Goal: Task Accomplishment & Management: Manage account settings

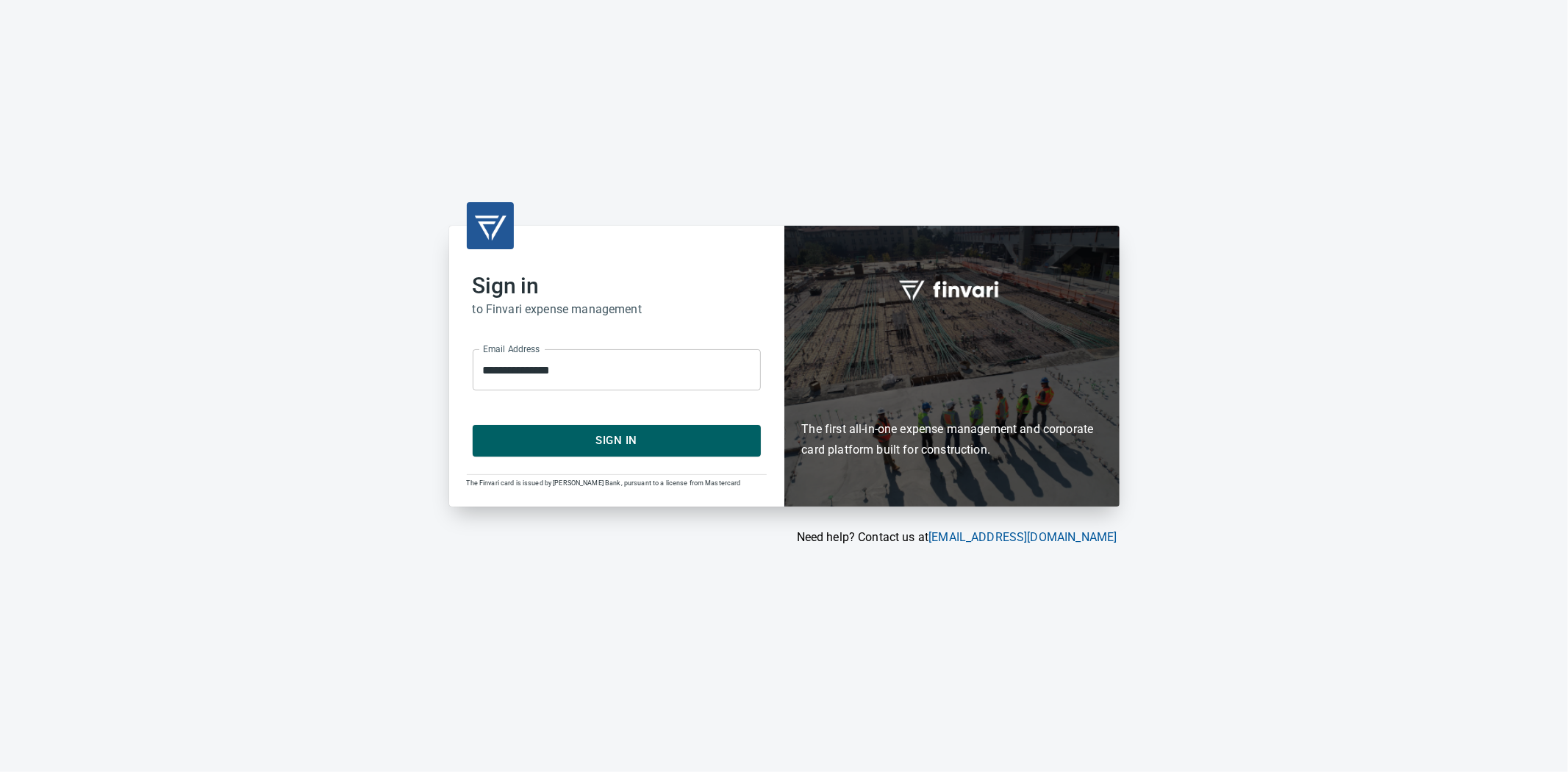
click at [606, 435] on span "Sign In" at bounding box center [616, 440] width 256 height 19
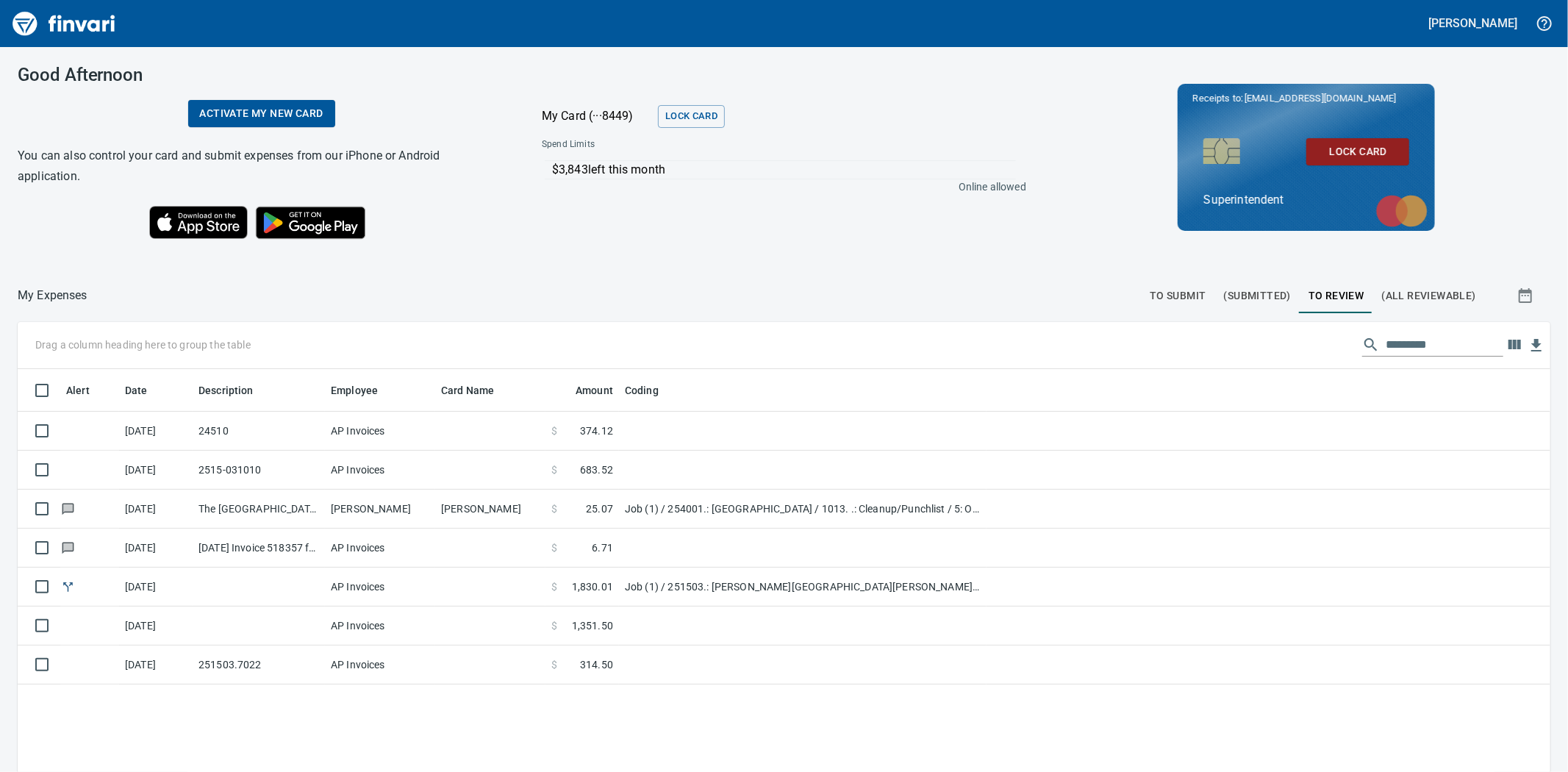
scroll to position [598, 1509]
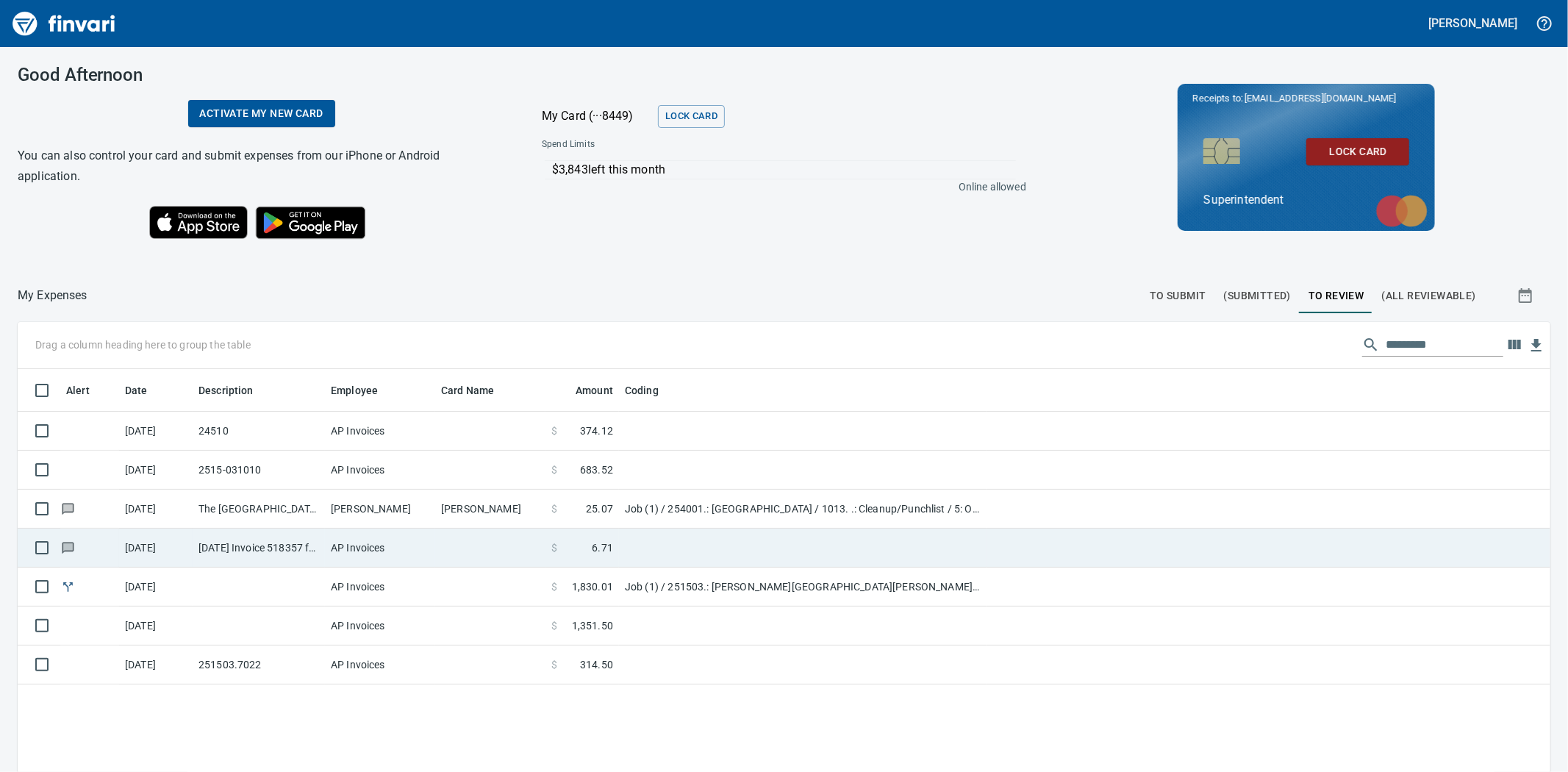
click at [459, 548] on td at bounding box center [490, 548] width 110 height 39
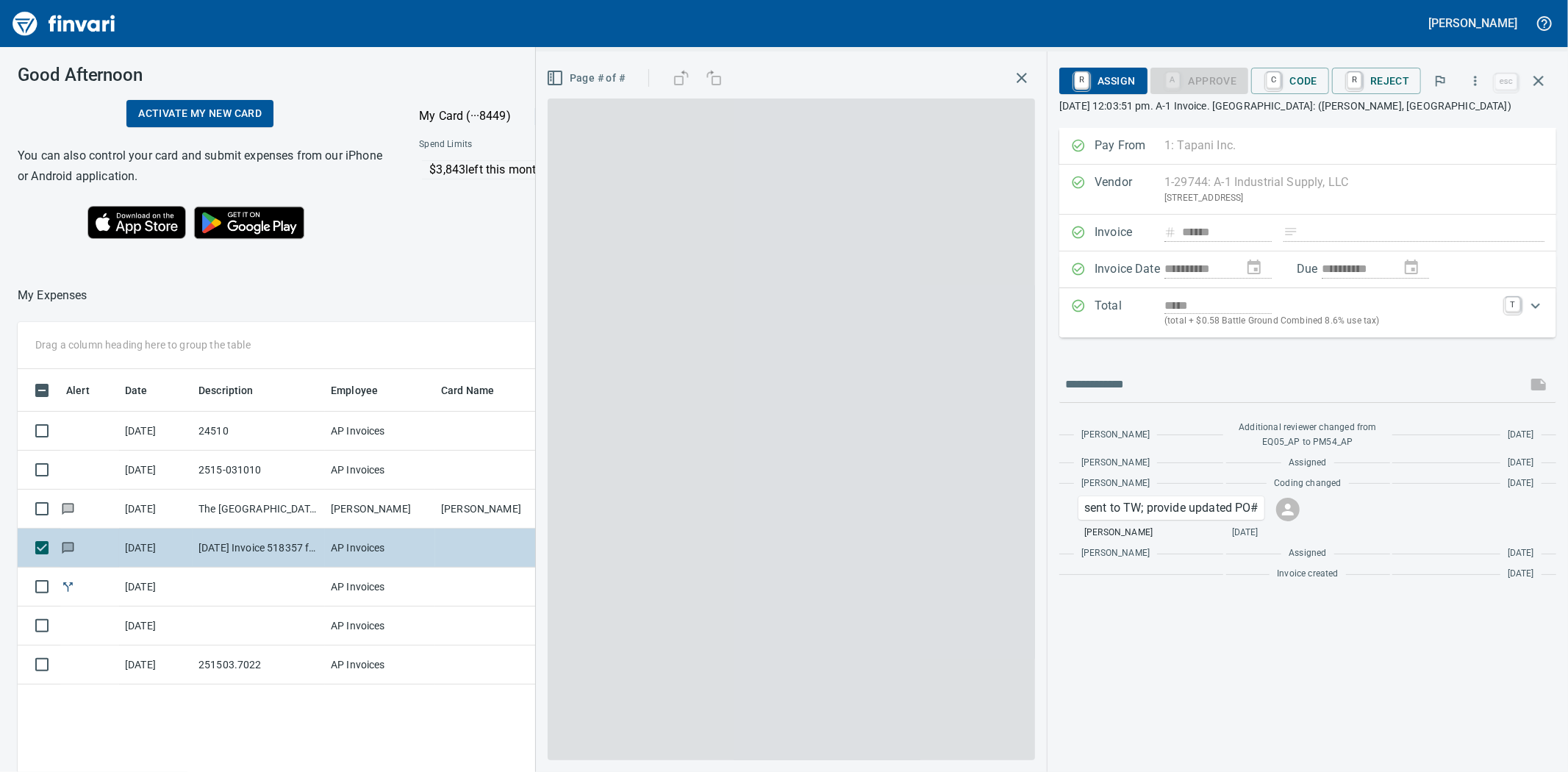
scroll to position [598, 1141]
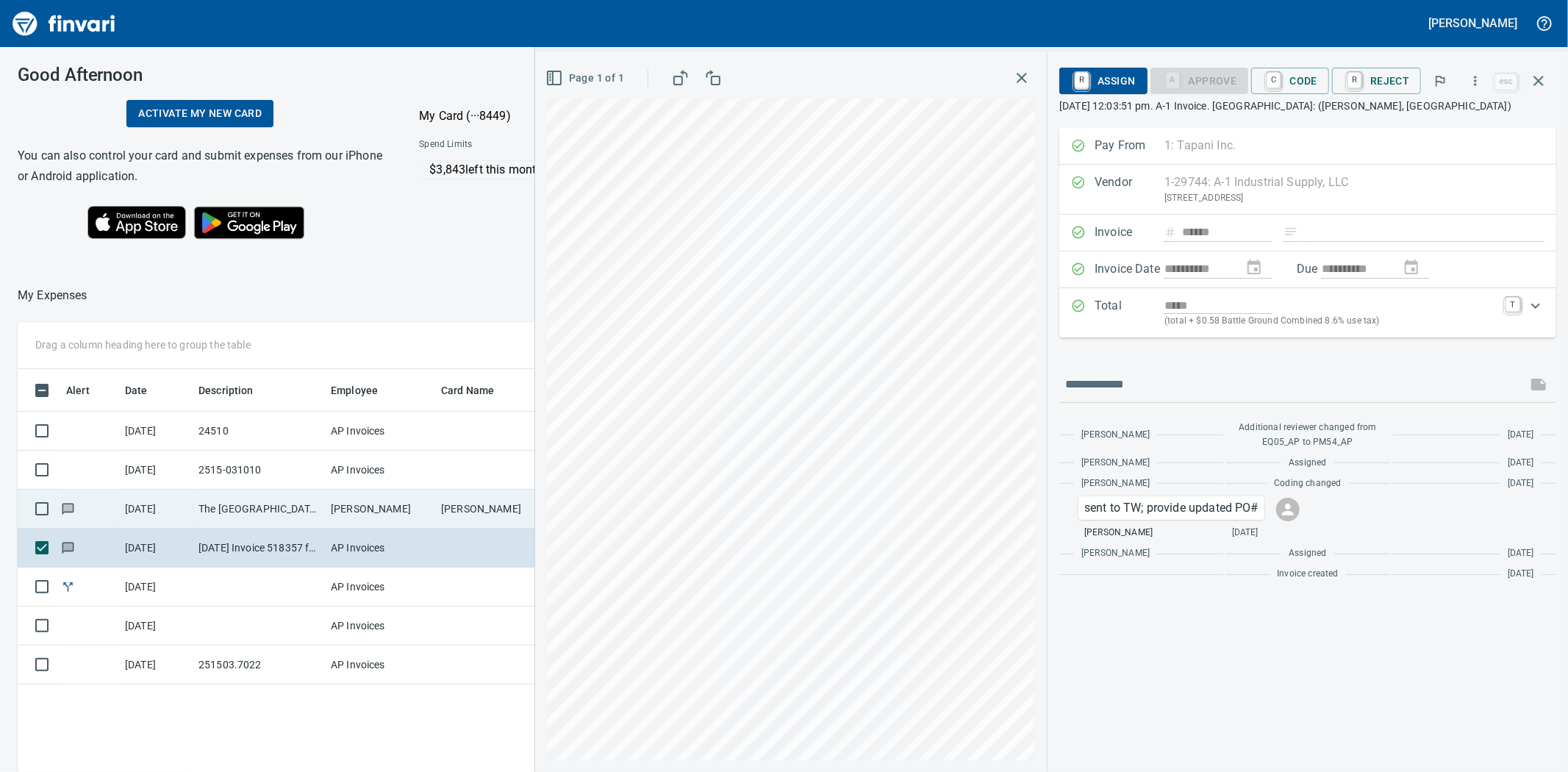
click at [261, 501] on td "The [GEOGRAPHIC_DATA] OR" at bounding box center [258, 509] width 132 height 39
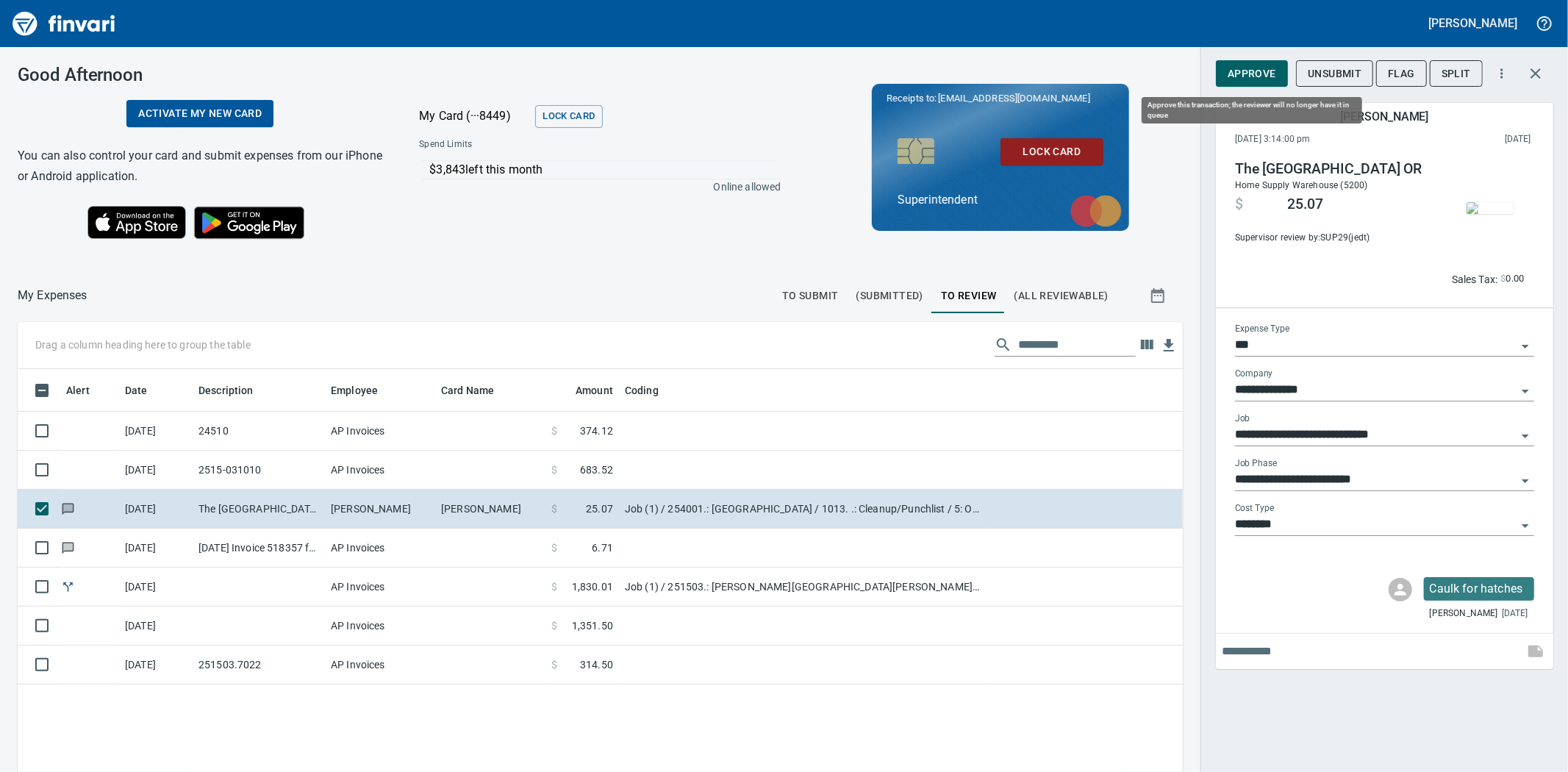
scroll to position [598, 1141]
click at [1260, 74] on span "Approve" at bounding box center [1252, 74] width 48 height 18
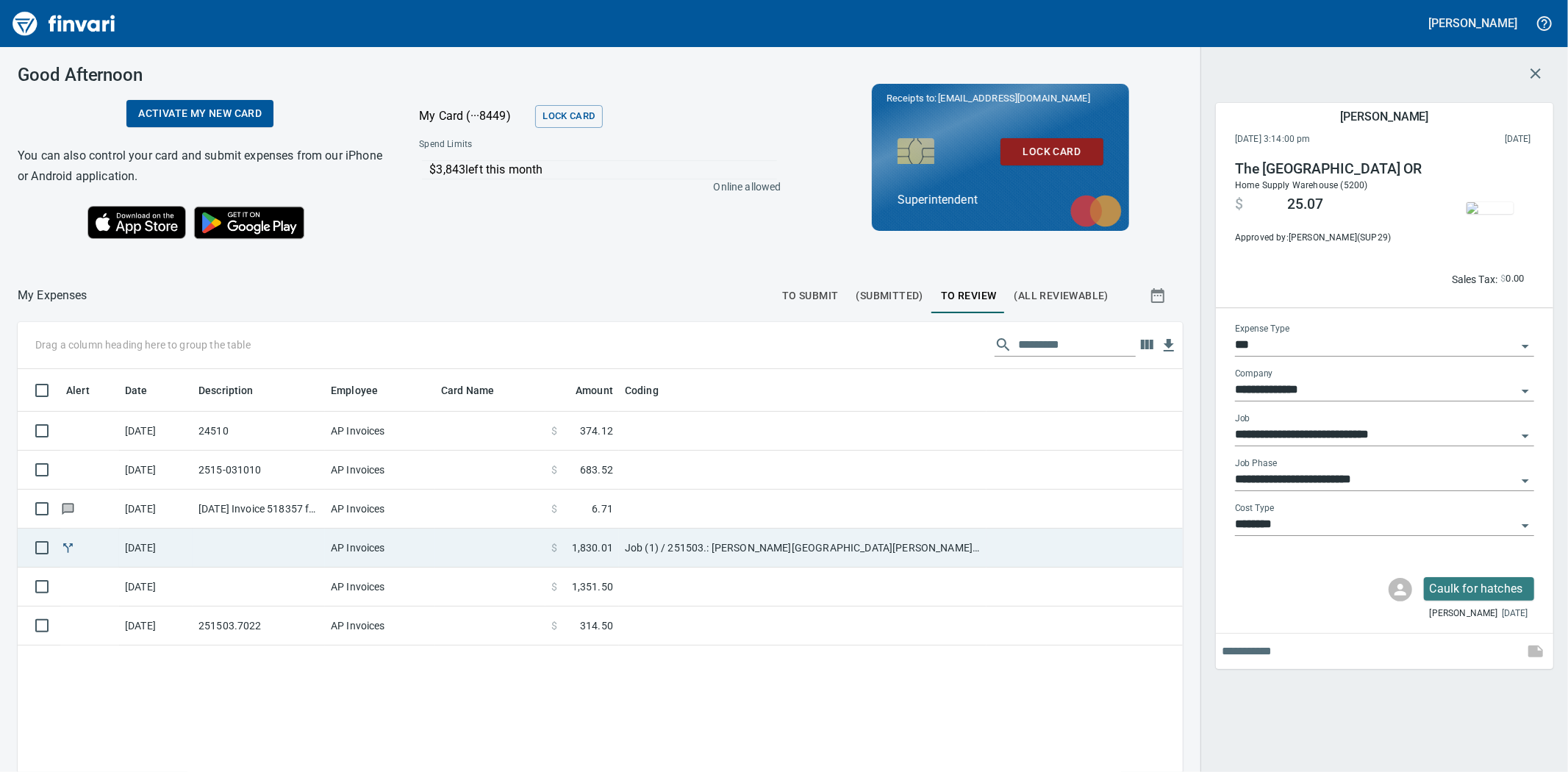
click at [664, 542] on td "Job (1) / 251503.: [PERSON_NAME][GEOGRAPHIC_DATA][PERSON_NAME] Industrial / 514…" at bounding box center [802, 548] width 367 height 39
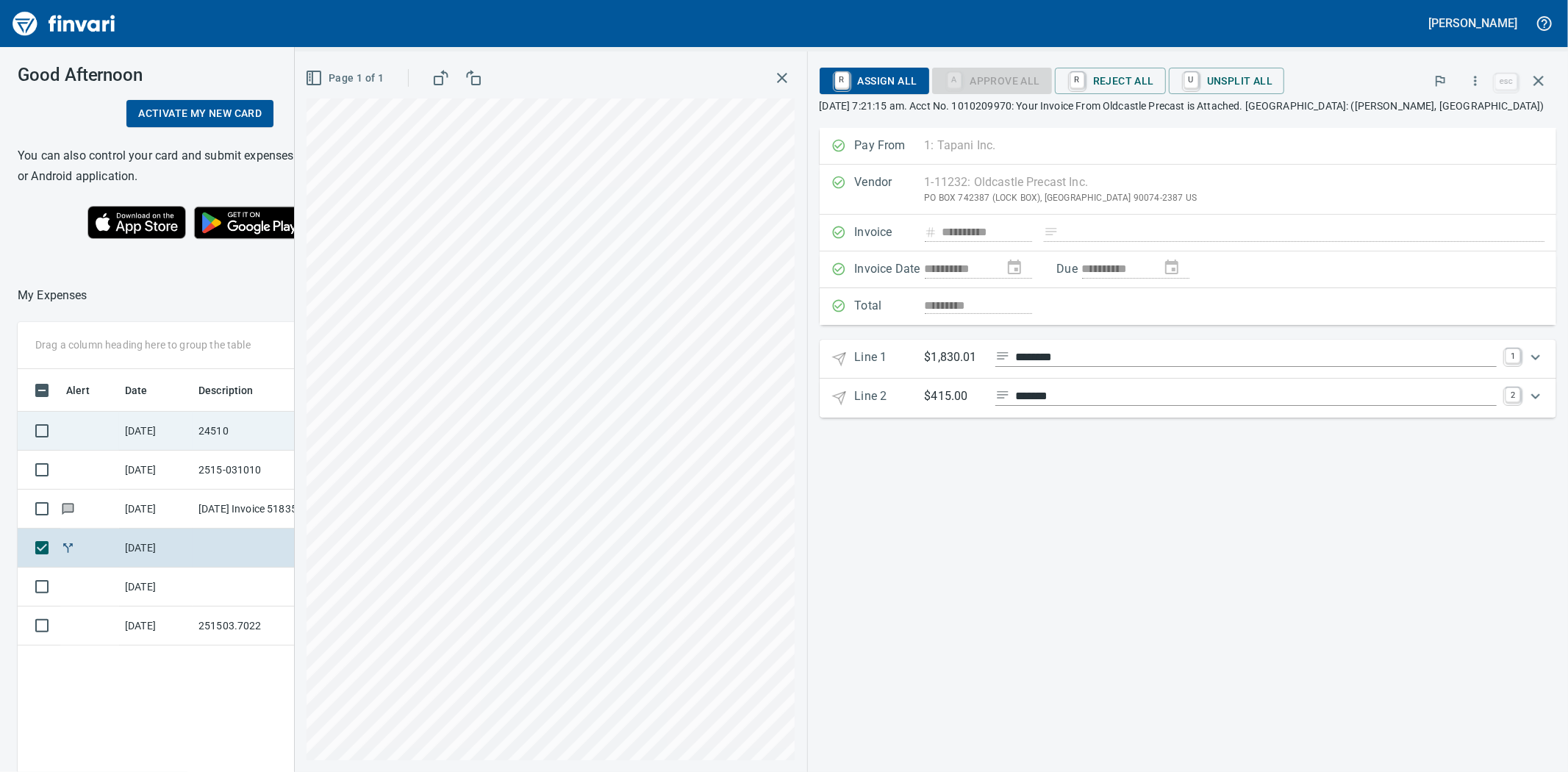
click at [216, 429] on td "24510" at bounding box center [258, 431] width 132 height 39
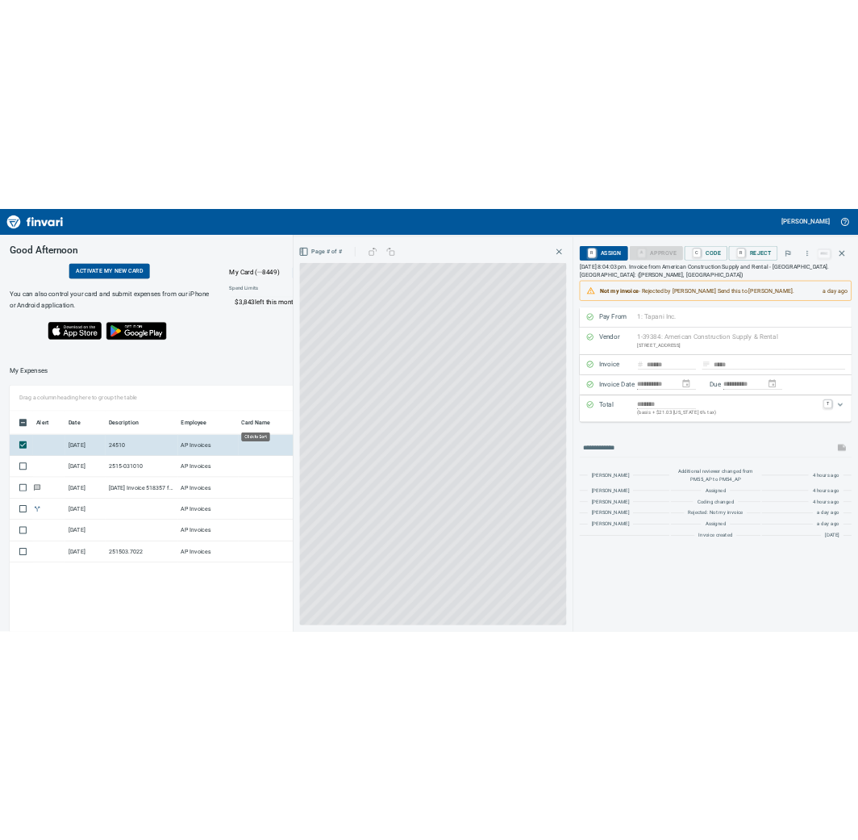
scroll to position [656, 1252]
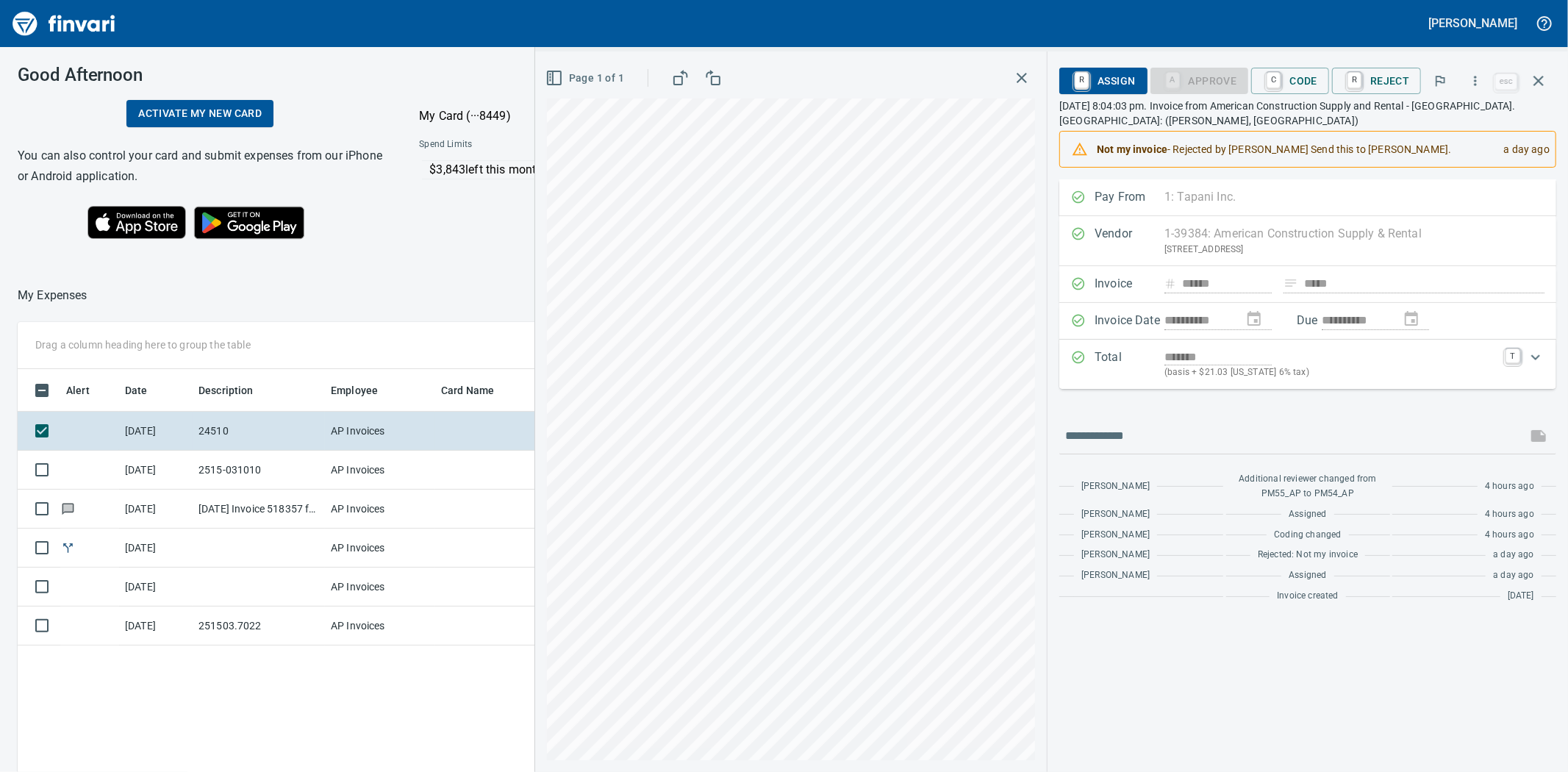
click at [360, 702] on div "Alert Date Description Employee Card Name Amount Coding [DATE] 24510 AP Invoice…" at bounding box center [600, 674] width 1165 height 610
click at [1302, 84] on span "C Code" at bounding box center [1291, 80] width 55 height 25
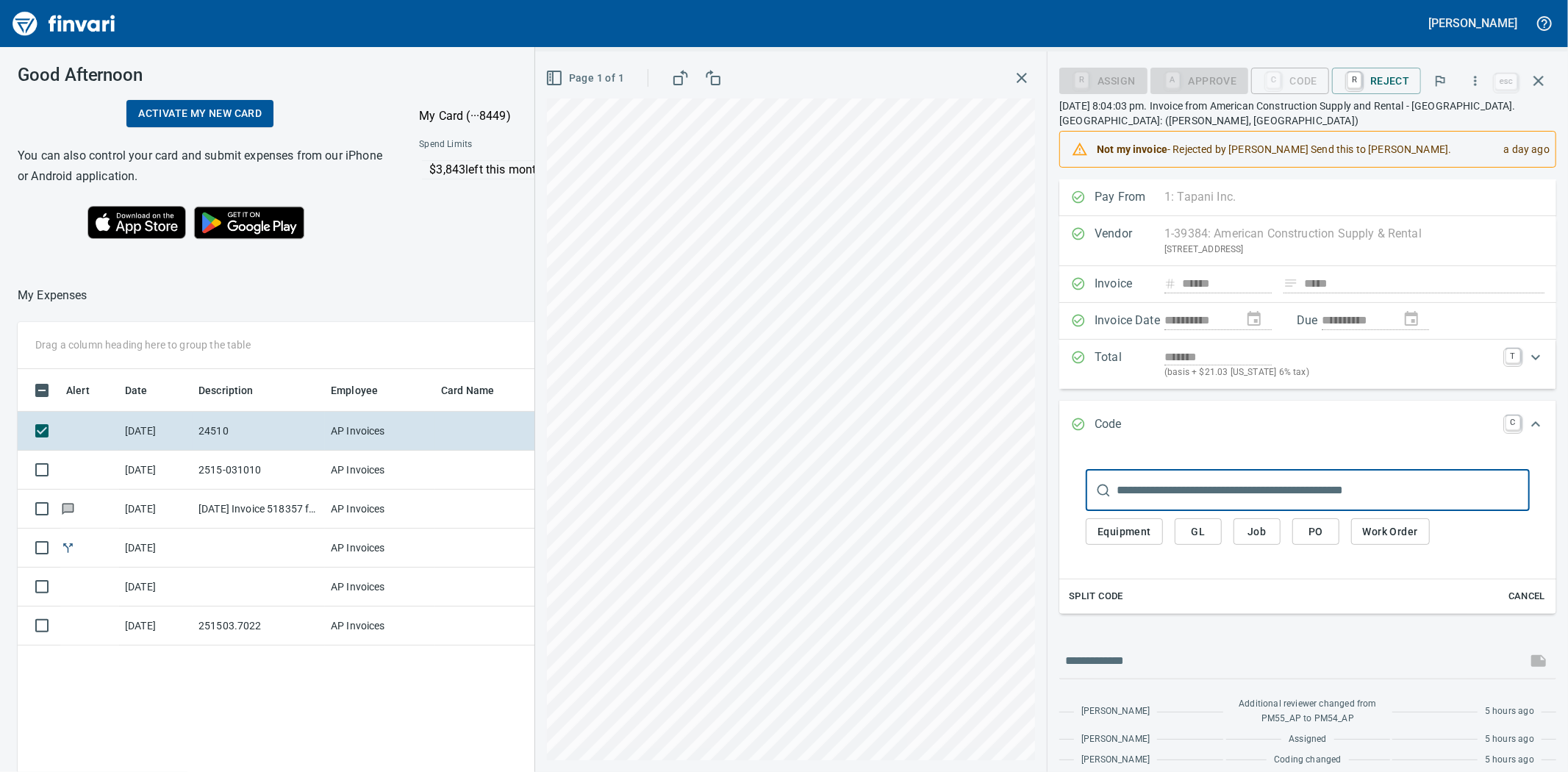
click at [1197, 485] on input "text" at bounding box center [1323, 489] width 413 height 41
click at [1250, 530] on span "Job" at bounding box center [1257, 531] width 24 height 18
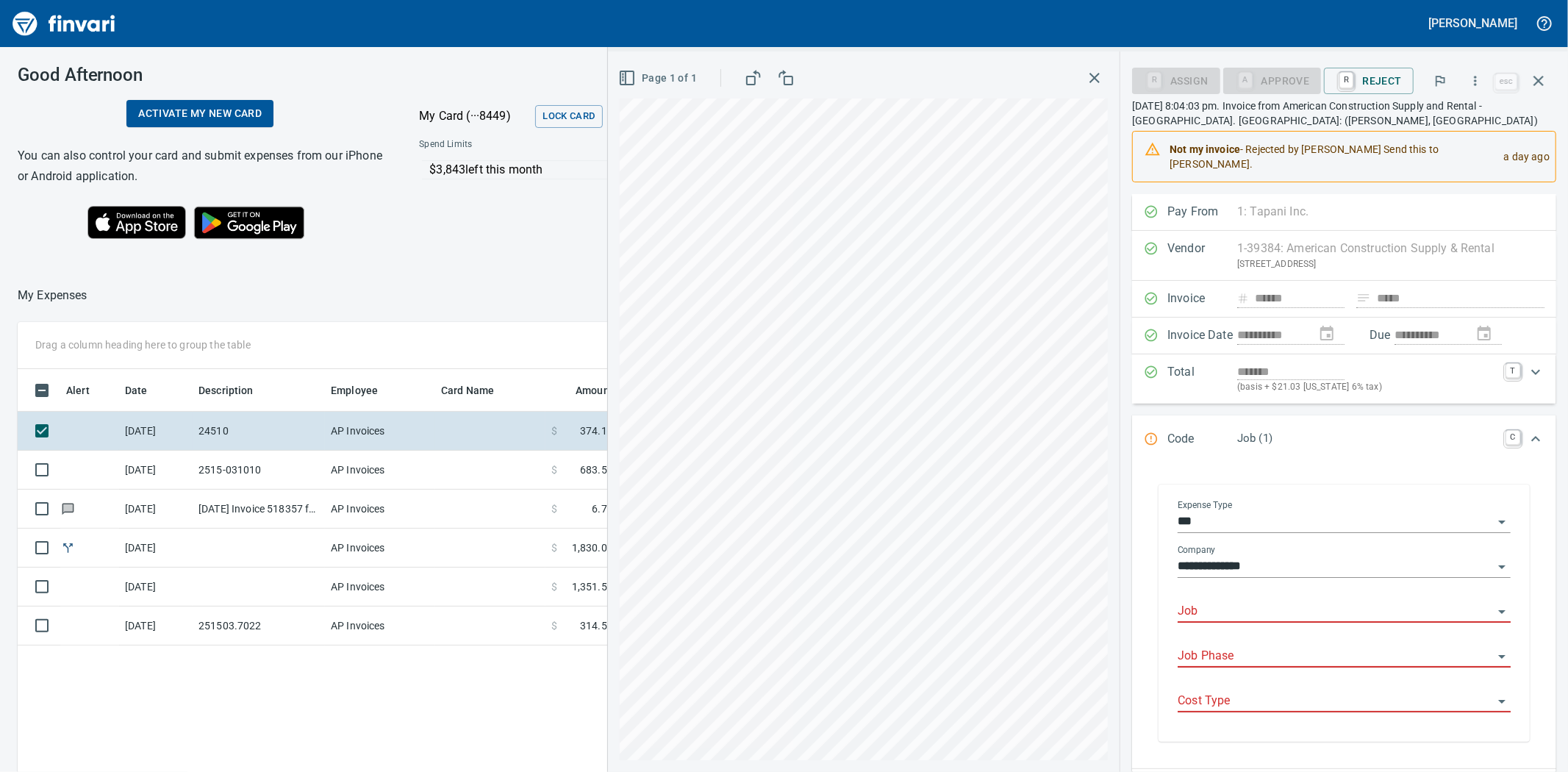
click at [1229, 602] on input "Job" at bounding box center [1336, 612] width 315 height 21
click at [1297, 629] on li "245010.: [PERSON_NAME][GEOGRAPHIC_DATA]" at bounding box center [1343, 635] width 311 height 36
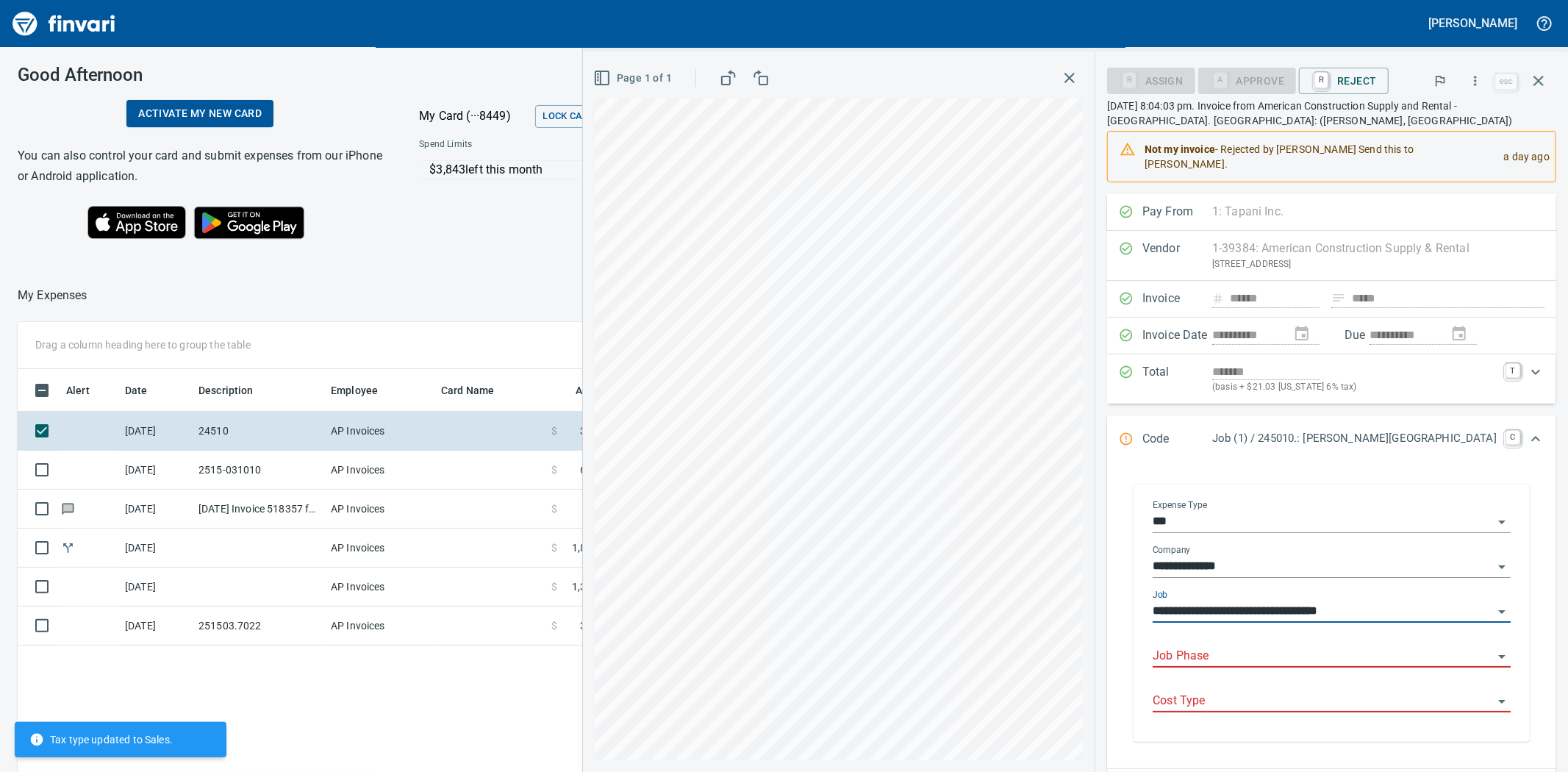
type input "**********"
click at [1236, 648] on input "Job Phase" at bounding box center [1323, 656] width 340 height 21
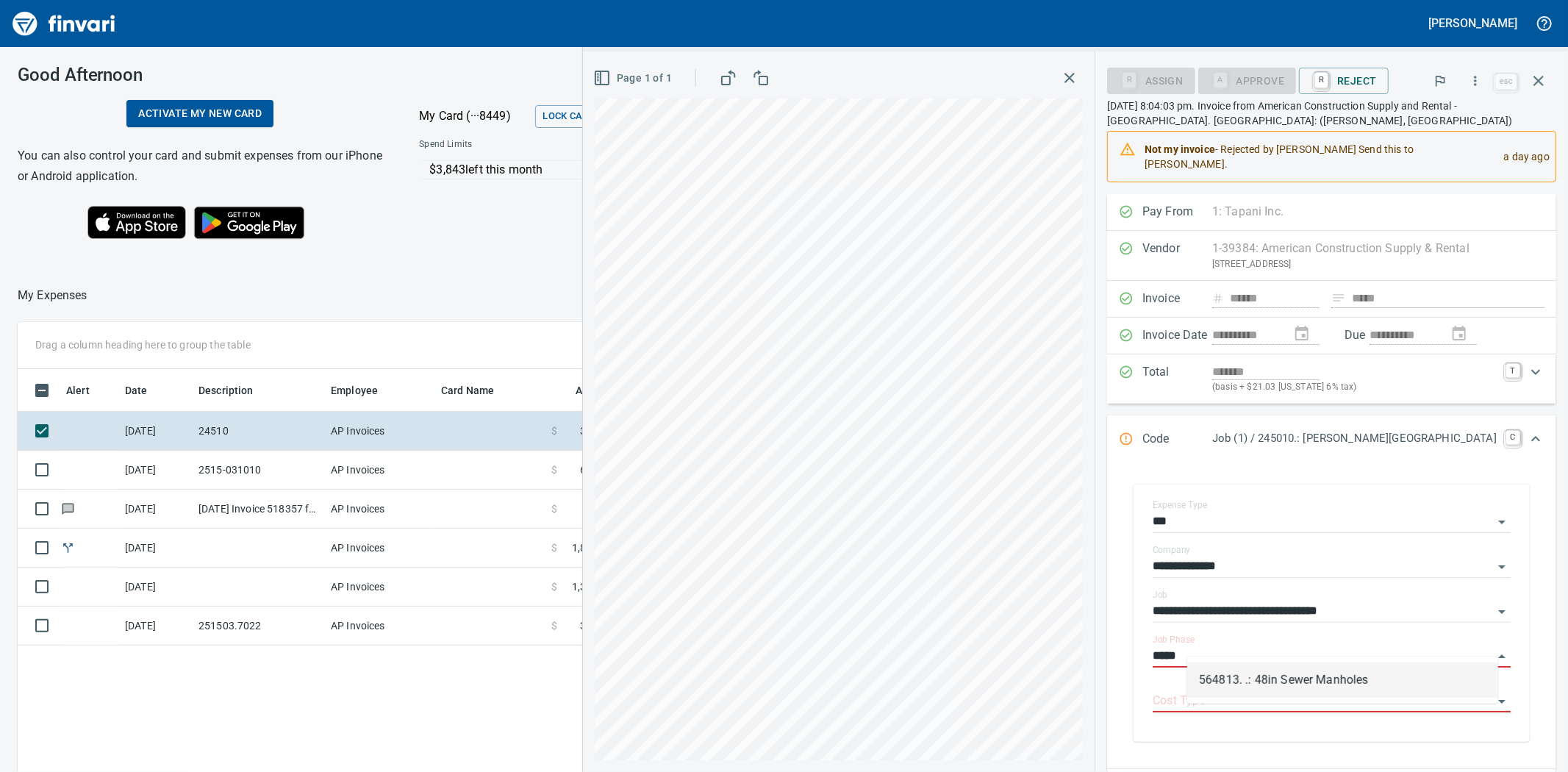
click at [1244, 674] on li "564813. .: 48in Sewer Manholes" at bounding box center [1343, 680] width 311 height 36
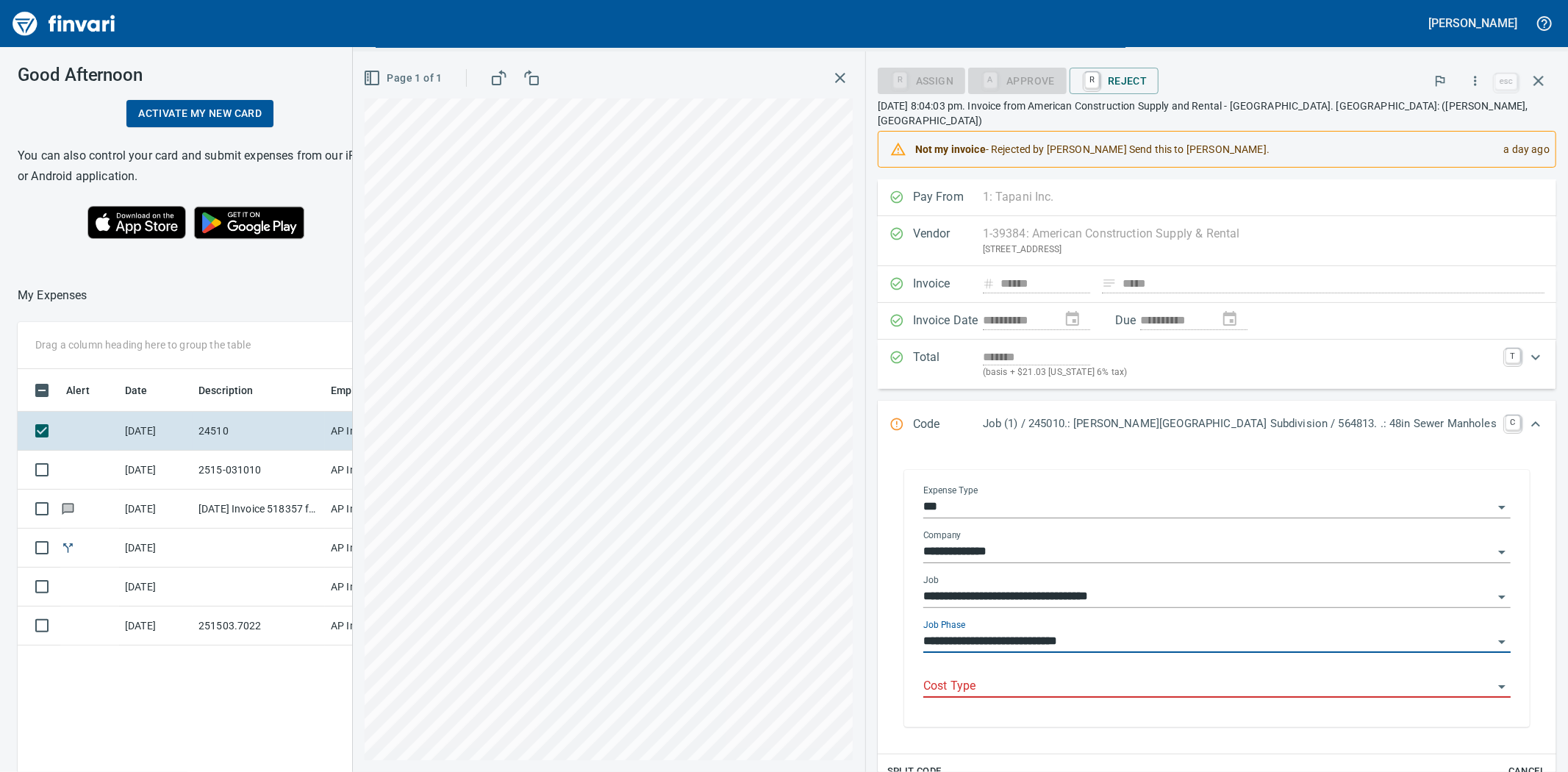
click at [1191, 664] on div "Cost Type" at bounding box center [1217, 681] width 587 height 33
type input "**********"
click at [1032, 677] on input "Cost Type" at bounding box center [1208, 686] width 570 height 21
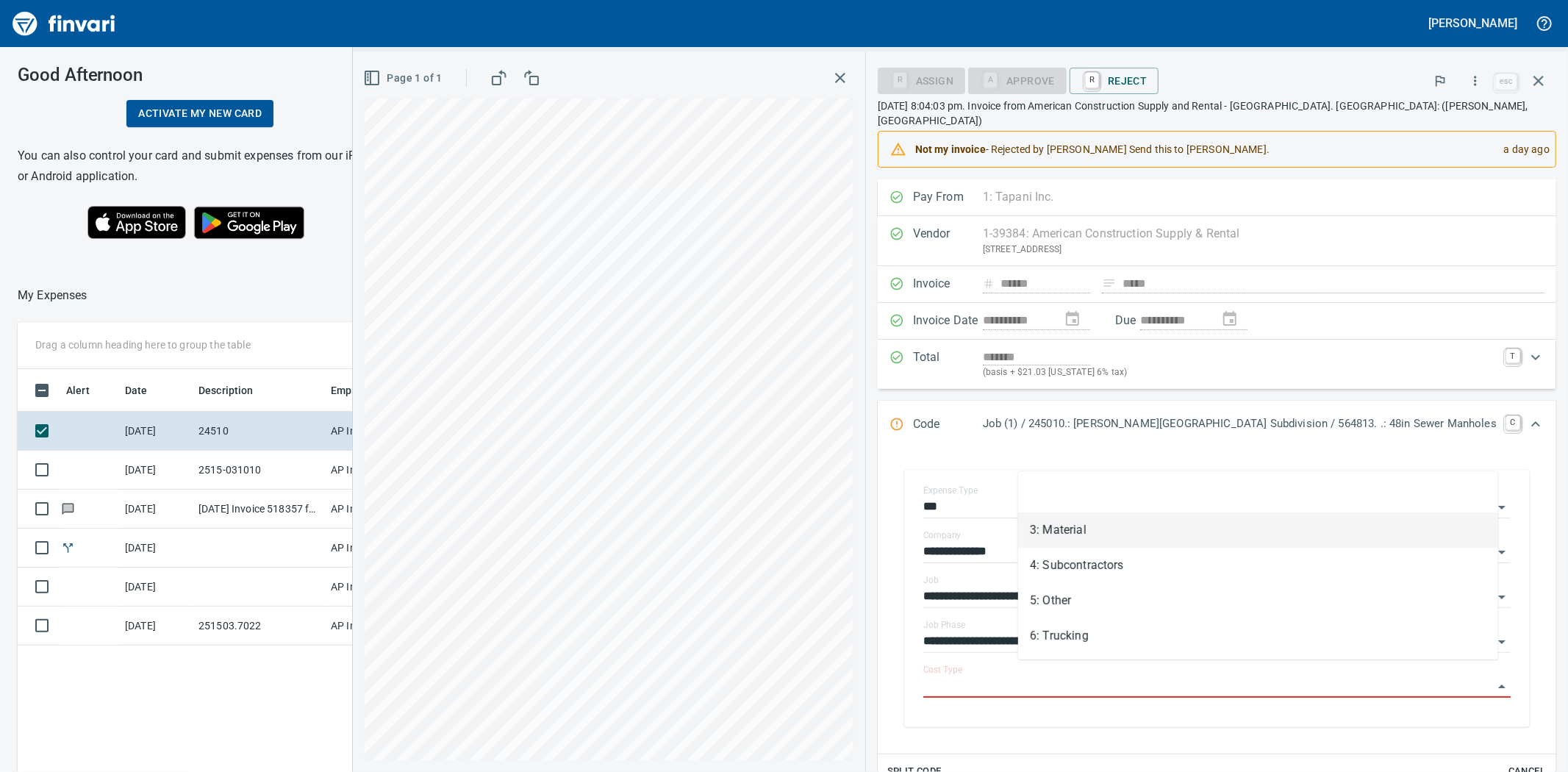
click at [1081, 527] on li "3: Material" at bounding box center [1258, 530] width 480 height 36
type input "**********"
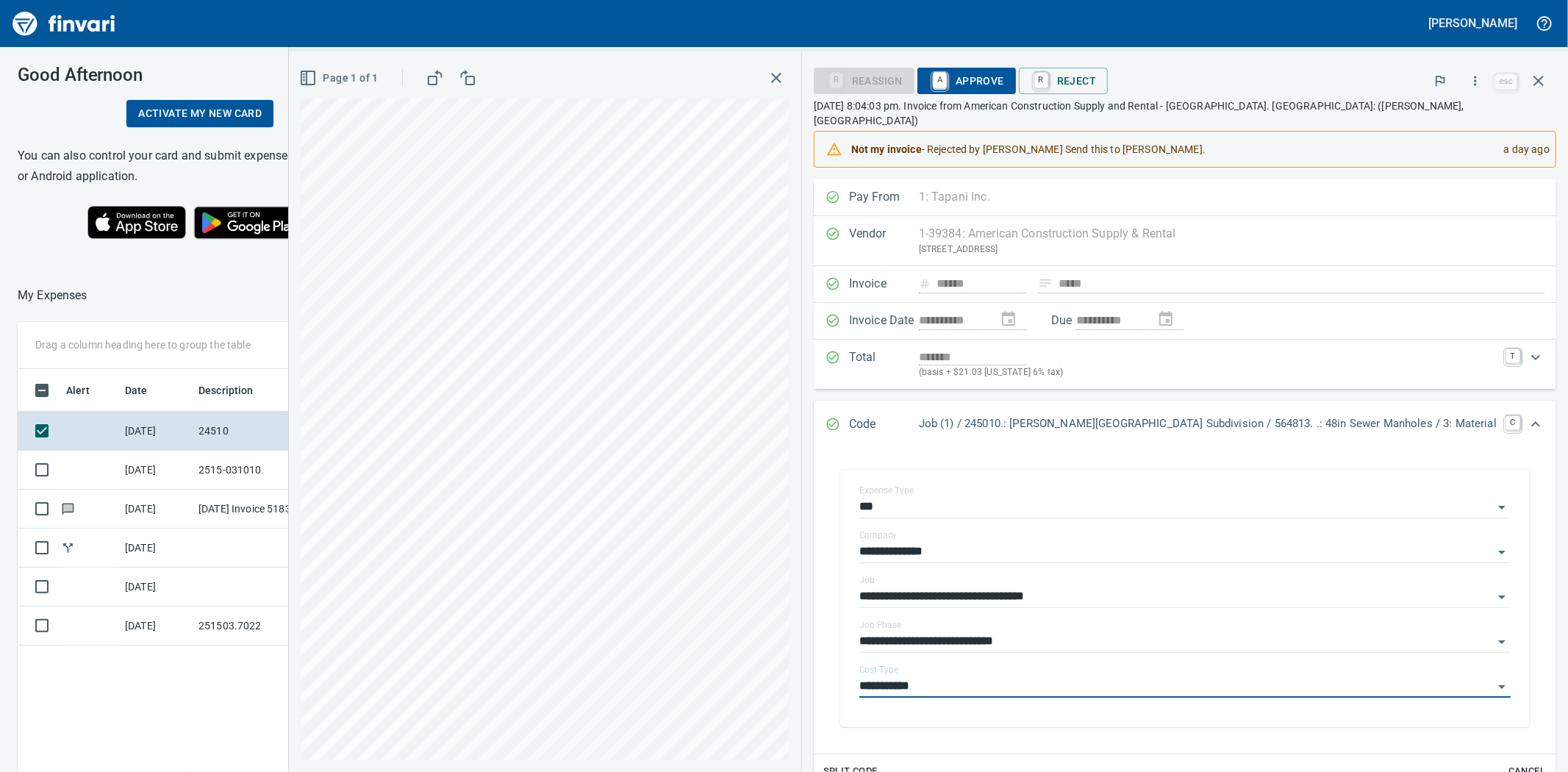
click at [1005, 70] on span "A Approve" at bounding box center [967, 80] width 75 height 25
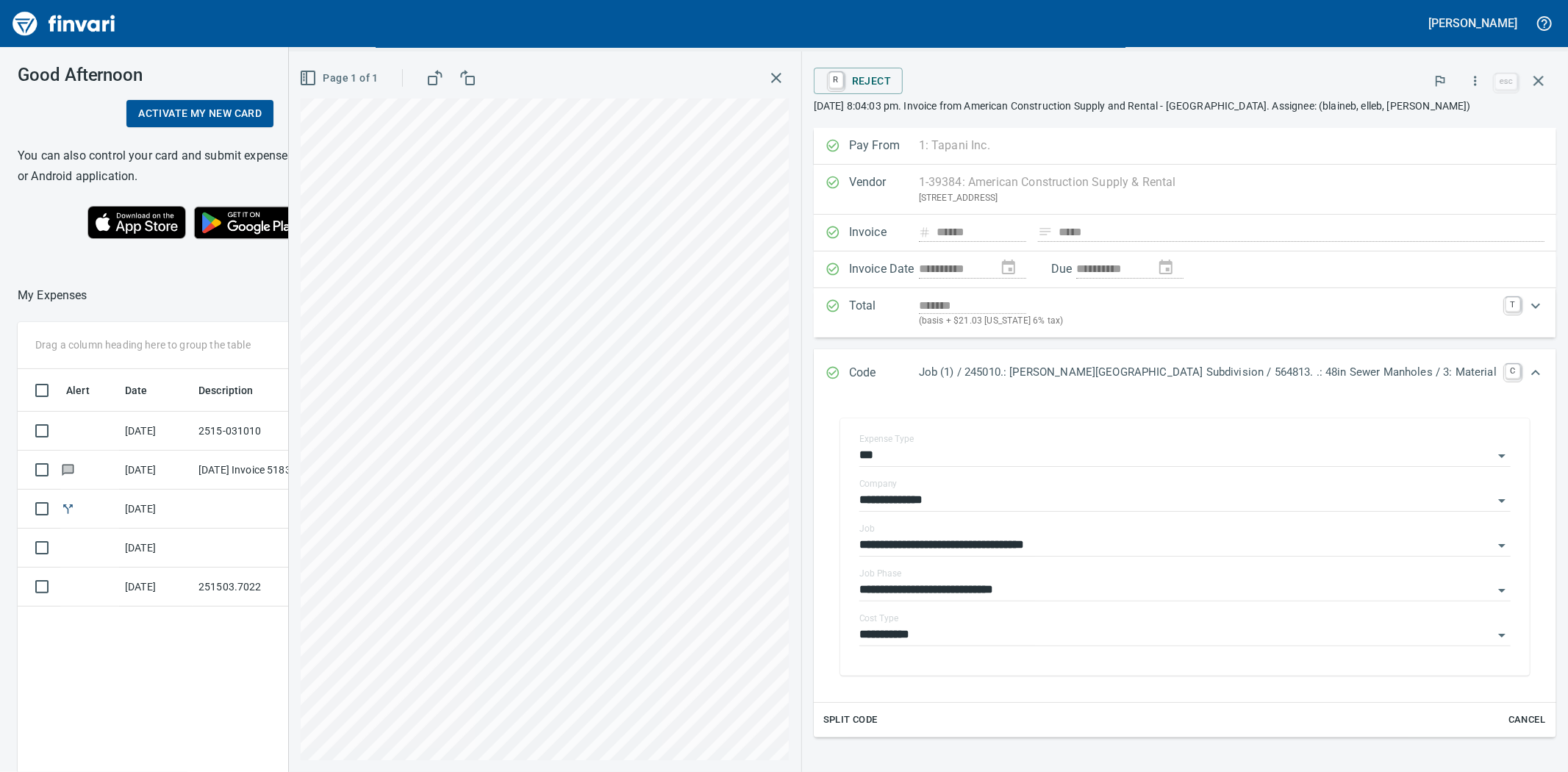
click at [785, 82] on icon "button" at bounding box center [776, 77] width 17 height 17
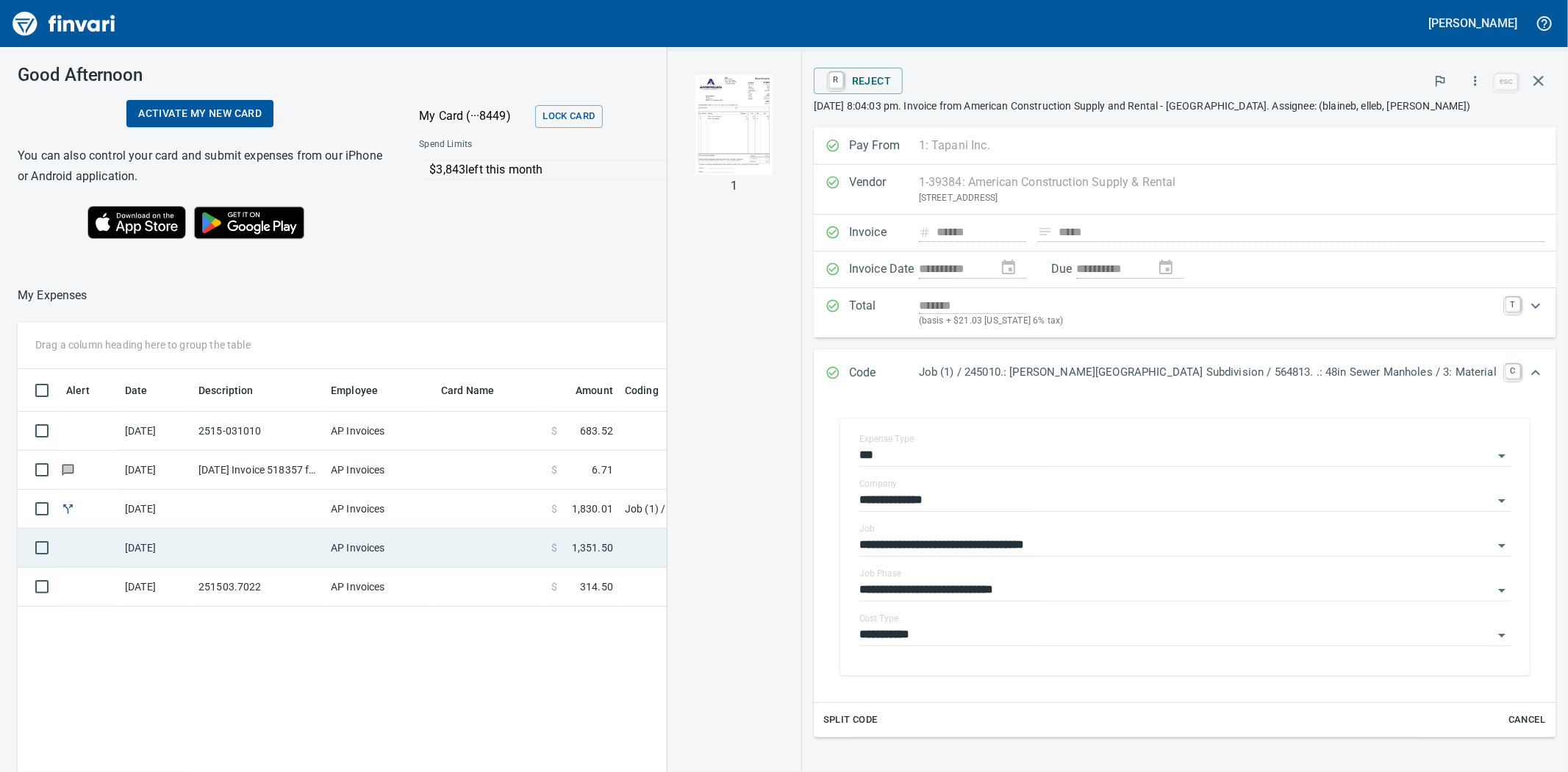
click at [439, 555] on td at bounding box center [490, 548] width 110 height 39
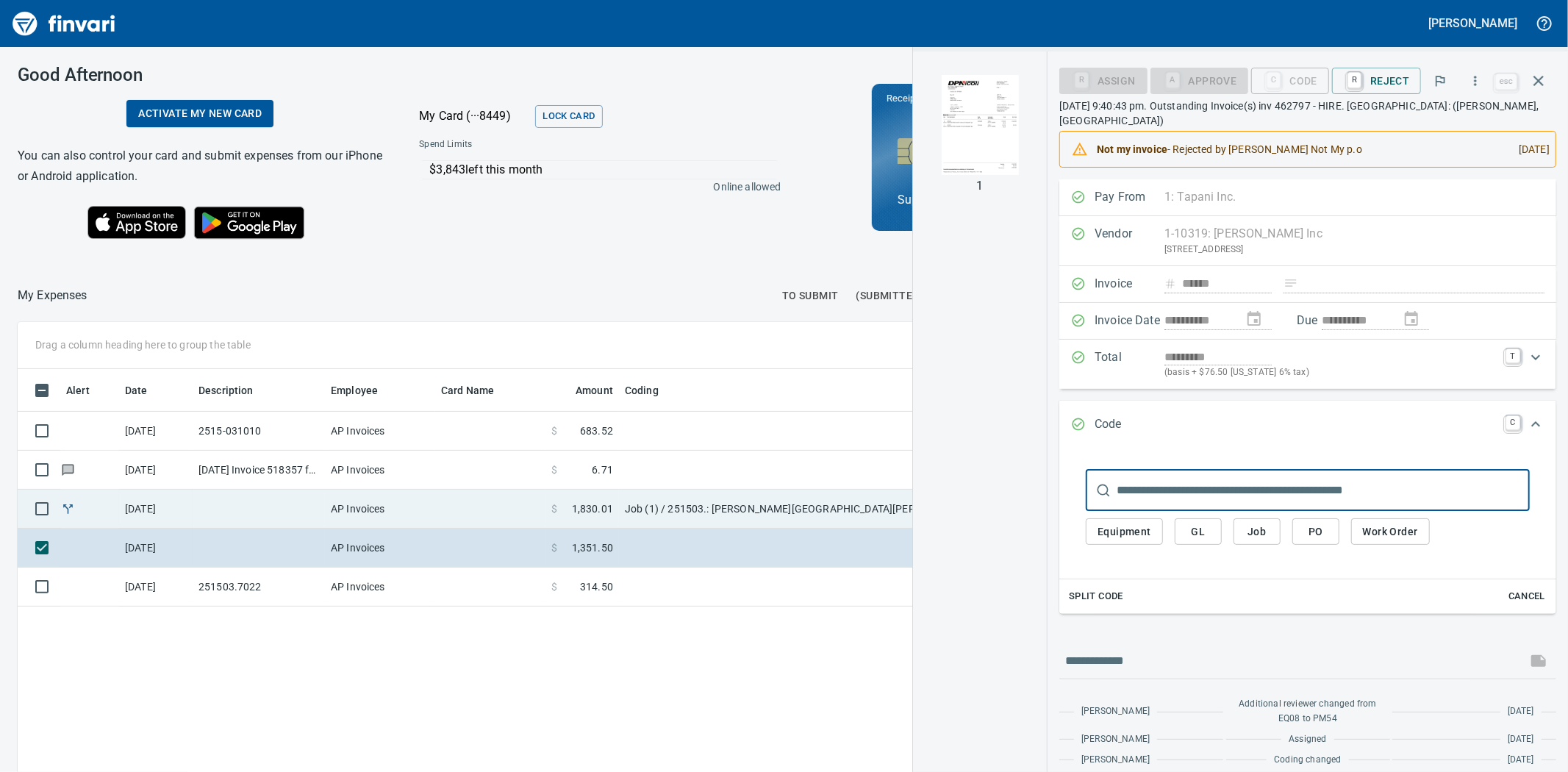
click at [591, 510] on span "1,830.01" at bounding box center [593, 509] width 41 height 15
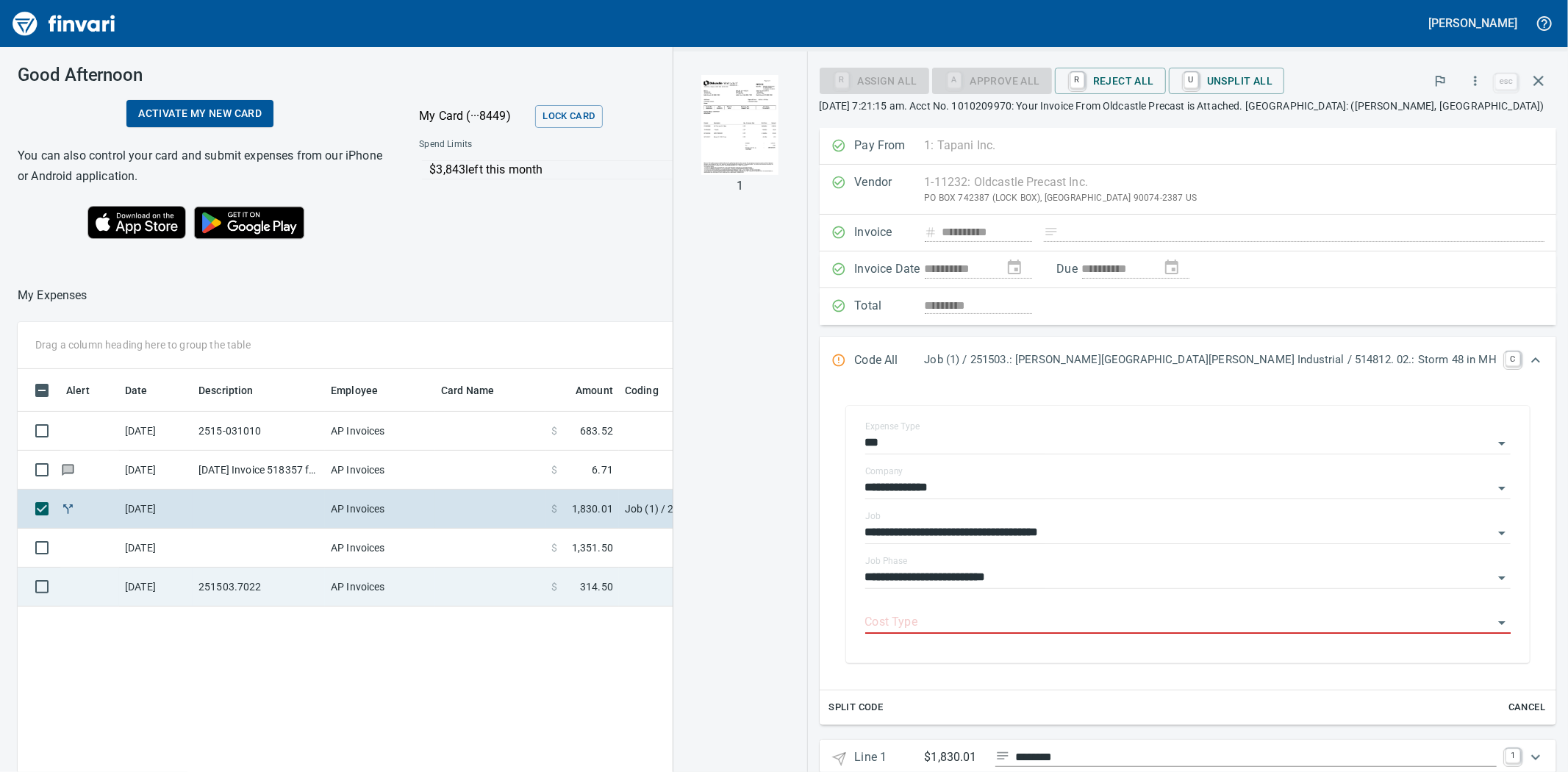
click at [620, 595] on td at bounding box center [802, 587] width 367 height 39
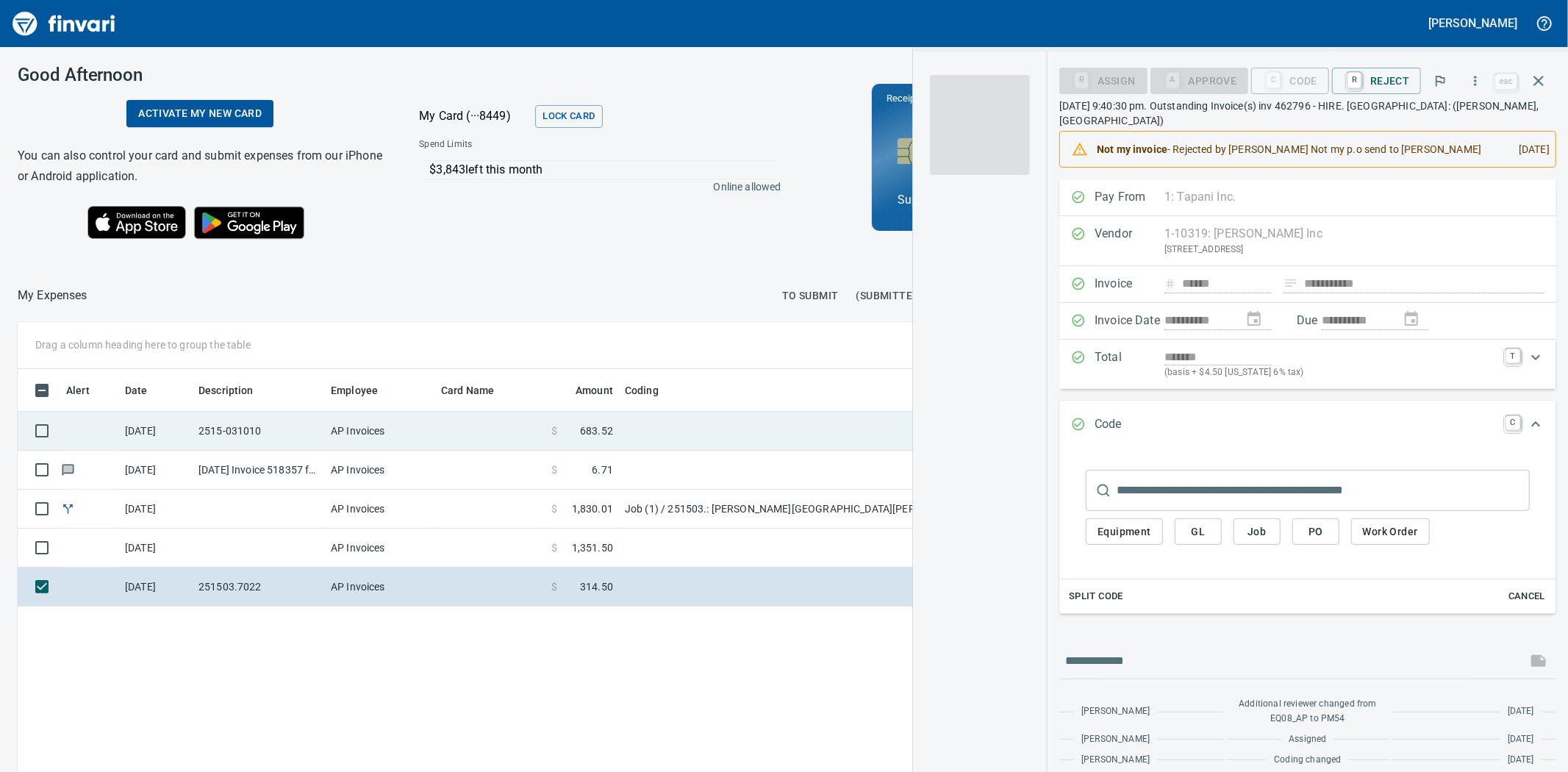
click at [566, 437] on td "$ 683.52" at bounding box center [582, 431] width 74 height 39
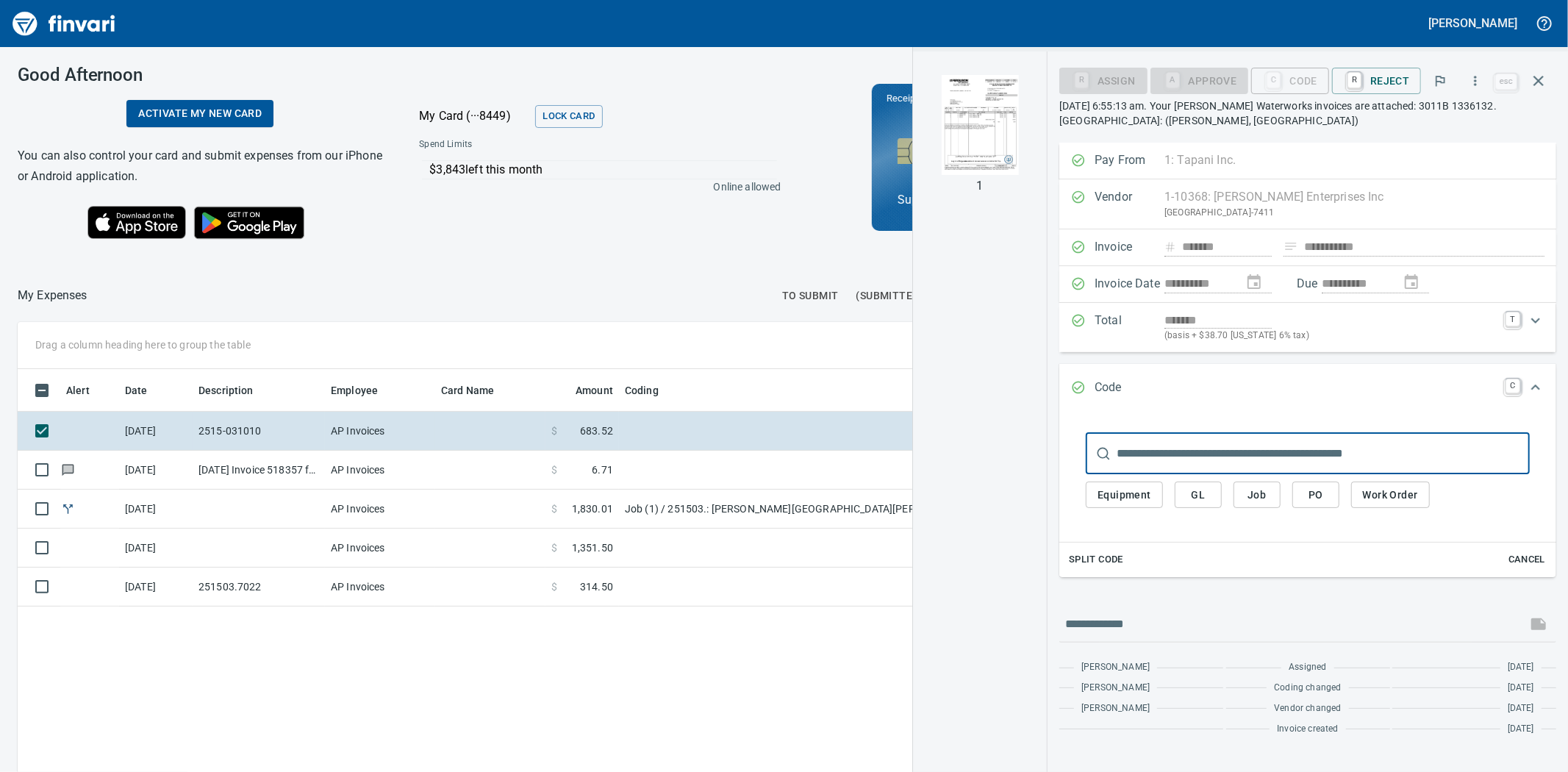
click at [951, 128] on img "button" at bounding box center [980, 125] width 100 height 100
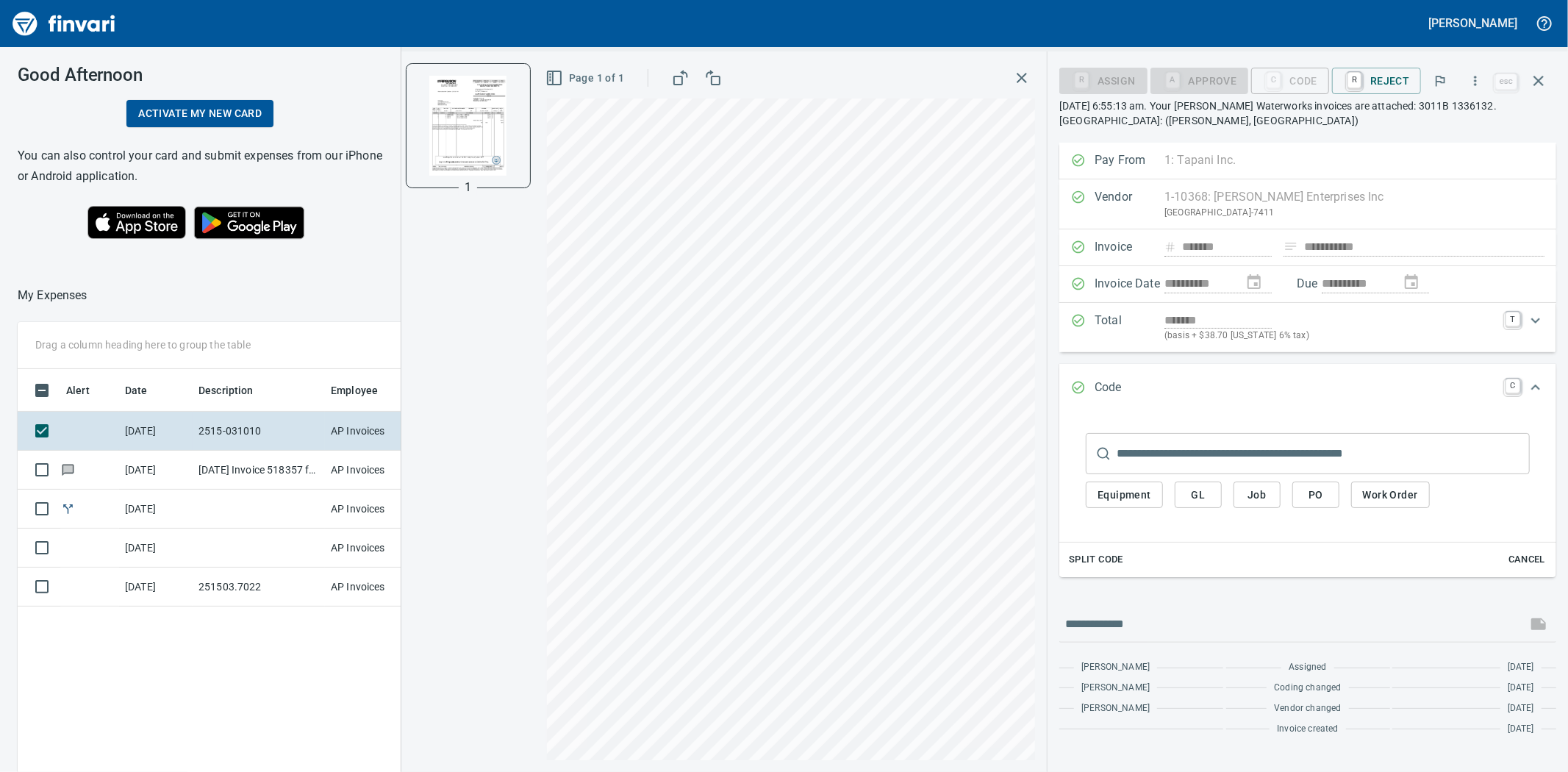
click at [1252, 493] on span "Job" at bounding box center [1257, 495] width 24 height 18
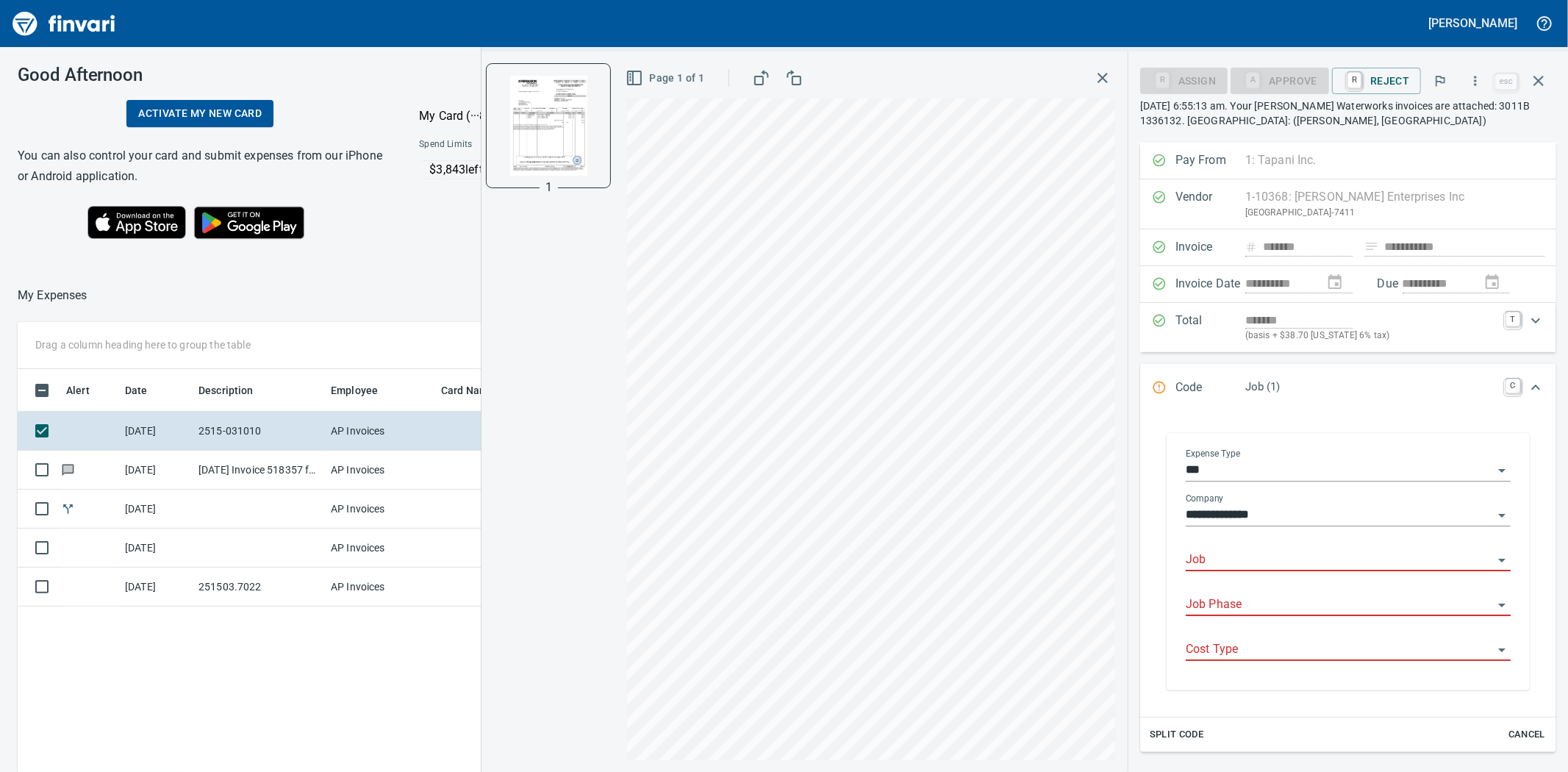
click at [1263, 557] on input "Job" at bounding box center [1339, 560] width 307 height 21
click at [1262, 606] on li "251503.: [PERSON_NAME][GEOGRAPHIC_DATA][PERSON_NAME] Industrial" at bounding box center [1343, 598] width 311 height 36
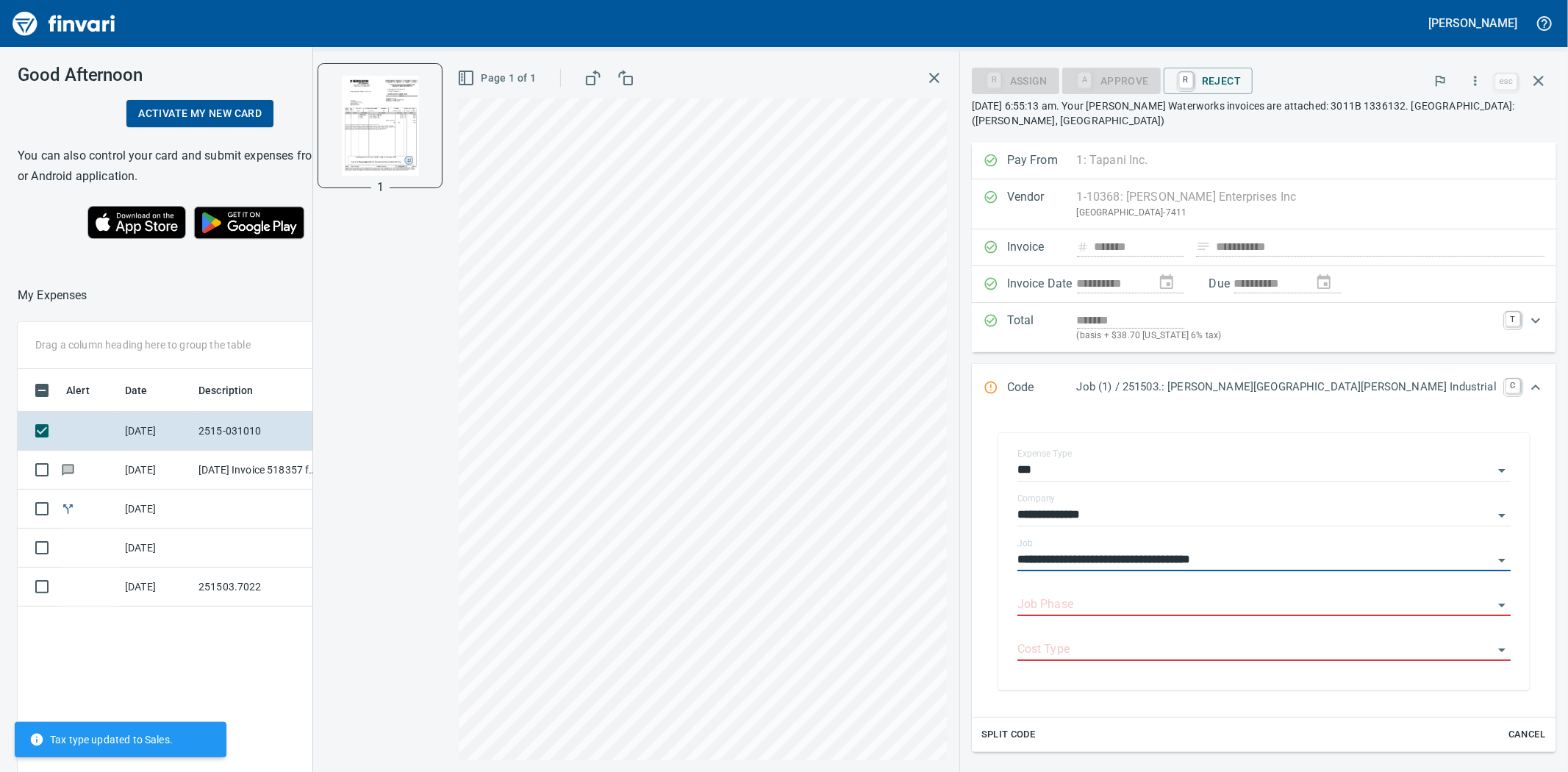
type input "**********"
click at [1237, 600] on input "Job Phase" at bounding box center [1255, 605] width 476 height 21
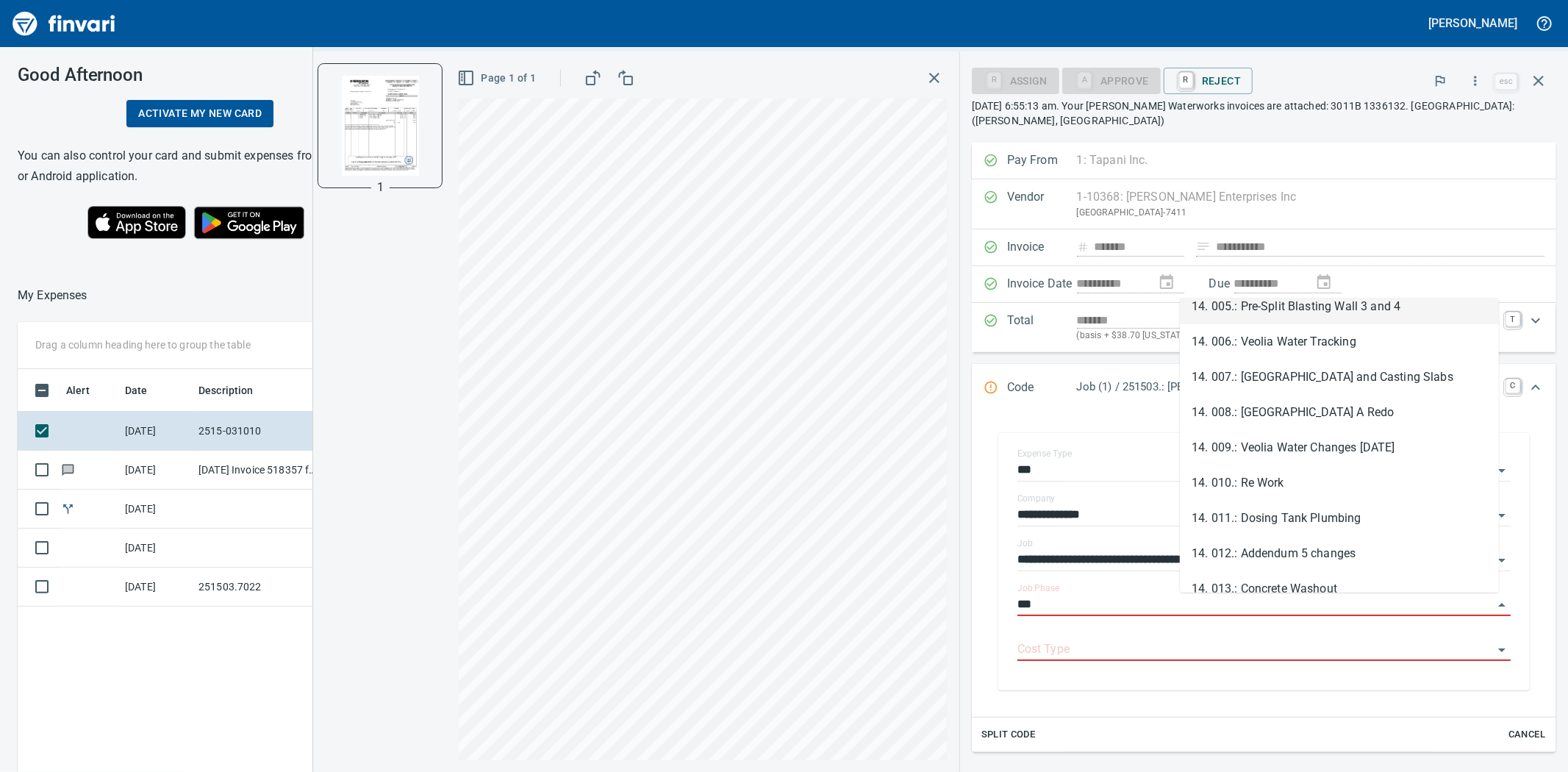
scroll to position [163, 0]
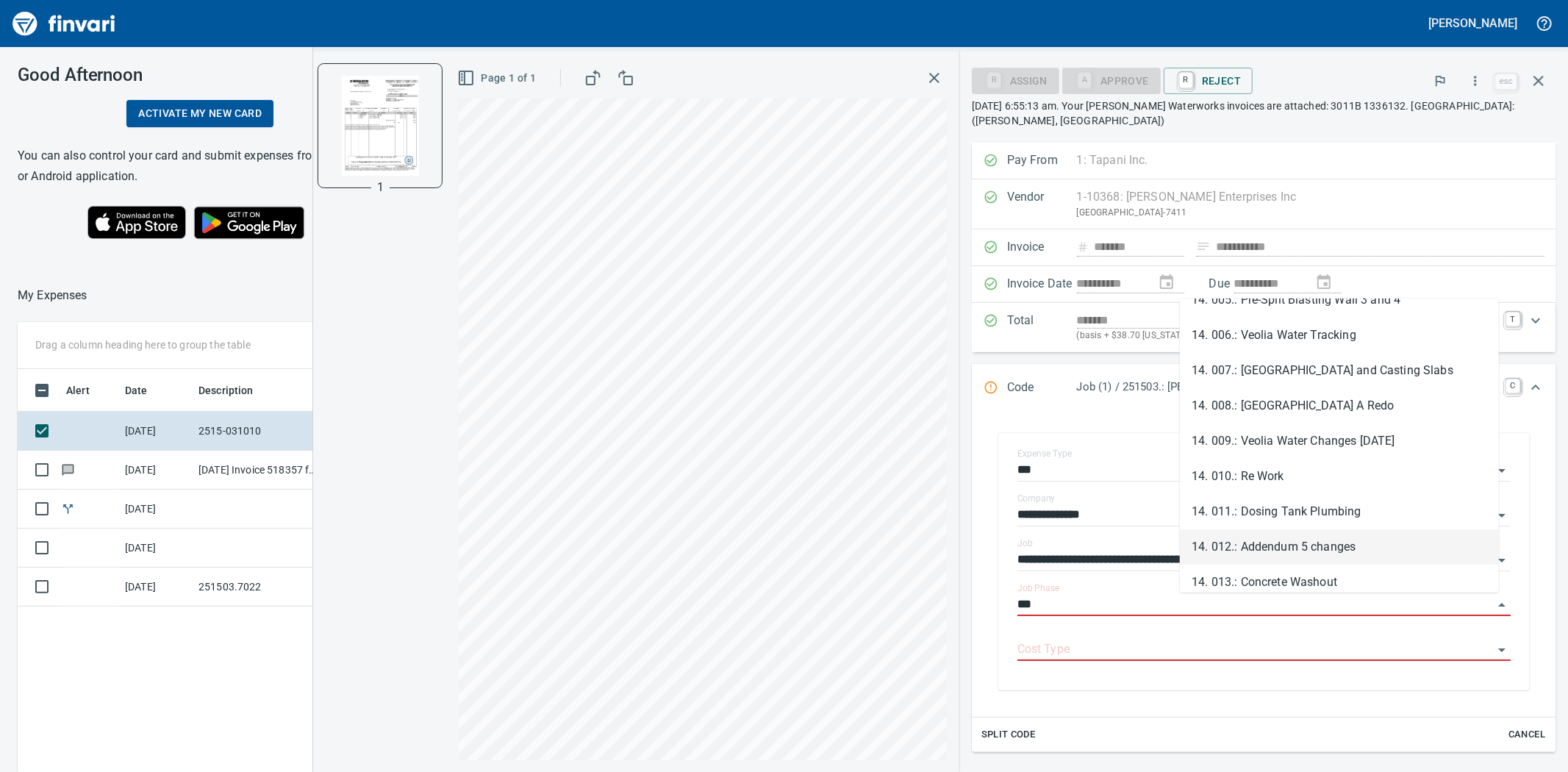
click at [1287, 545] on li "14. 012.: Addendum 5 changes" at bounding box center [1340, 547] width 319 height 36
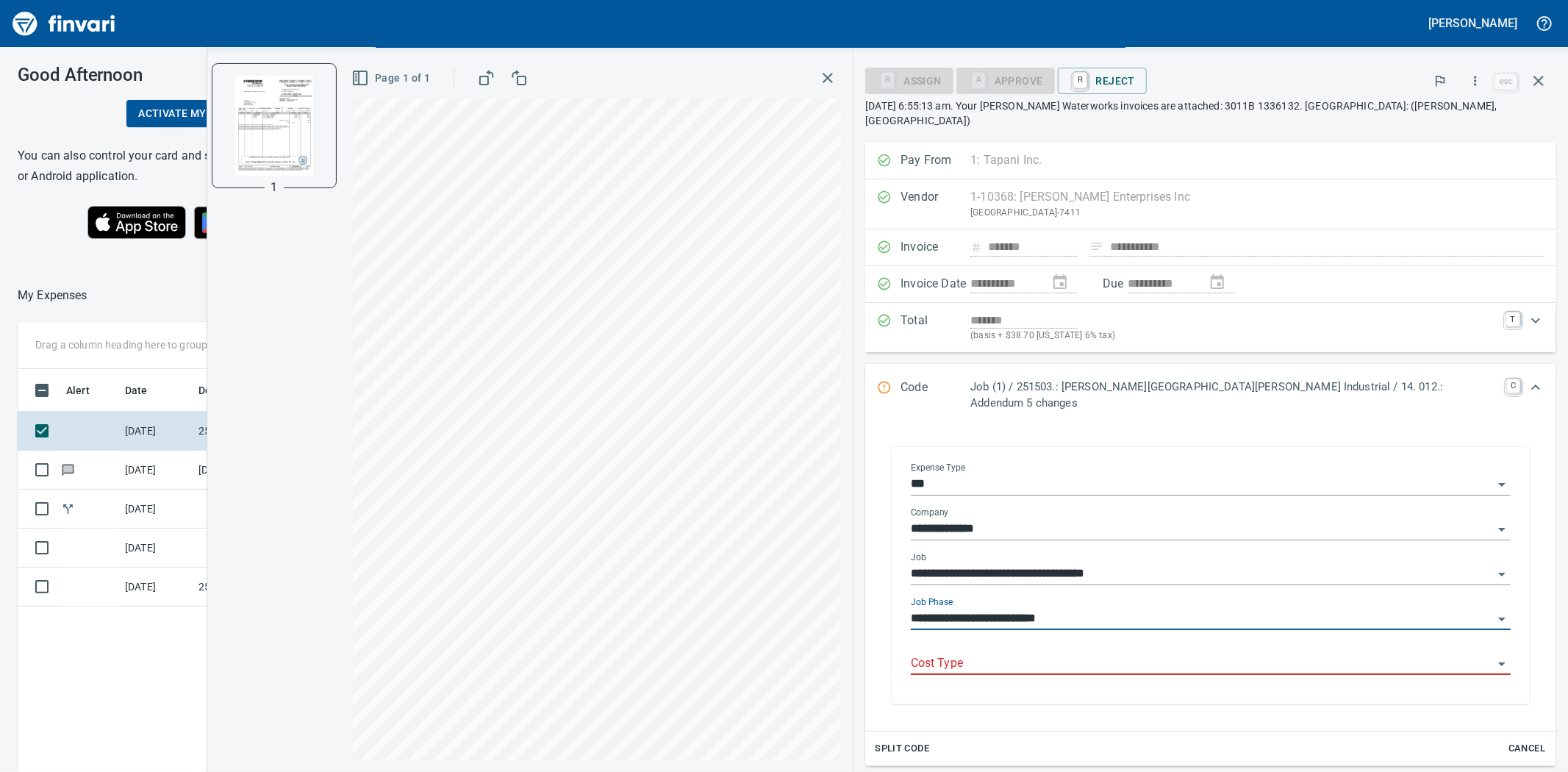
type input "**********"
click at [1201, 654] on input "Cost Type" at bounding box center [1202, 664] width 583 height 21
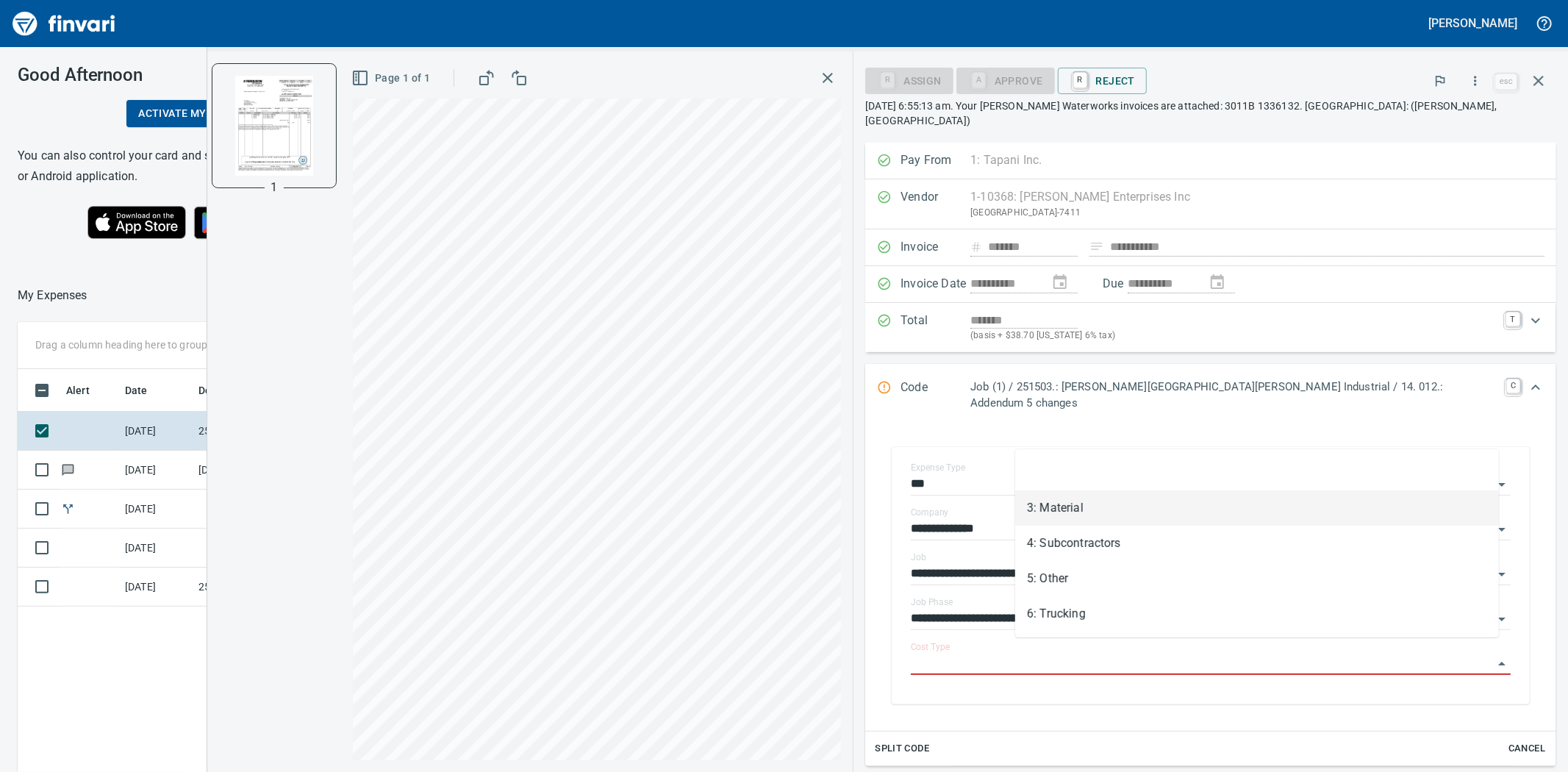
click at [1079, 515] on li "3: Material" at bounding box center [1257, 508] width 484 height 36
type input "**********"
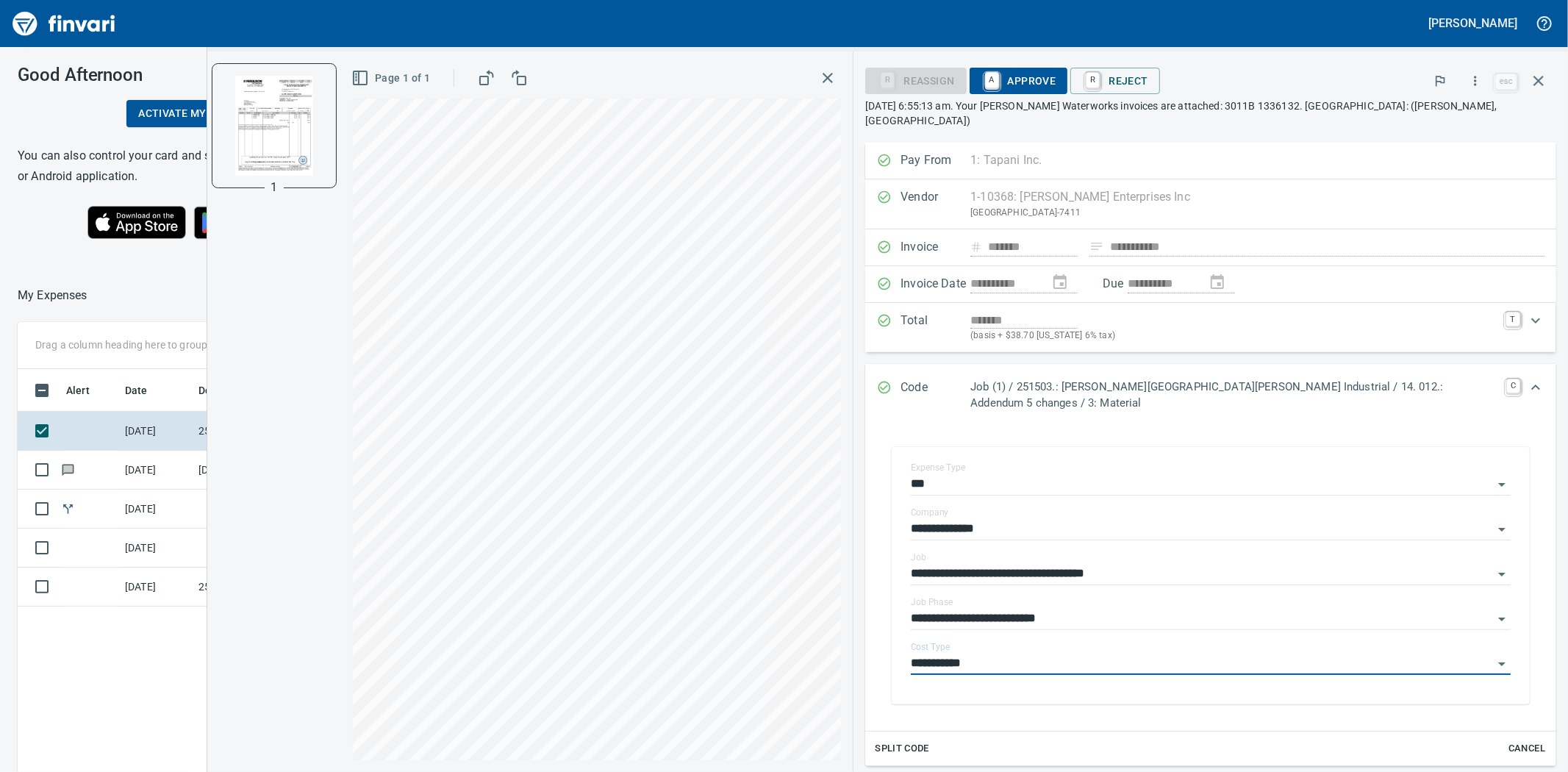
click at [1057, 82] on span "A Approve" at bounding box center [1019, 80] width 75 height 25
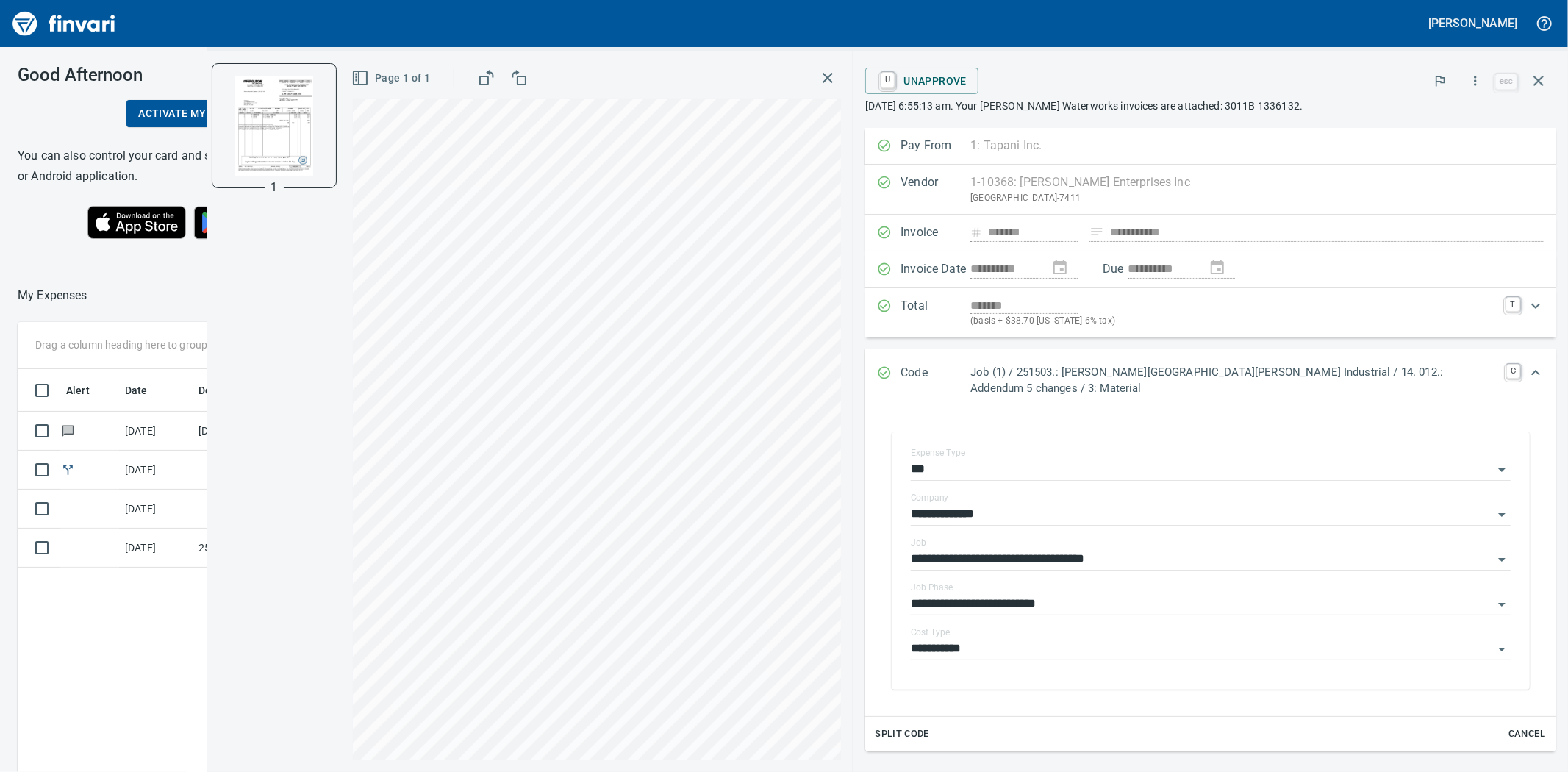
click at [837, 75] on icon "button" at bounding box center [828, 77] width 17 height 17
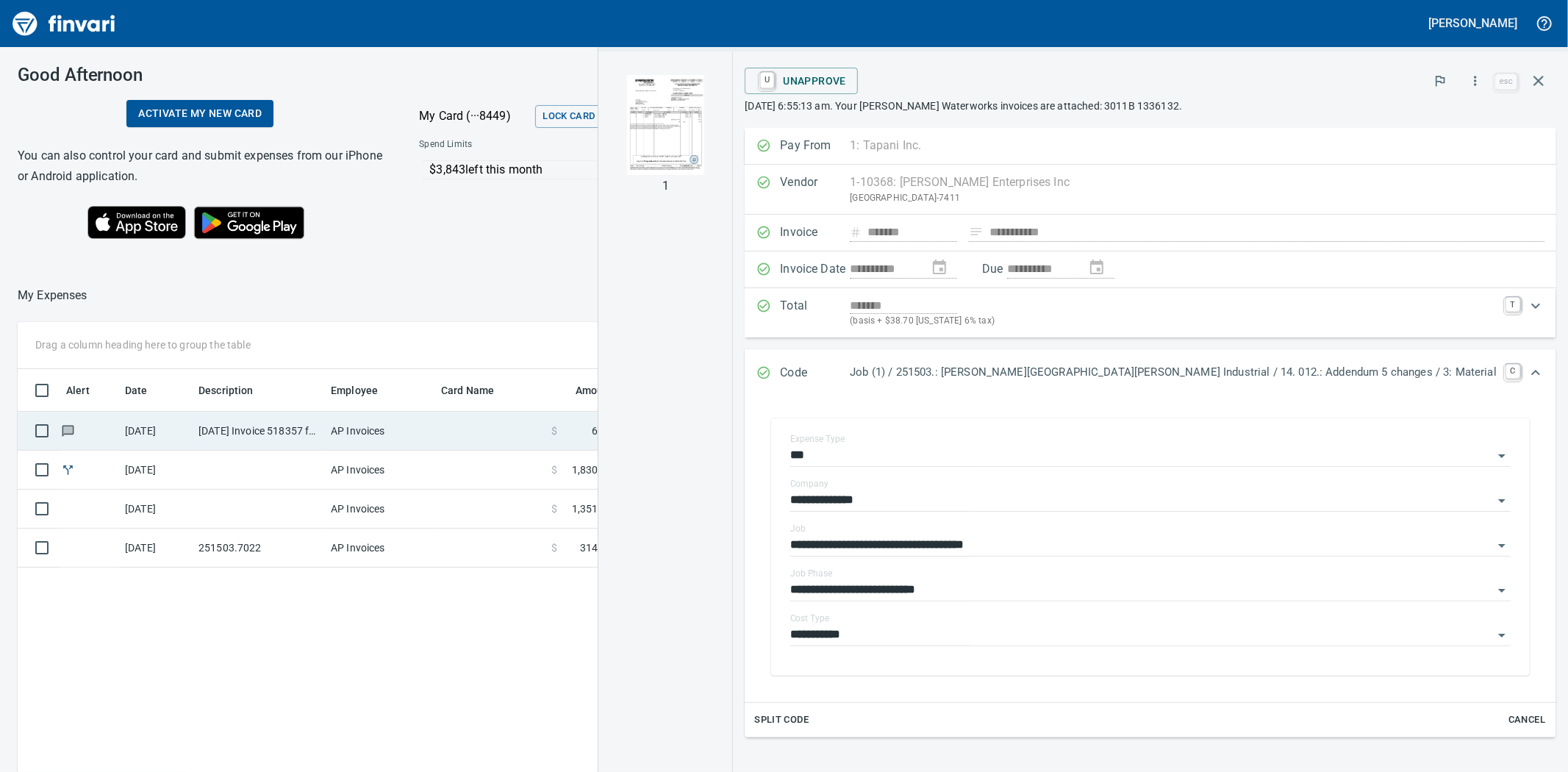
click at [519, 429] on td at bounding box center [490, 431] width 110 height 39
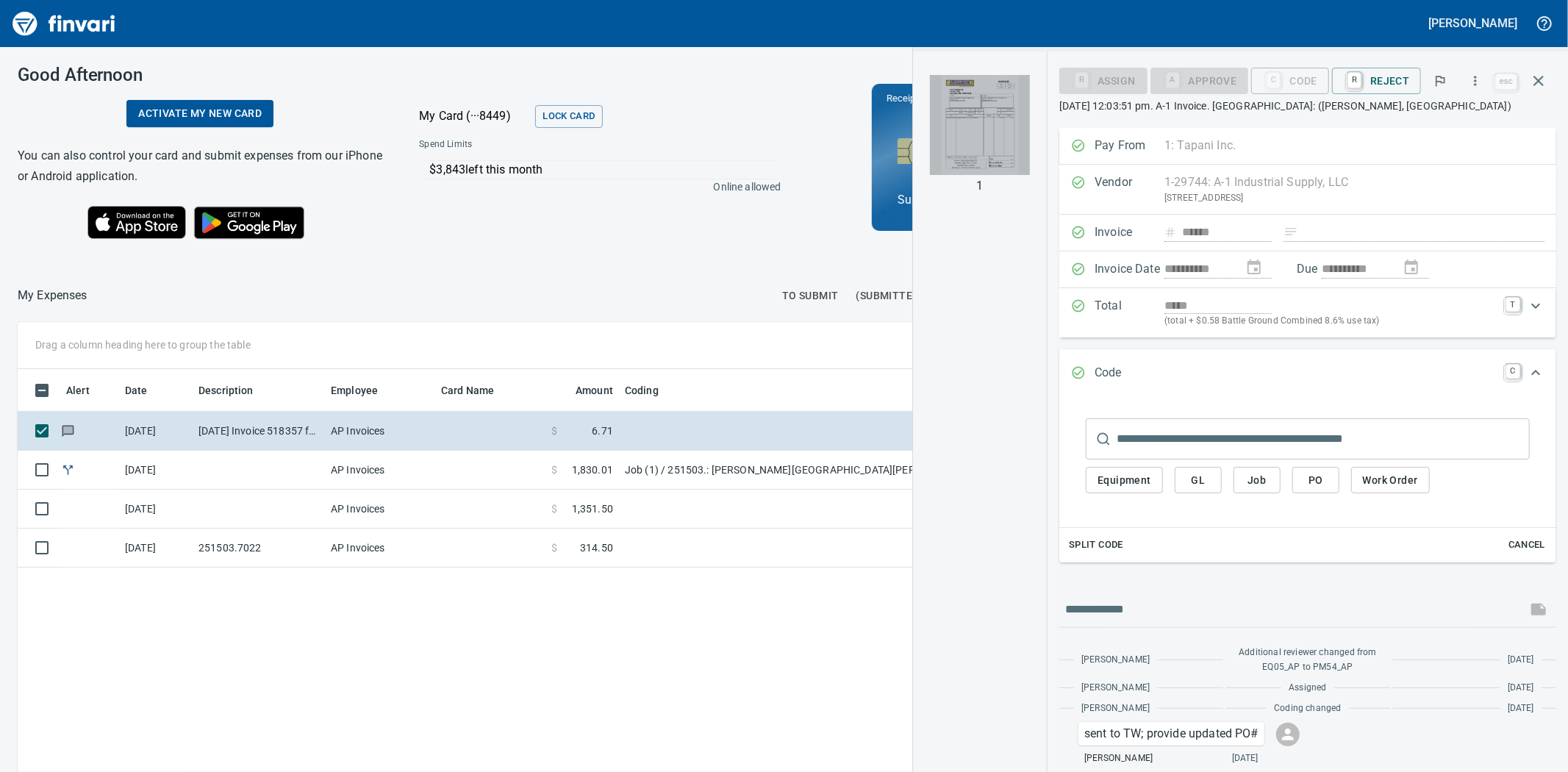
click at [971, 133] on img "button" at bounding box center [980, 125] width 100 height 100
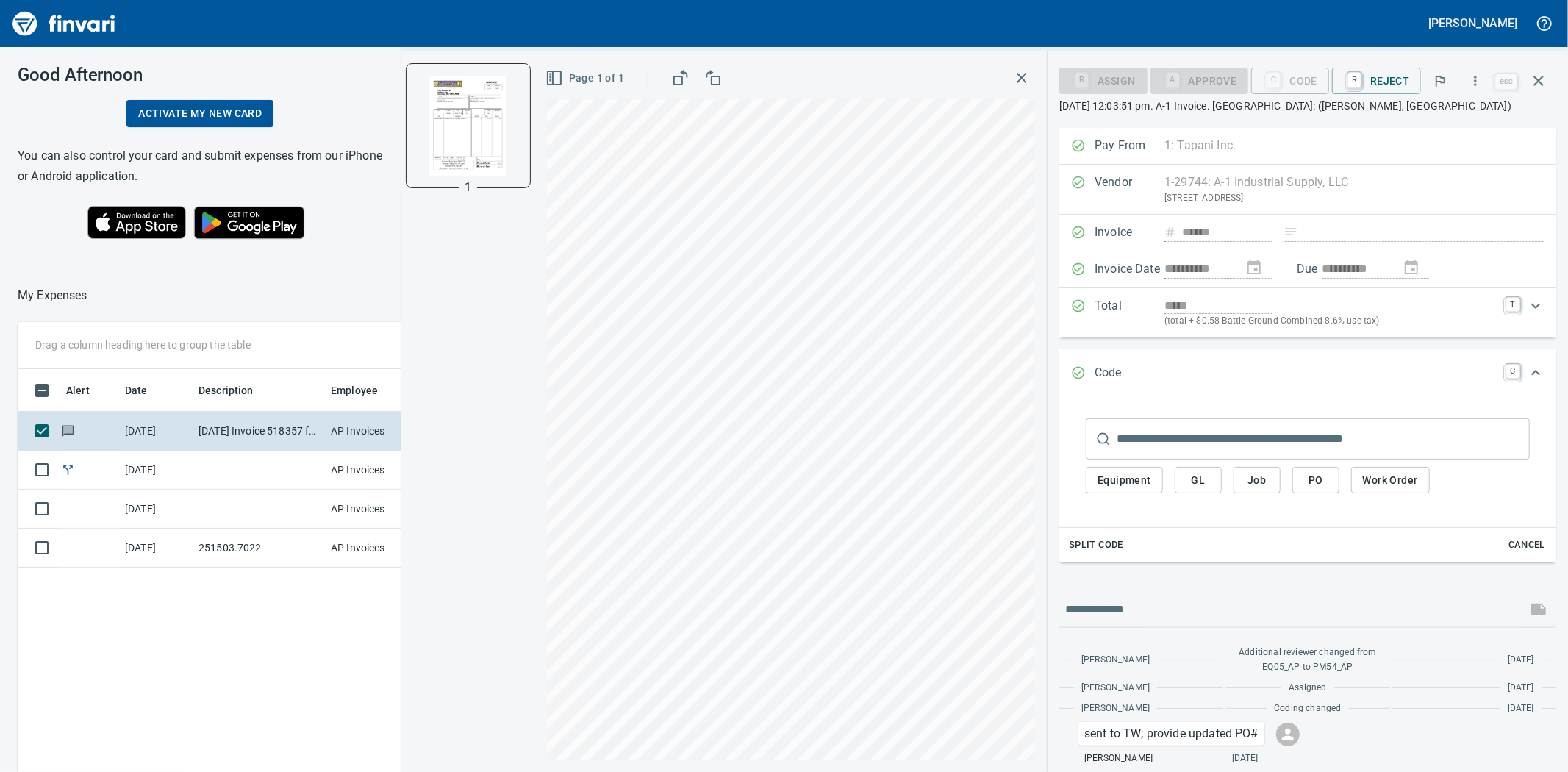
click at [1264, 484] on span "Job" at bounding box center [1257, 480] width 24 height 18
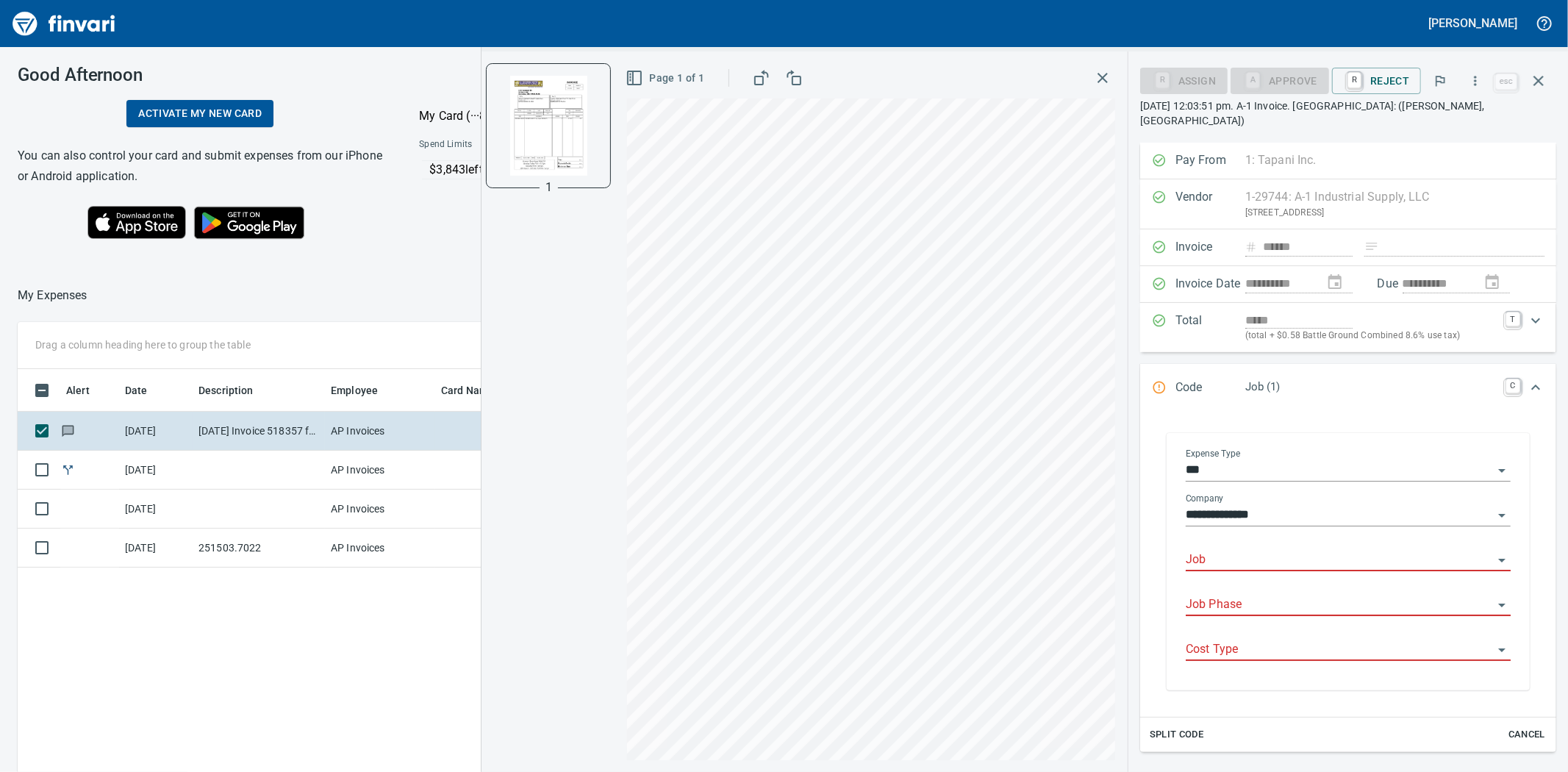
click at [1237, 550] on input "Job" at bounding box center [1339, 560] width 307 height 21
click at [1274, 581] on li "251503.: [PERSON_NAME][GEOGRAPHIC_DATA][PERSON_NAME] Industrial" at bounding box center [1343, 583] width 311 height 36
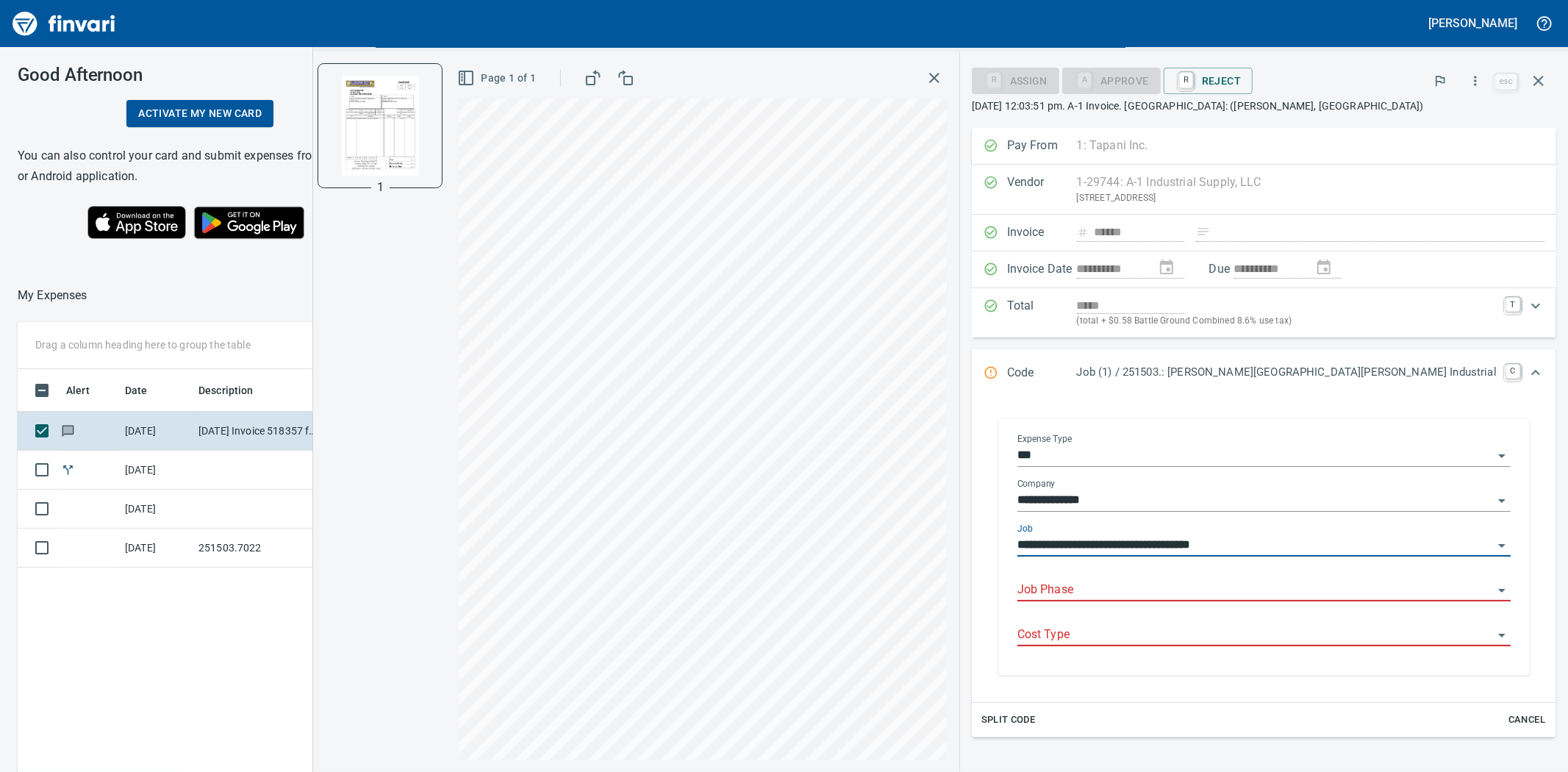
type input "**********"
click at [1254, 585] on input "Job Phase" at bounding box center [1255, 590] width 476 height 21
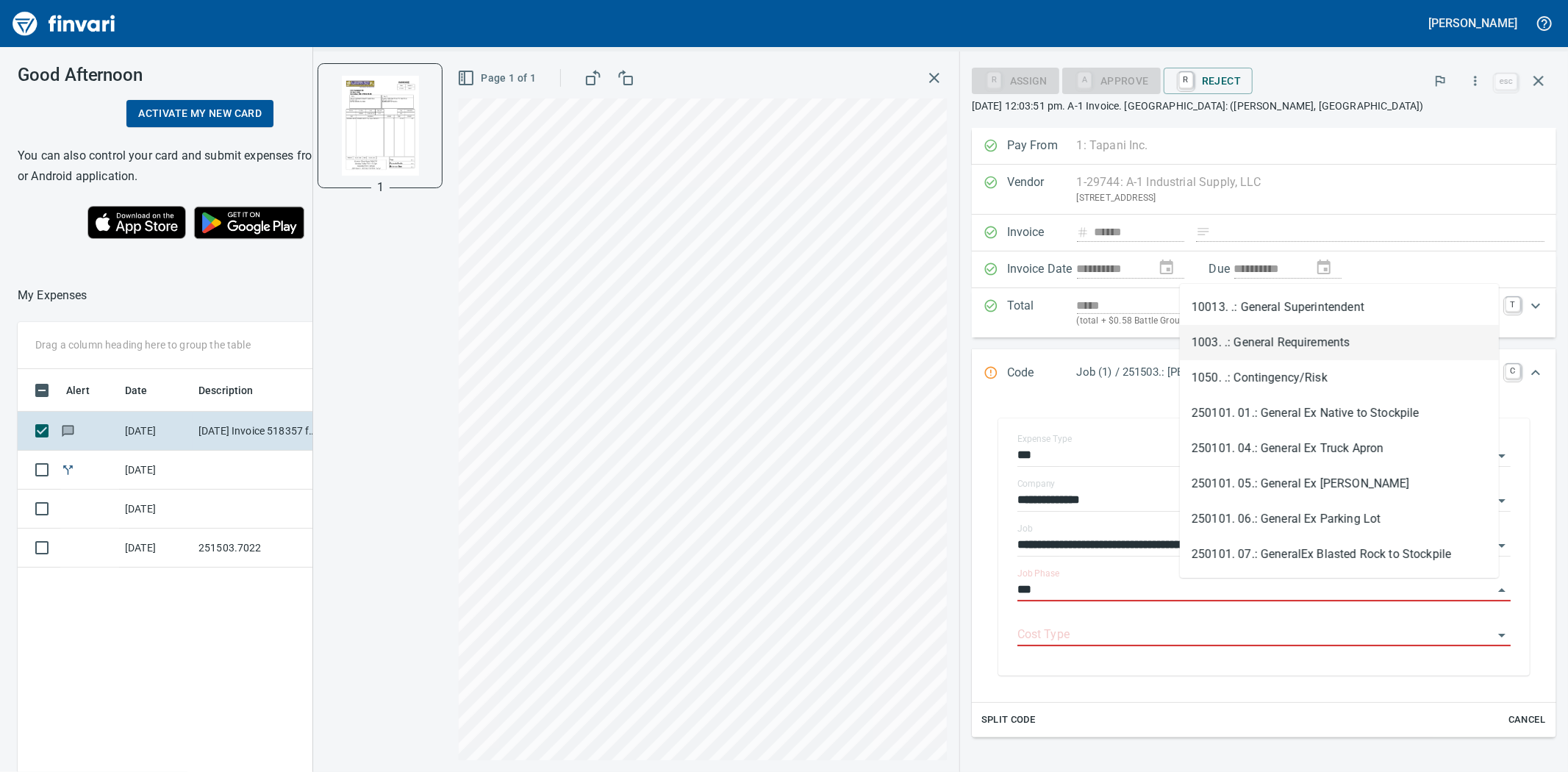
click at [1332, 344] on li "1003. .: General Requirements" at bounding box center [1340, 343] width 319 height 36
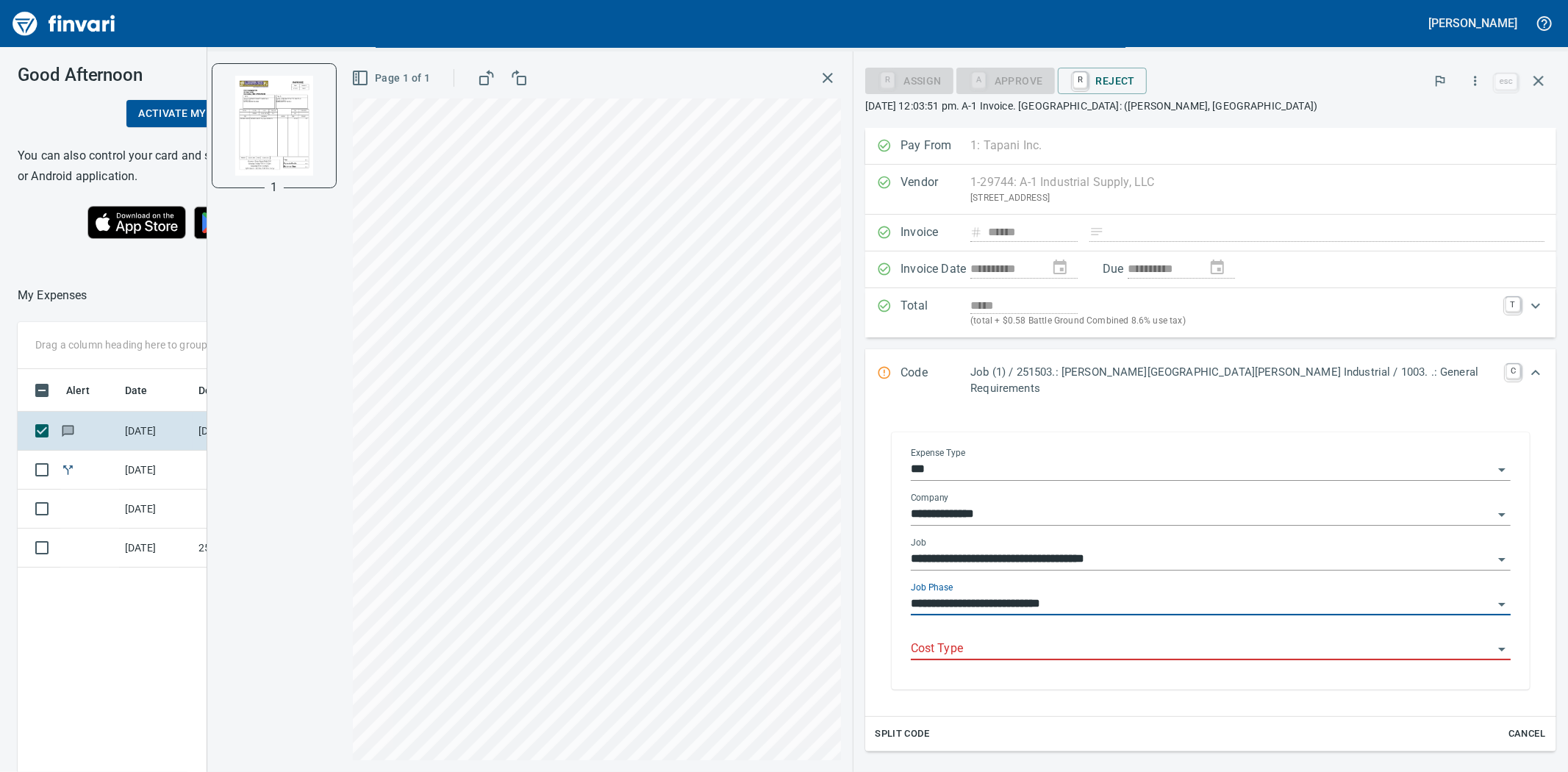
type input "**********"
click at [1210, 641] on input "Cost Type" at bounding box center [1202, 649] width 583 height 21
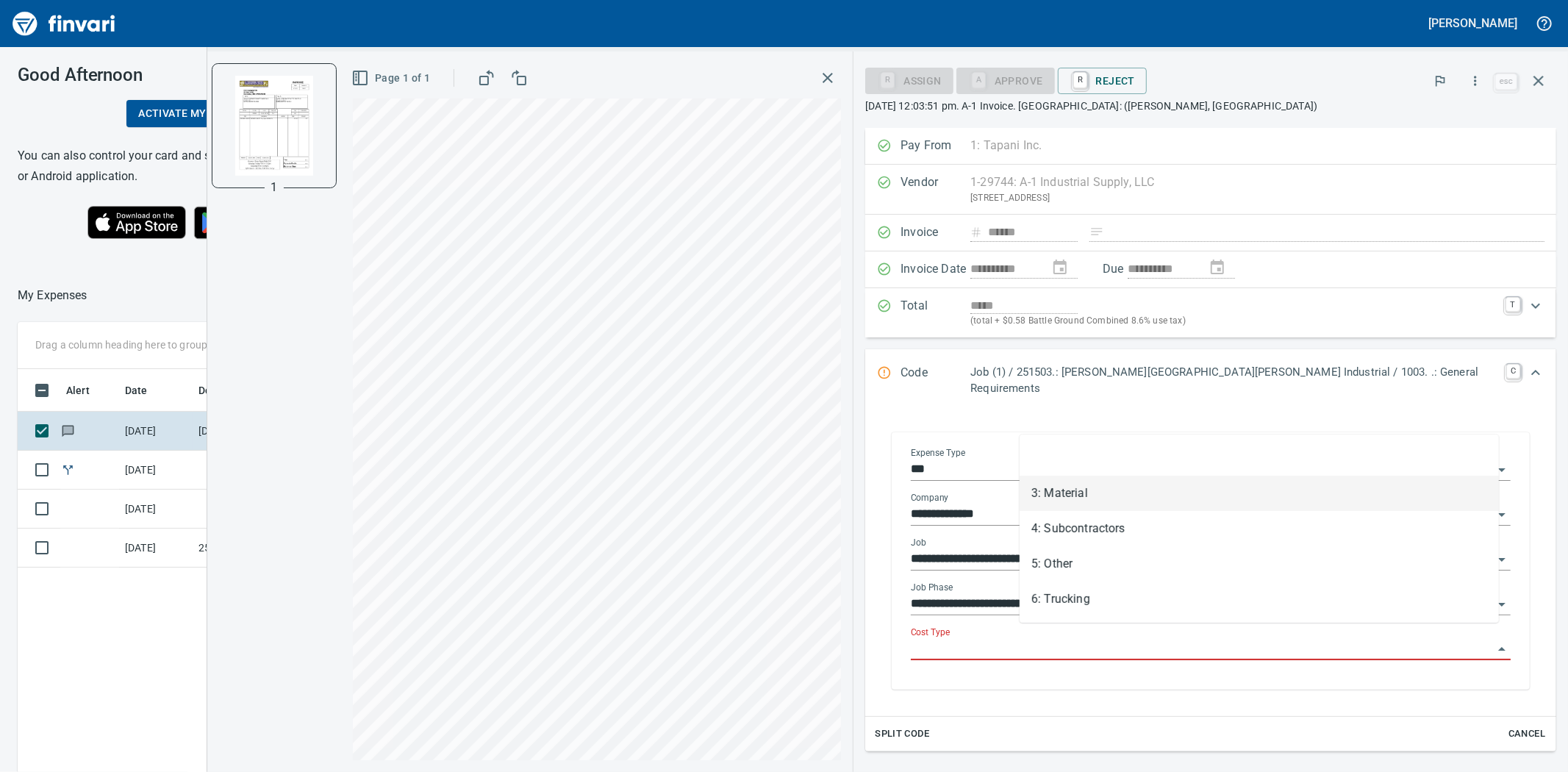
click at [1071, 496] on li "3: Material" at bounding box center [1260, 493] width 480 height 36
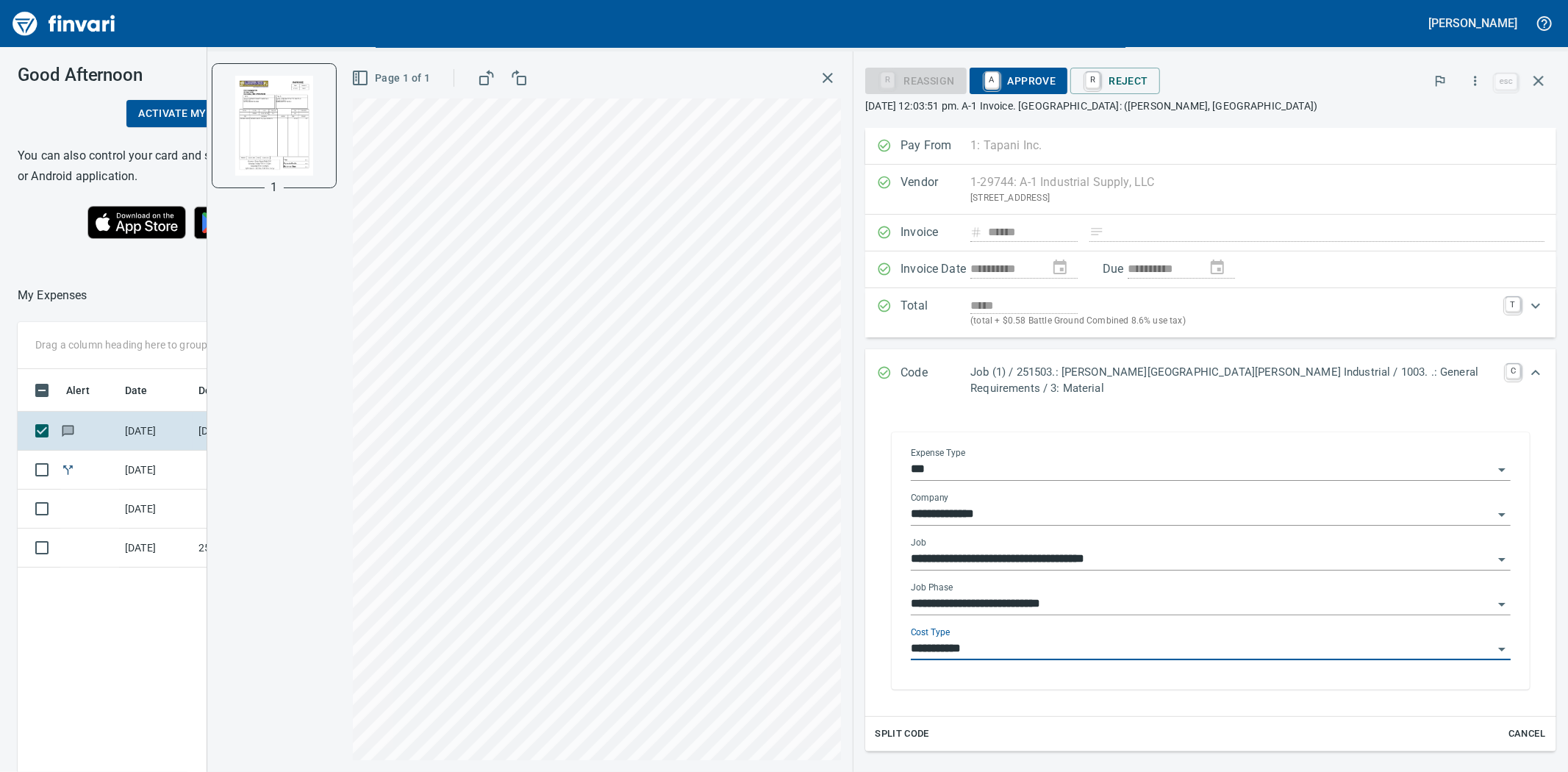
type input "**********"
click at [1057, 84] on span "A Approve" at bounding box center [1019, 80] width 75 height 25
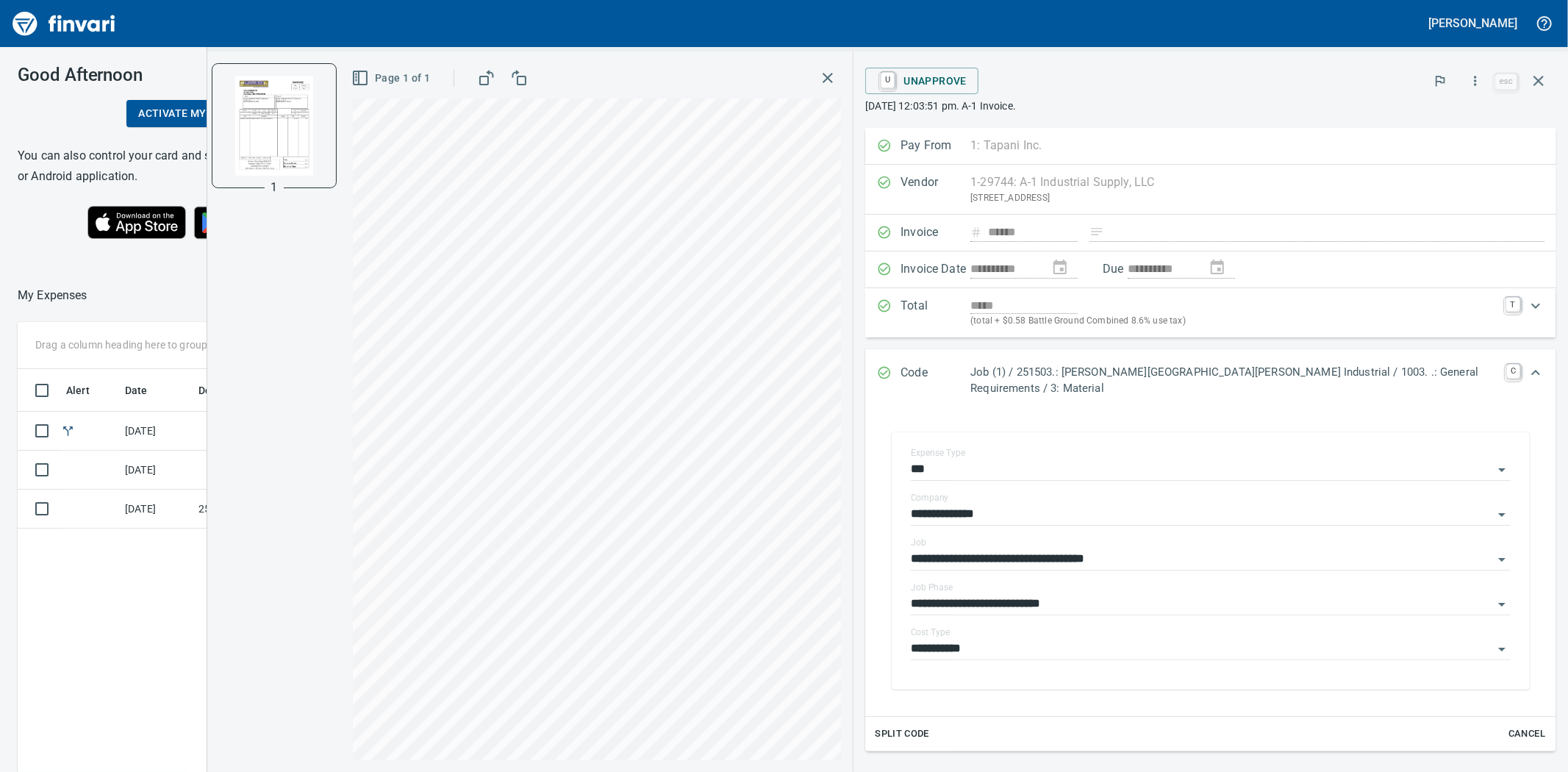
click at [837, 78] on icon "button" at bounding box center [828, 77] width 17 height 17
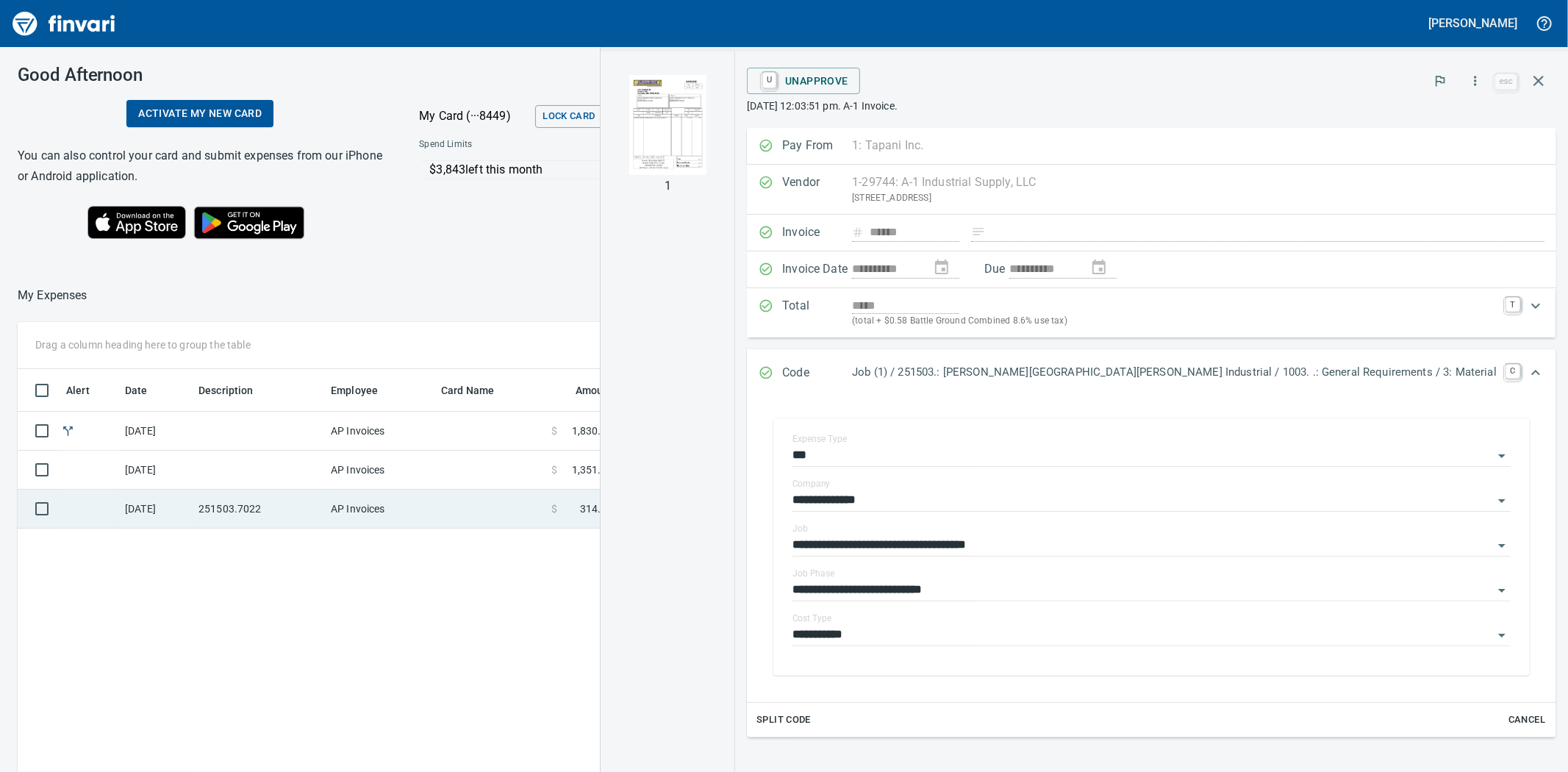
click at [495, 503] on td at bounding box center [490, 509] width 110 height 39
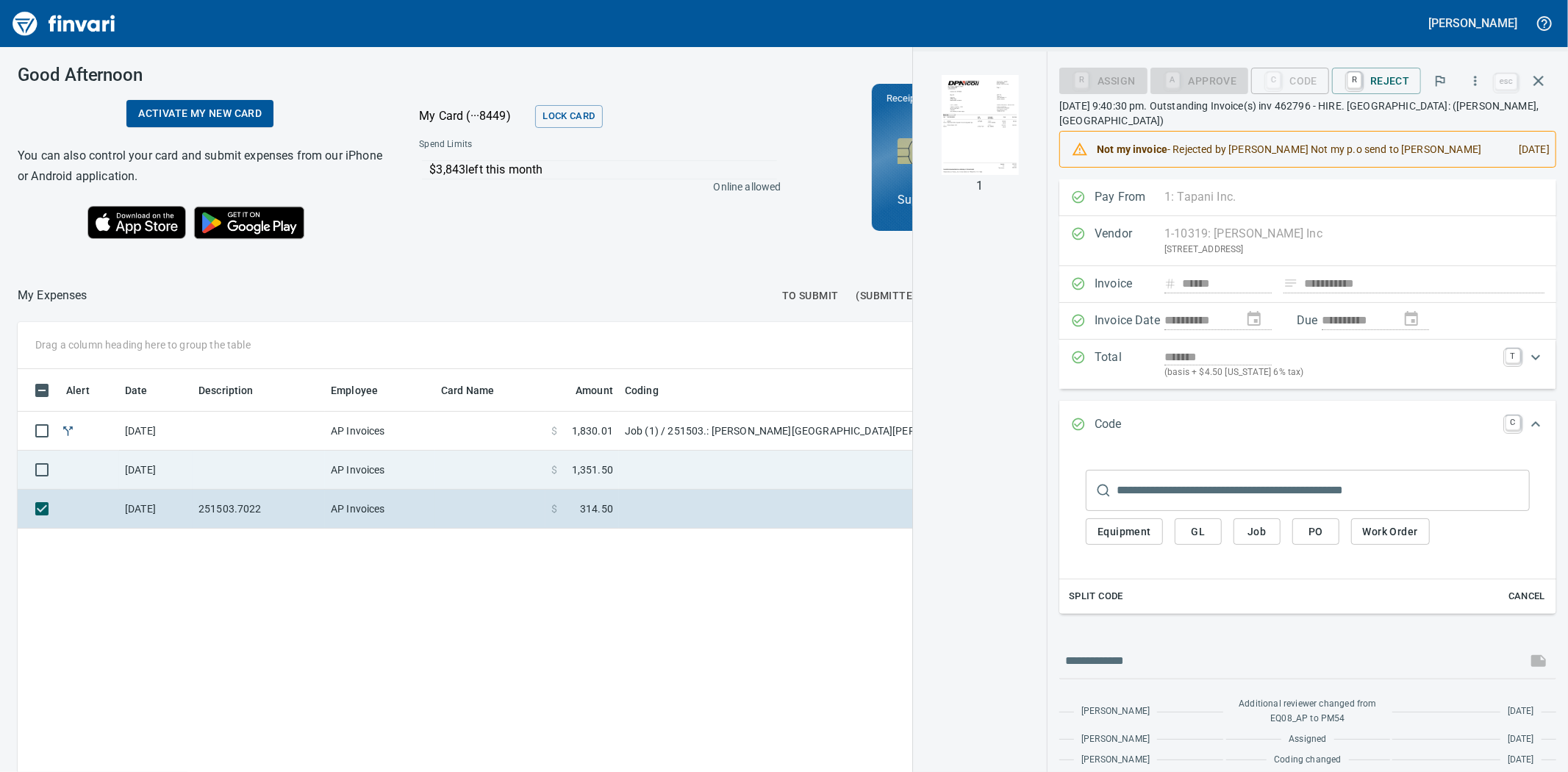
click at [538, 478] on td at bounding box center [490, 469] width 110 height 39
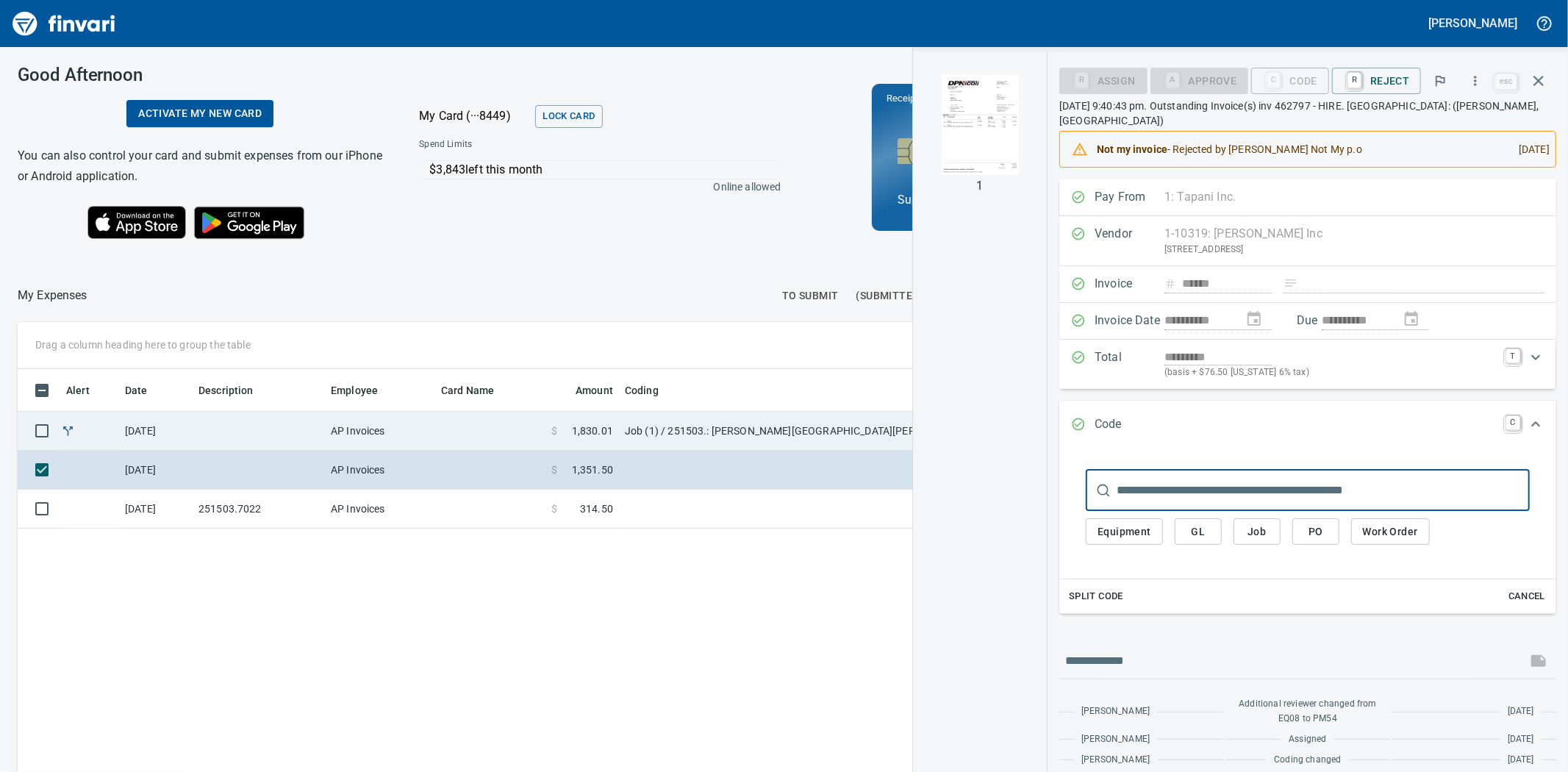
click at [537, 432] on td at bounding box center [490, 431] width 110 height 39
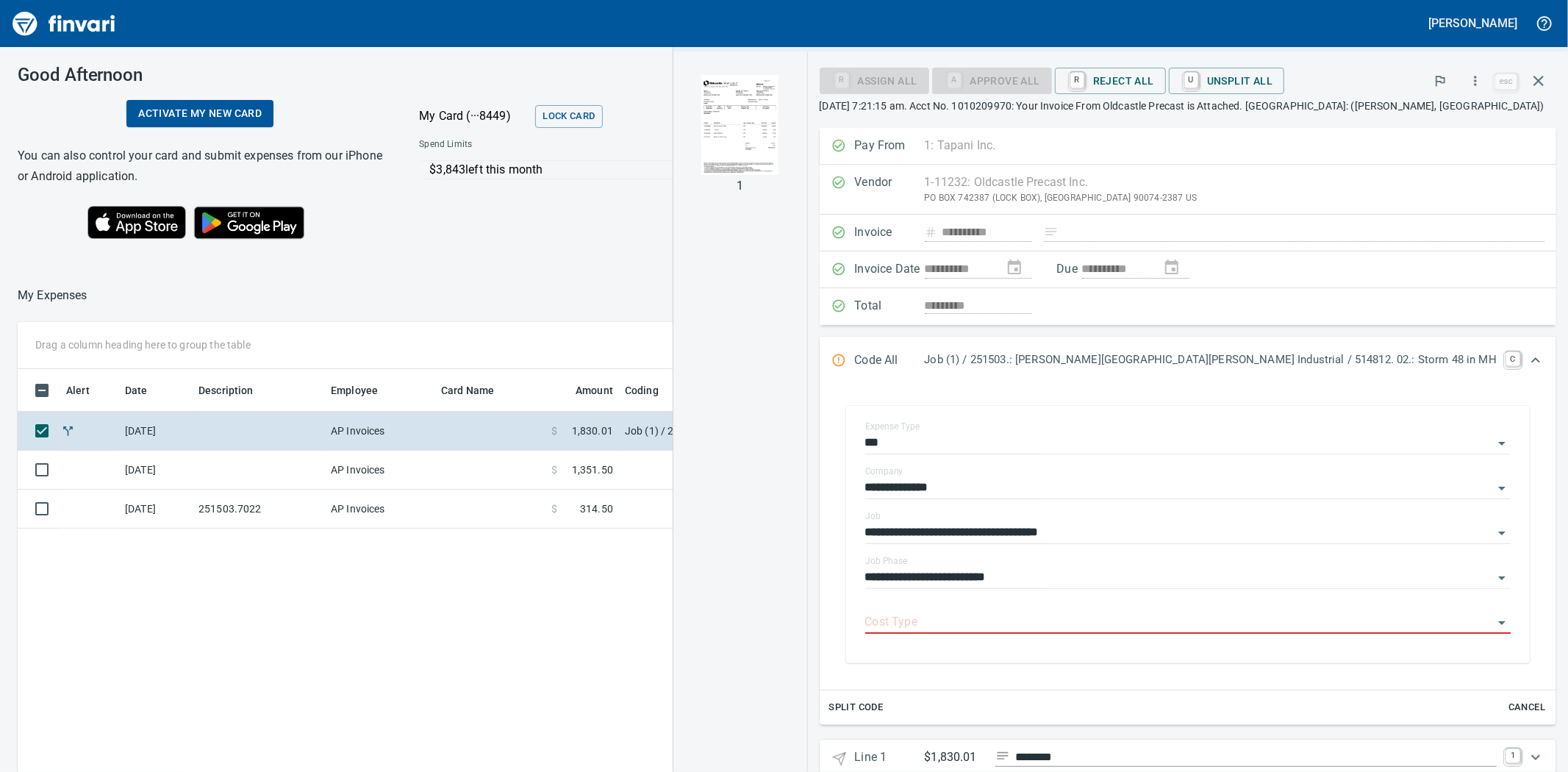
click at [790, 130] on img "button" at bounding box center [740, 125] width 100 height 100
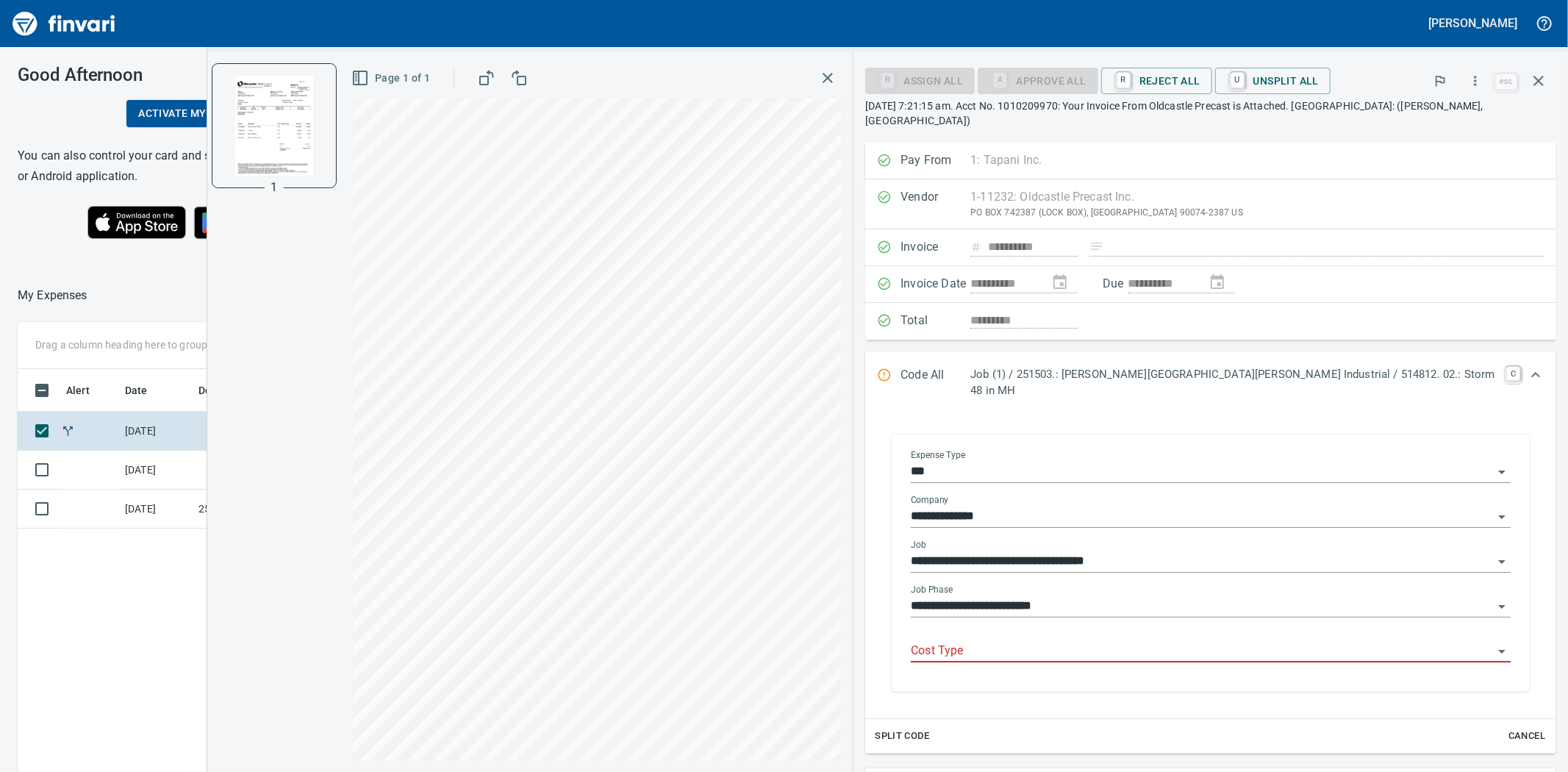
click at [1084, 641] on input "Cost Type" at bounding box center [1202, 651] width 583 height 21
drag, startPoint x: 1069, startPoint y: 504, endPoint x: 1078, endPoint y: 512, distance: 12.0
click at [1069, 503] on li "3: Material" at bounding box center [1251, 496] width 495 height 36
type input "**********"
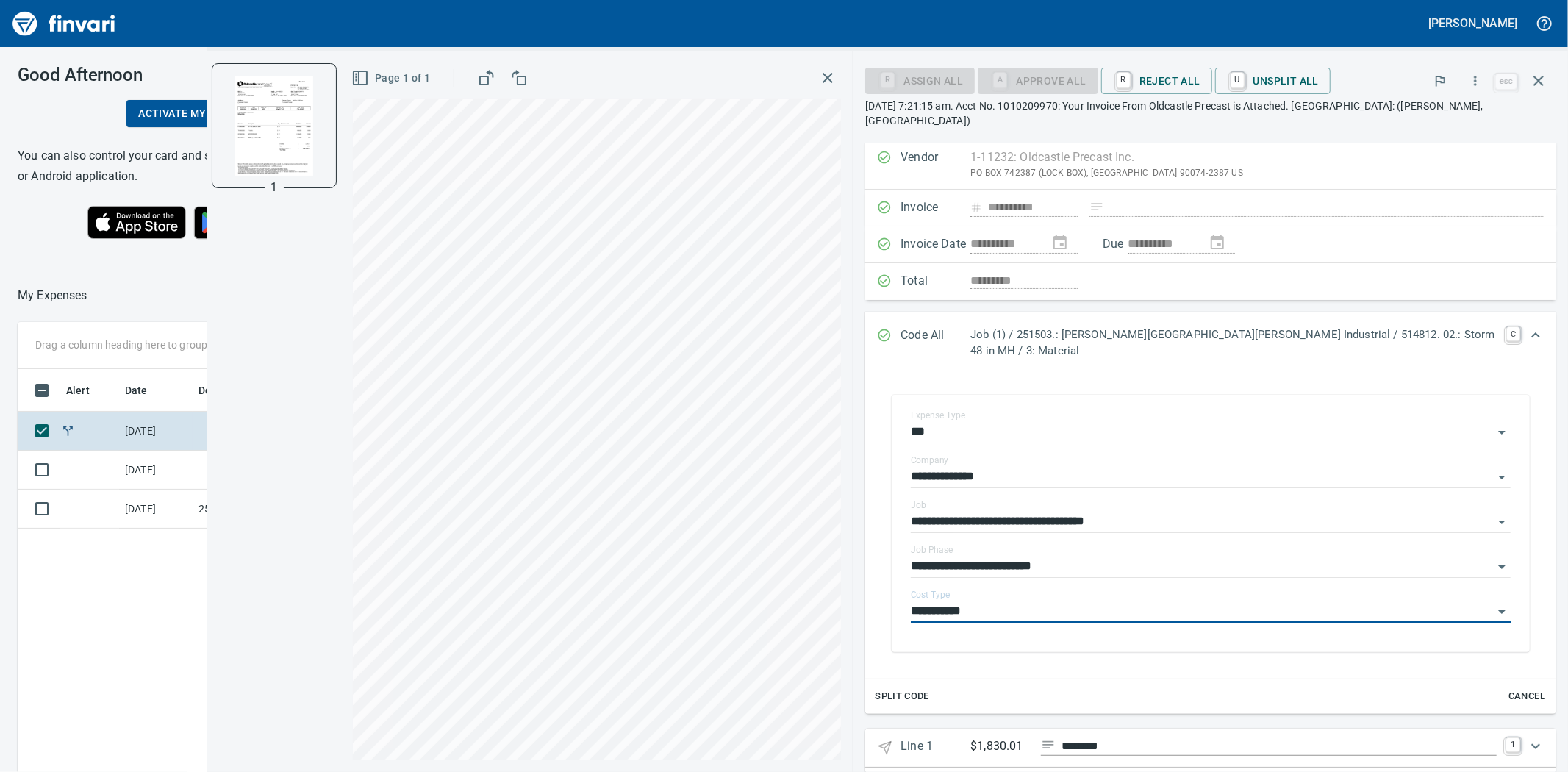
scroll to position [74, 0]
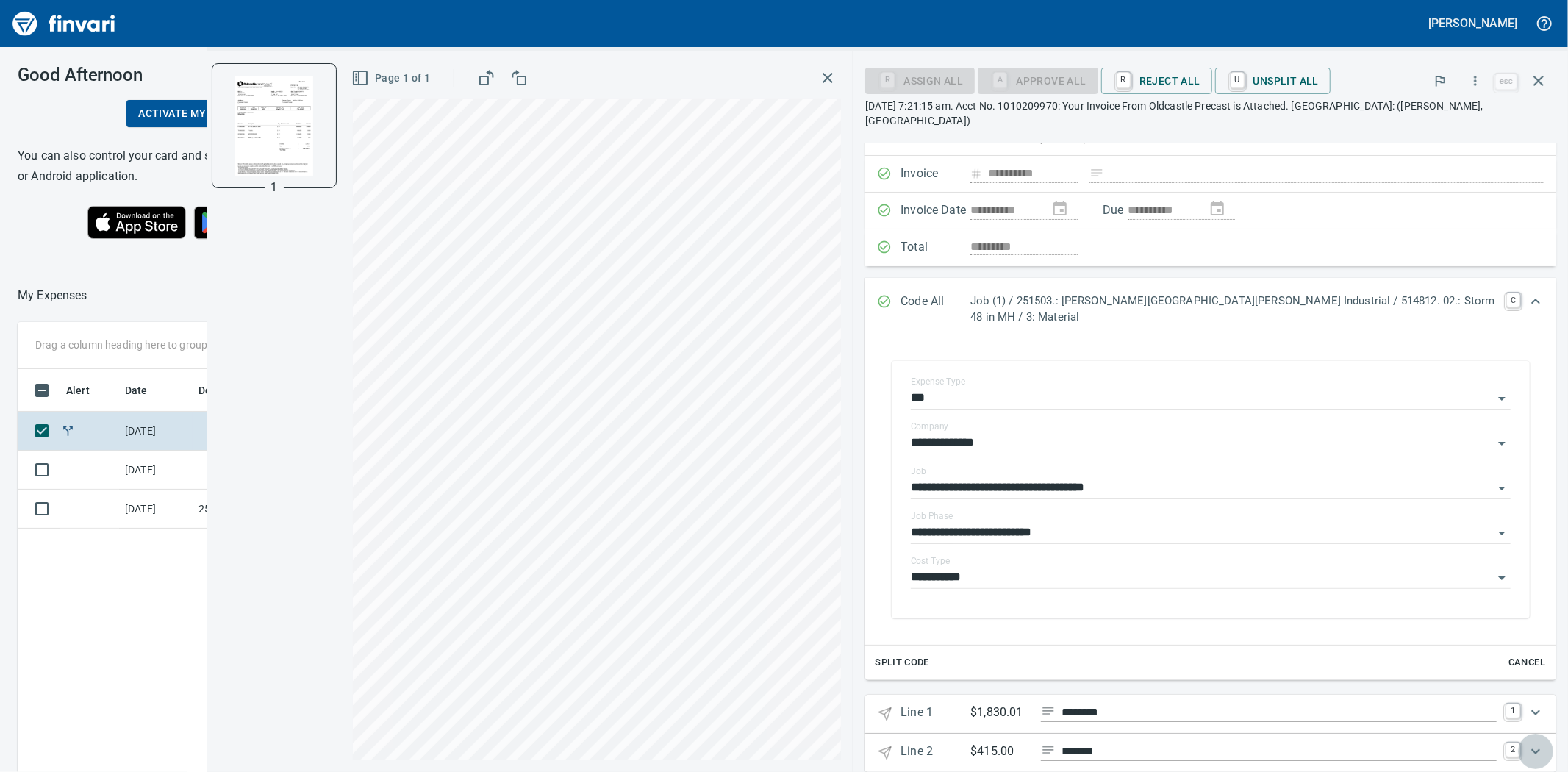
click at [1530, 743] on icon "Expand" at bounding box center [1535, 751] width 17 height 17
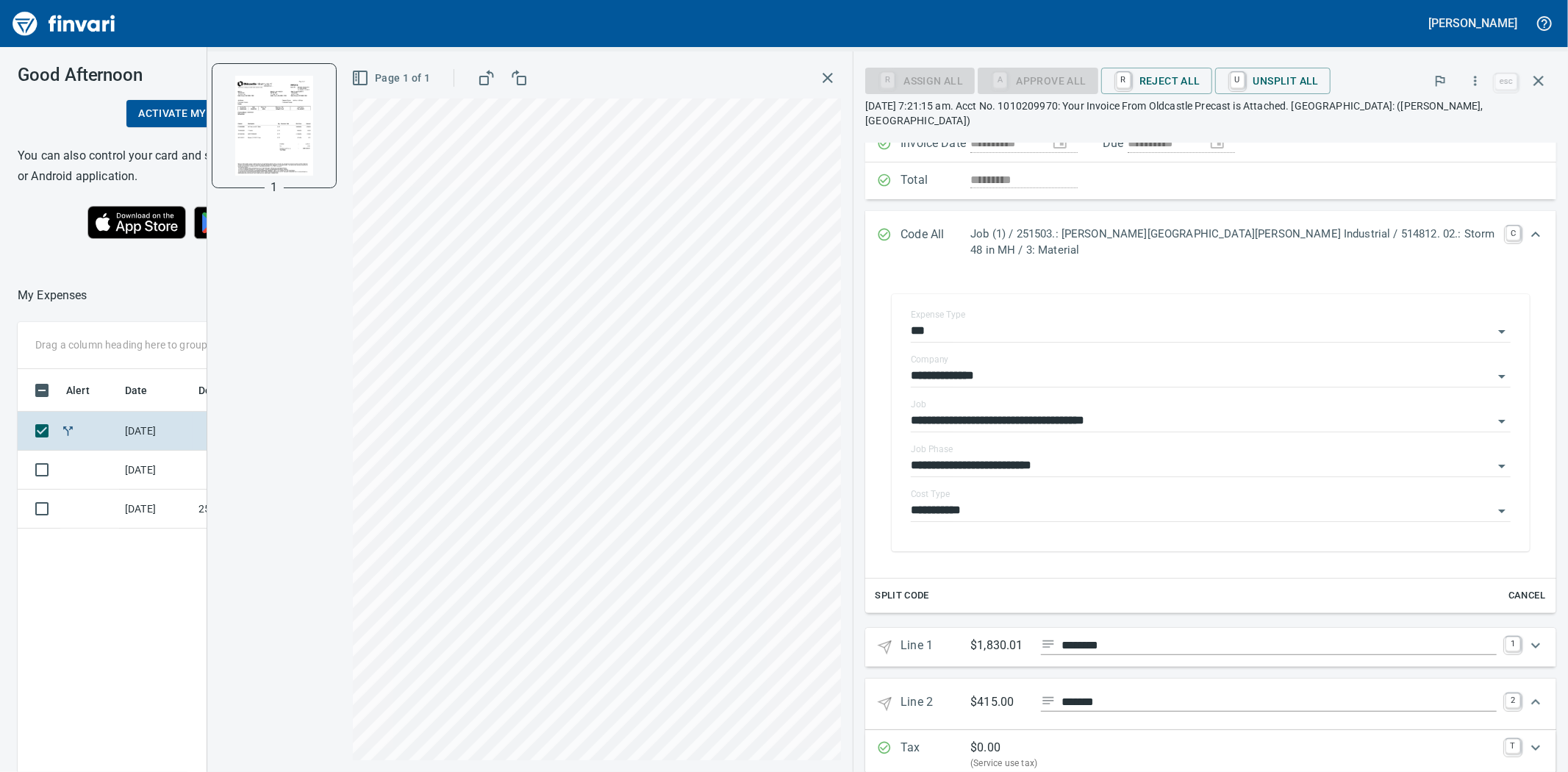
scroll to position [229, 0]
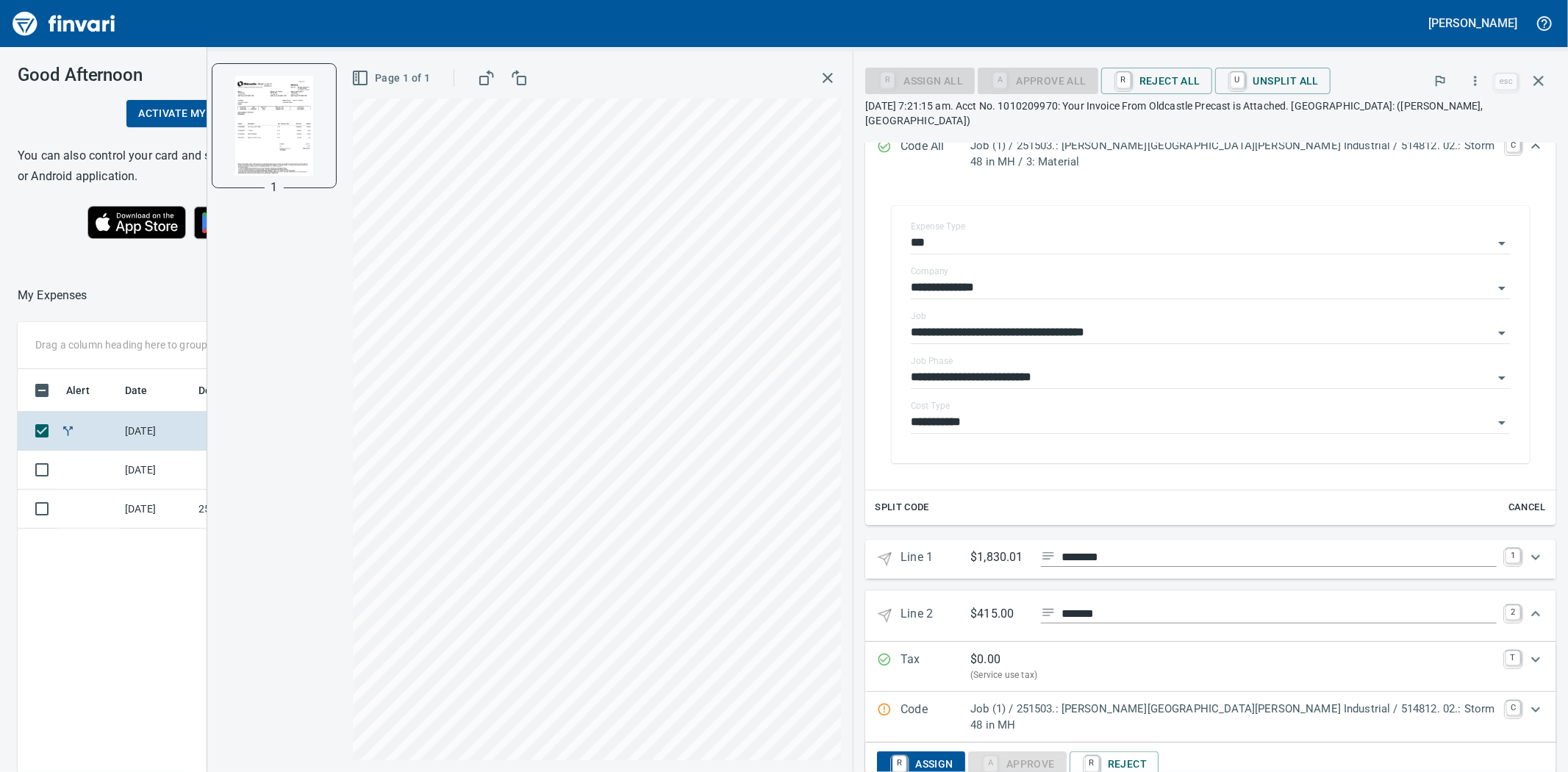
click at [1210, 701] on p "Job (1) / 251503.: [PERSON_NAME][GEOGRAPHIC_DATA][PERSON_NAME] Industrial / 514…" at bounding box center [1234, 717] width 527 height 33
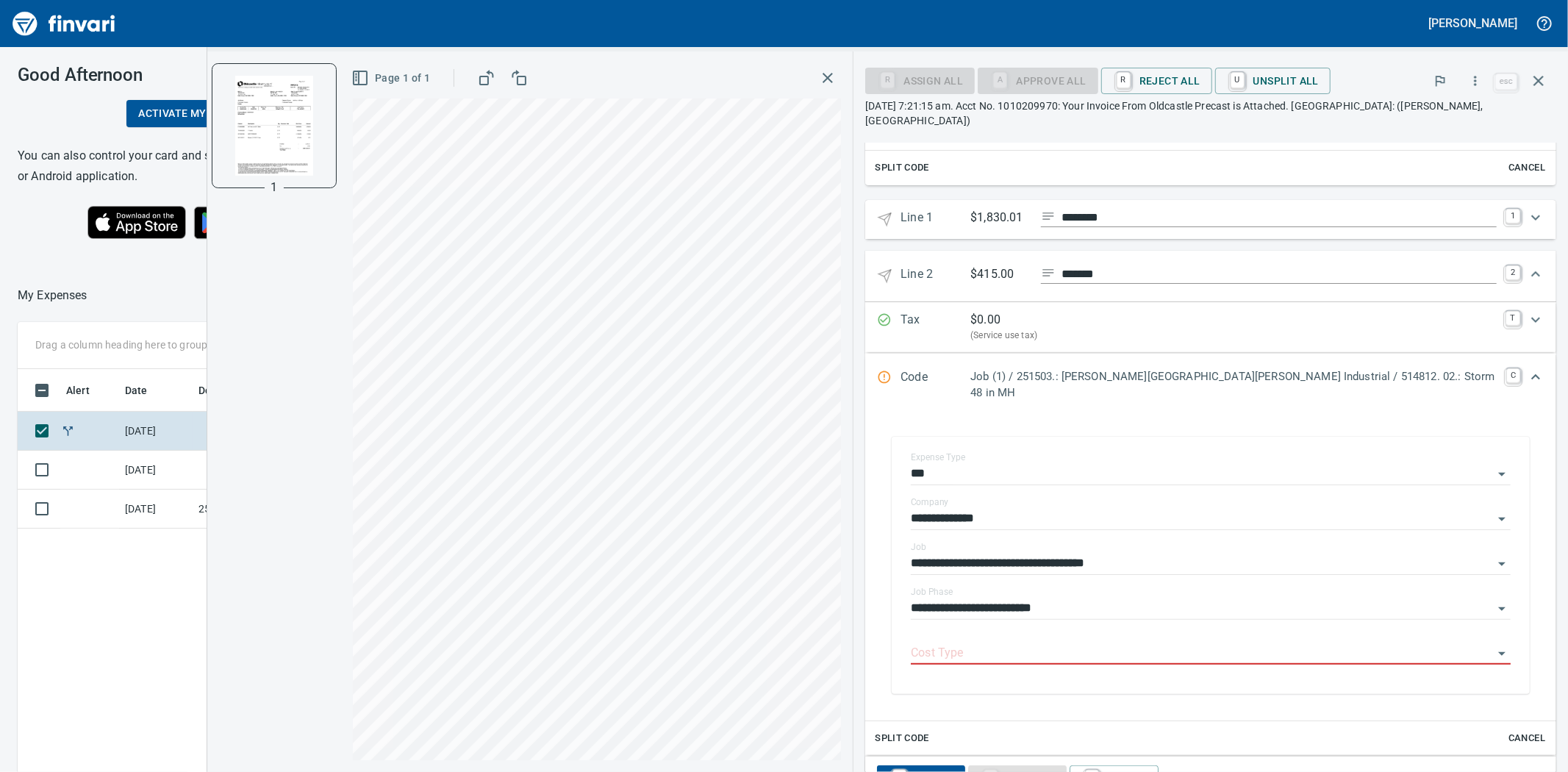
scroll to position [583, 0]
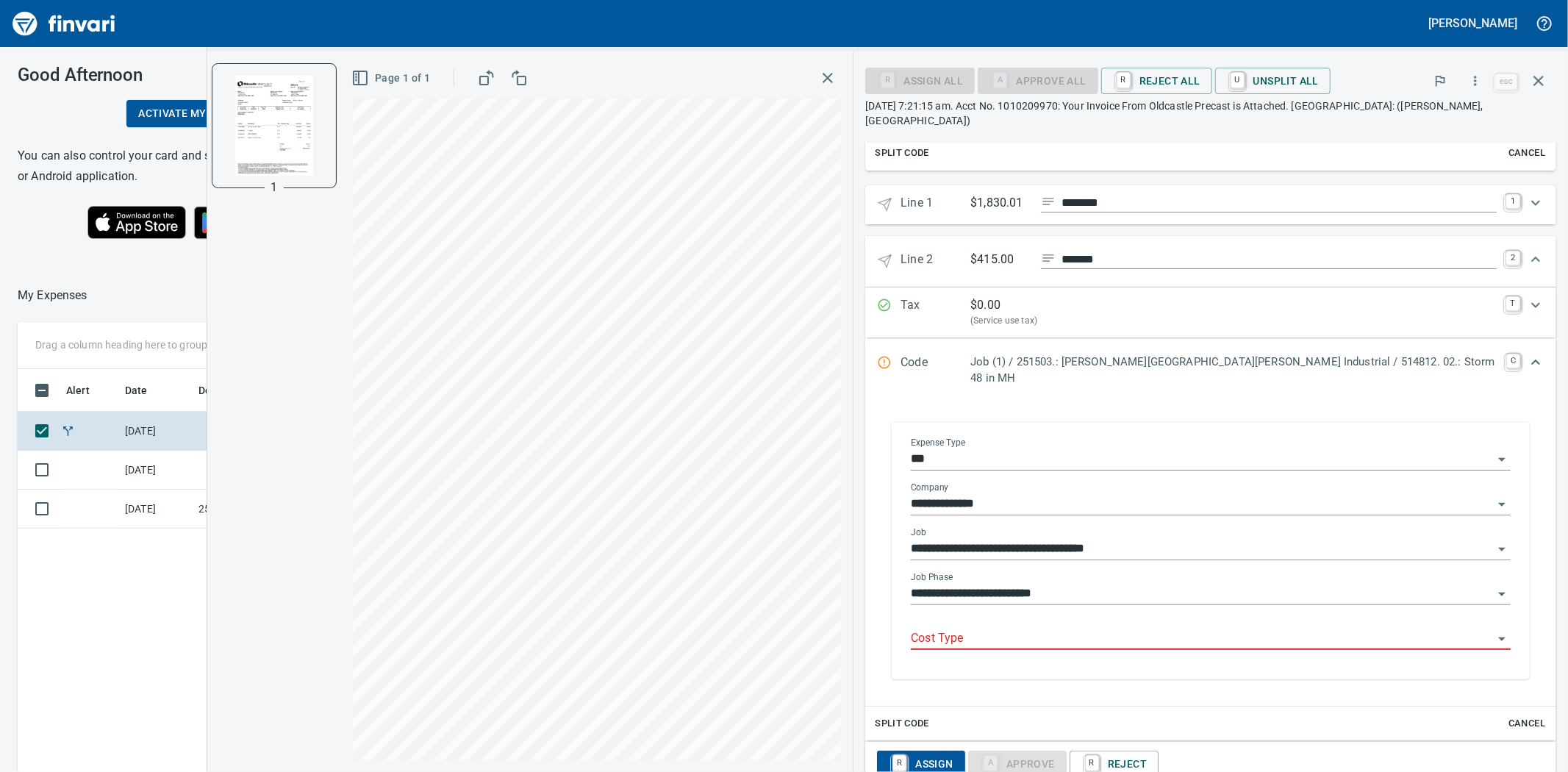
click at [1026, 629] on input "Cost Type" at bounding box center [1202, 639] width 583 height 21
click at [1029, 562] on li "6: Trucking" at bounding box center [1231, 561] width 535 height 36
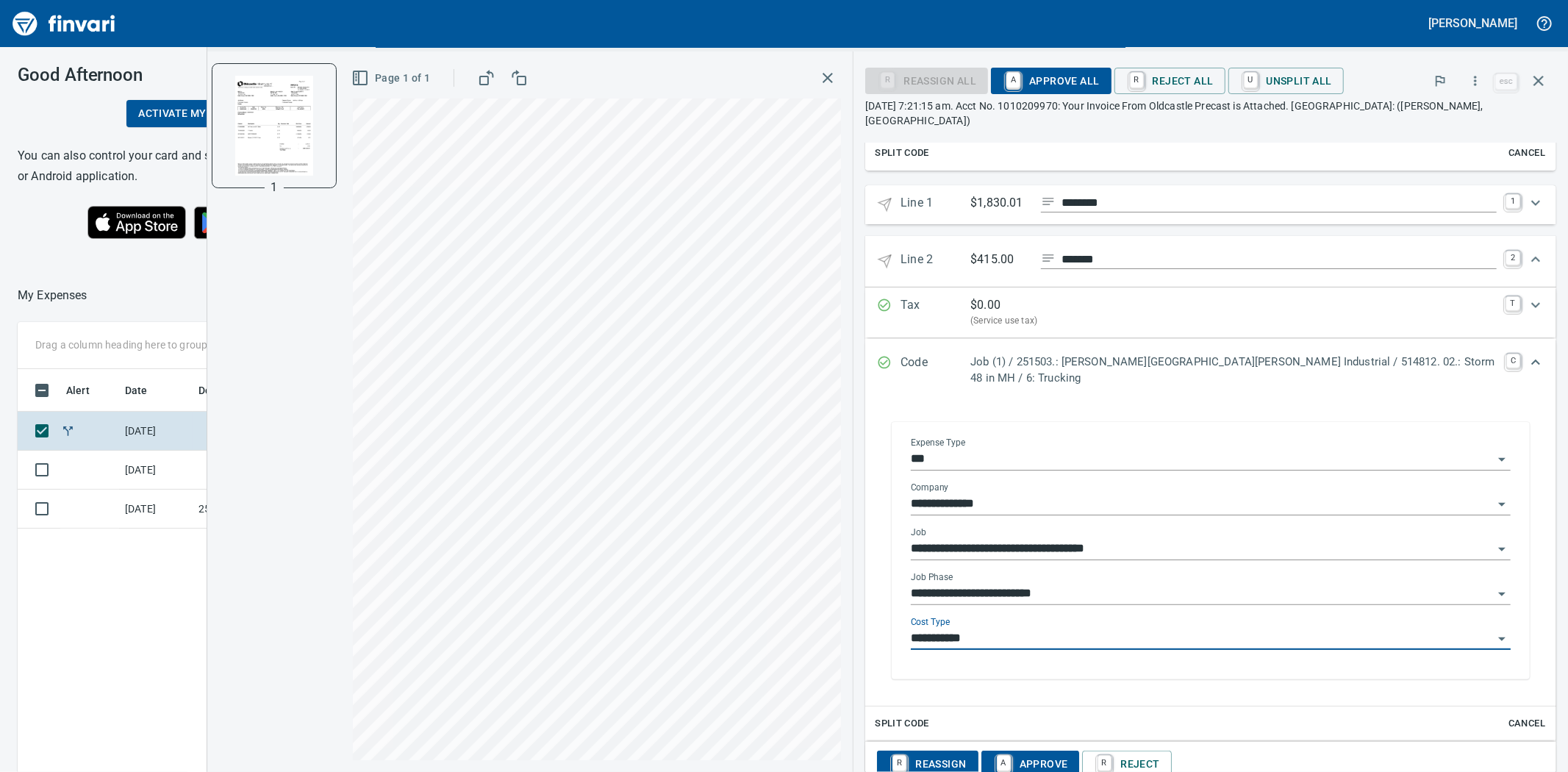
type input "**********"
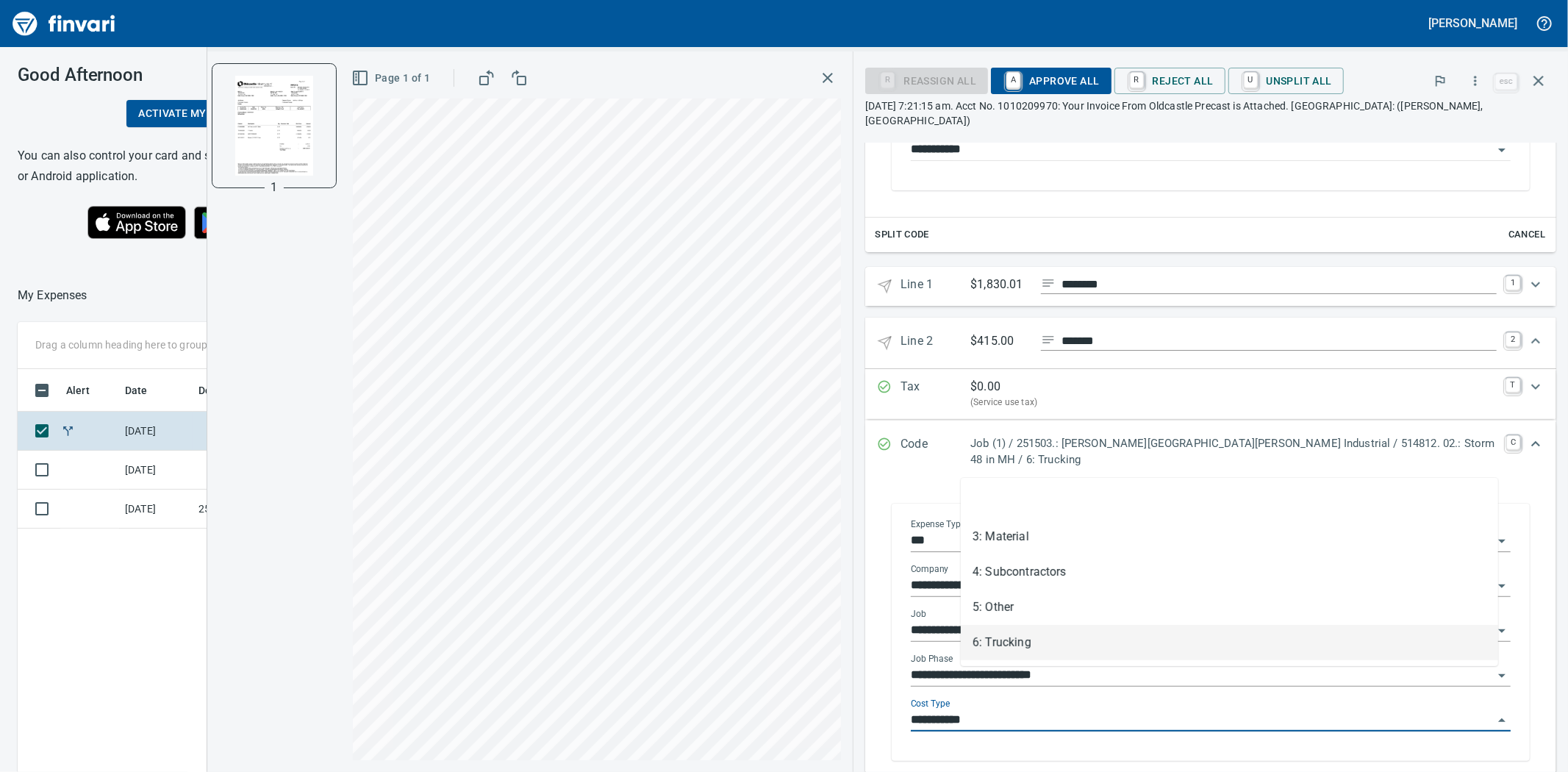
click at [1059, 710] on input "**********" at bounding box center [1202, 720] width 583 height 21
click at [1027, 642] on li "6: Trucking" at bounding box center [1230, 643] width 538 height 36
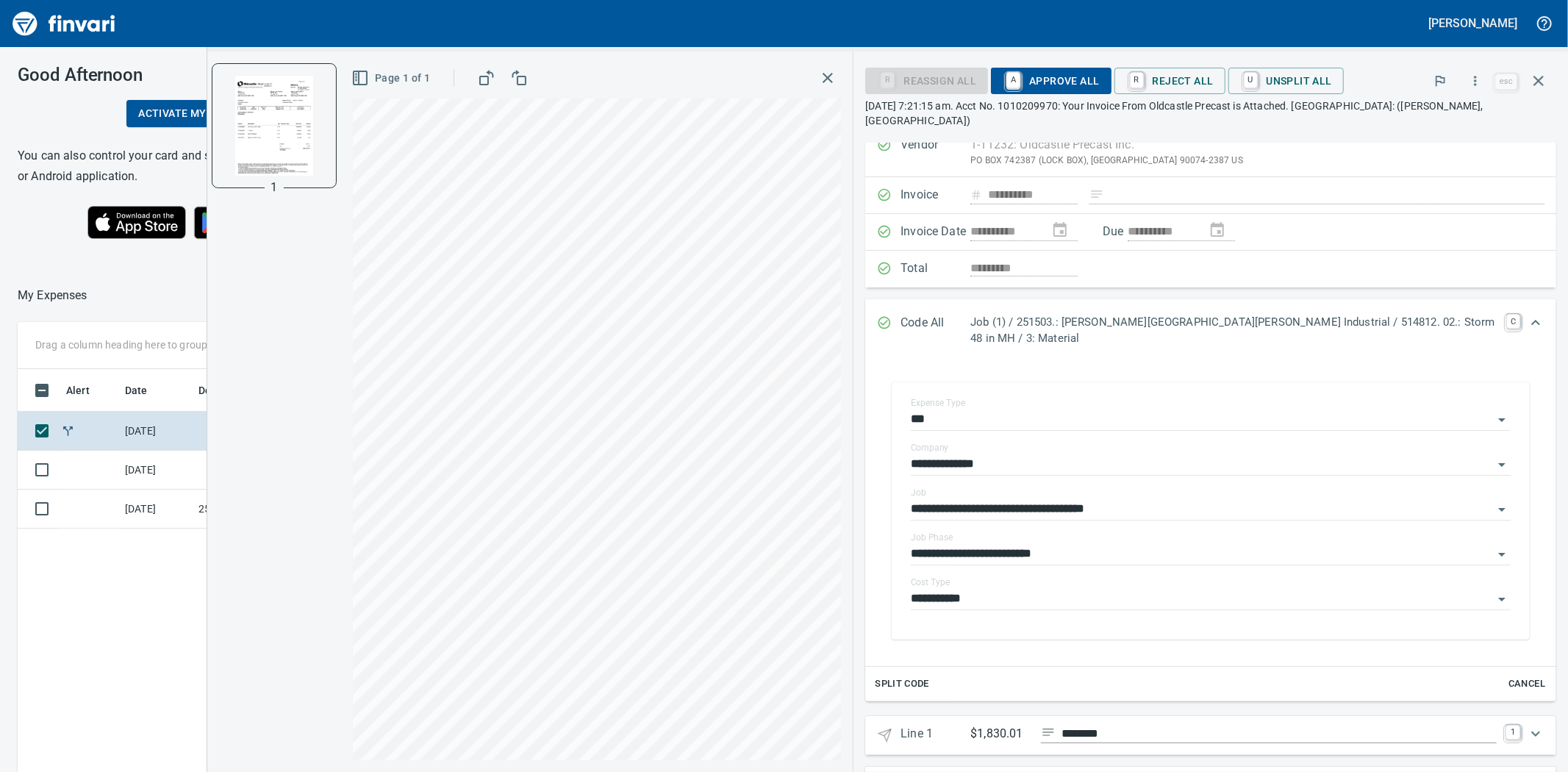
scroll to position [0, 0]
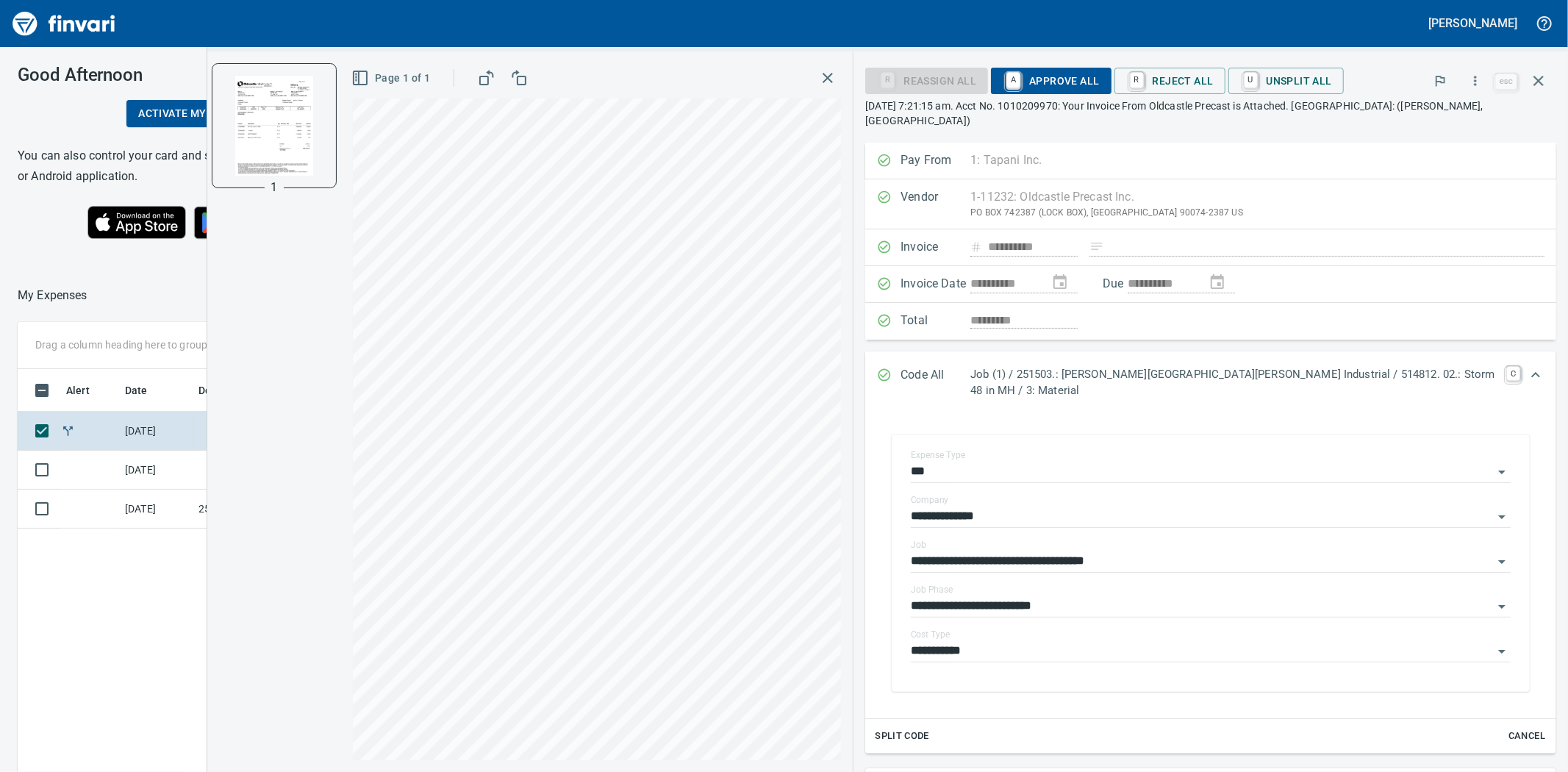
click at [1099, 82] on span "A Approve All" at bounding box center [1051, 80] width 97 height 25
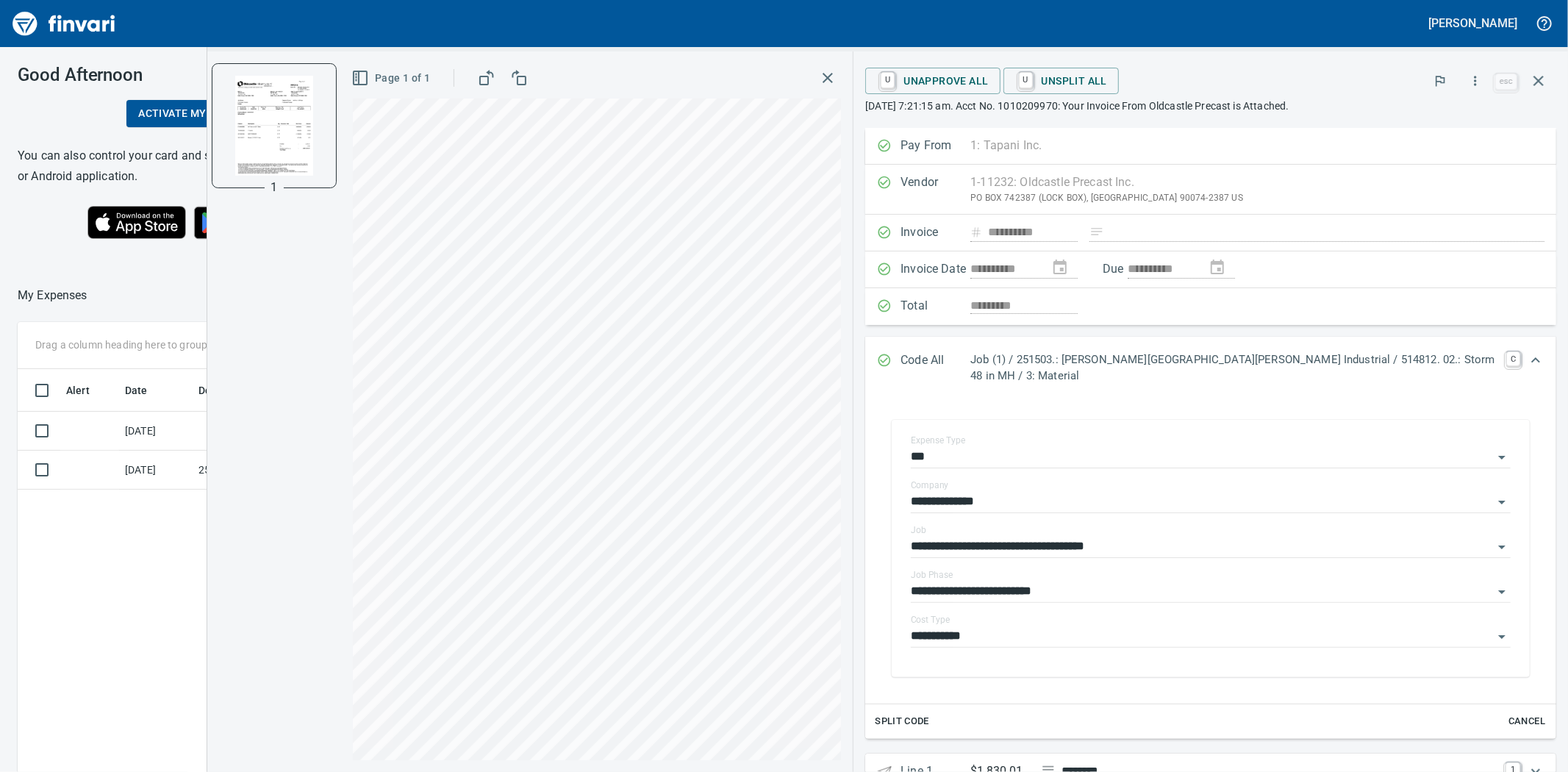
click at [837, 78] on icon "button" at bounding box center [828, 77] width 17 height 17
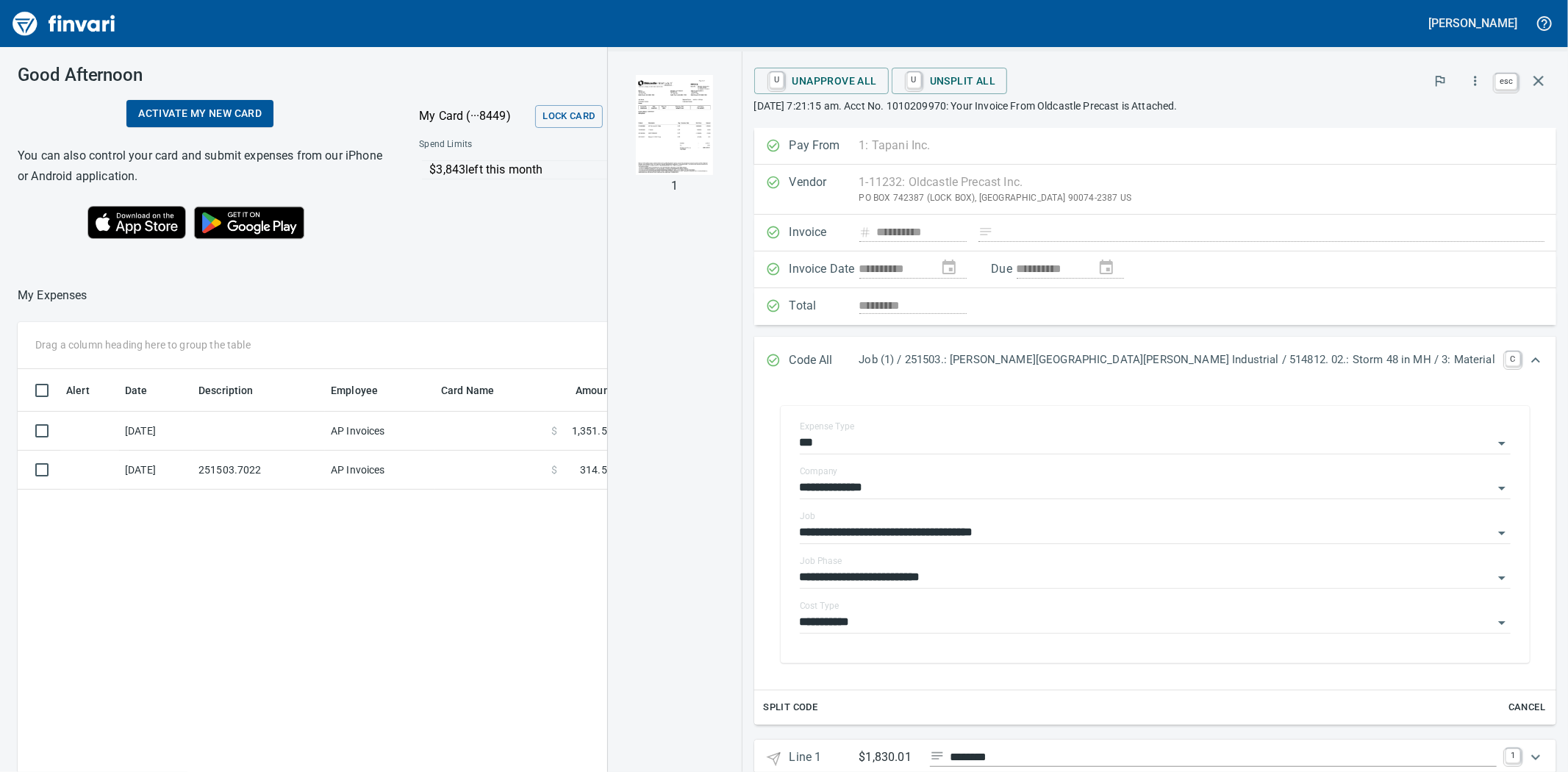
scroll to position [598, 1141]
click at [1535, 89] on button "button" at bounding box center [1539, 80] width 36 height 36
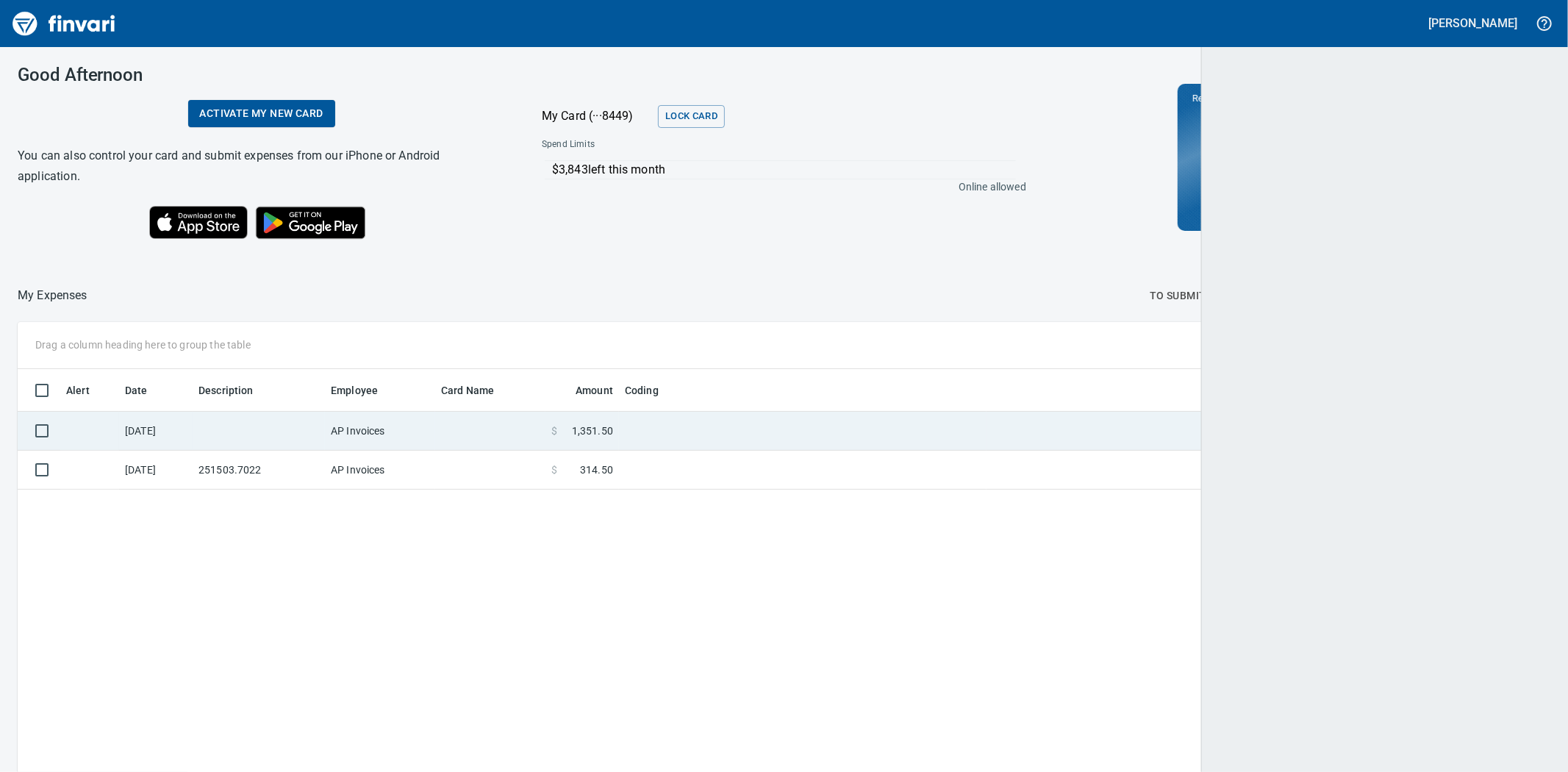
scroll to position [598, 1505]
